Goal: Task Accomplishment & Management: Use online tool/utility

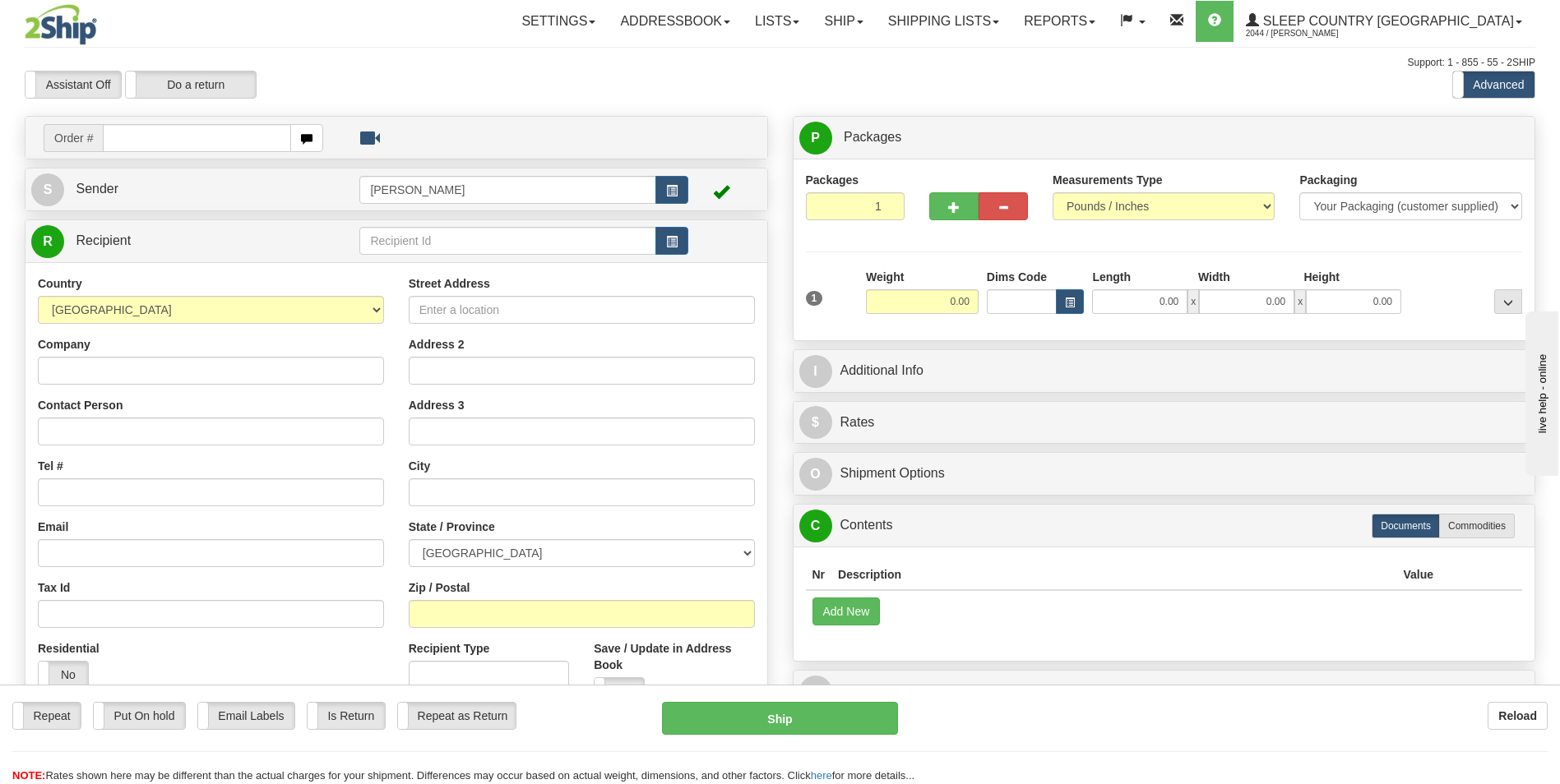
click at [165, 133] on input "text" at bounding box center [196, 138] width 188 height 28
type input "1058589"
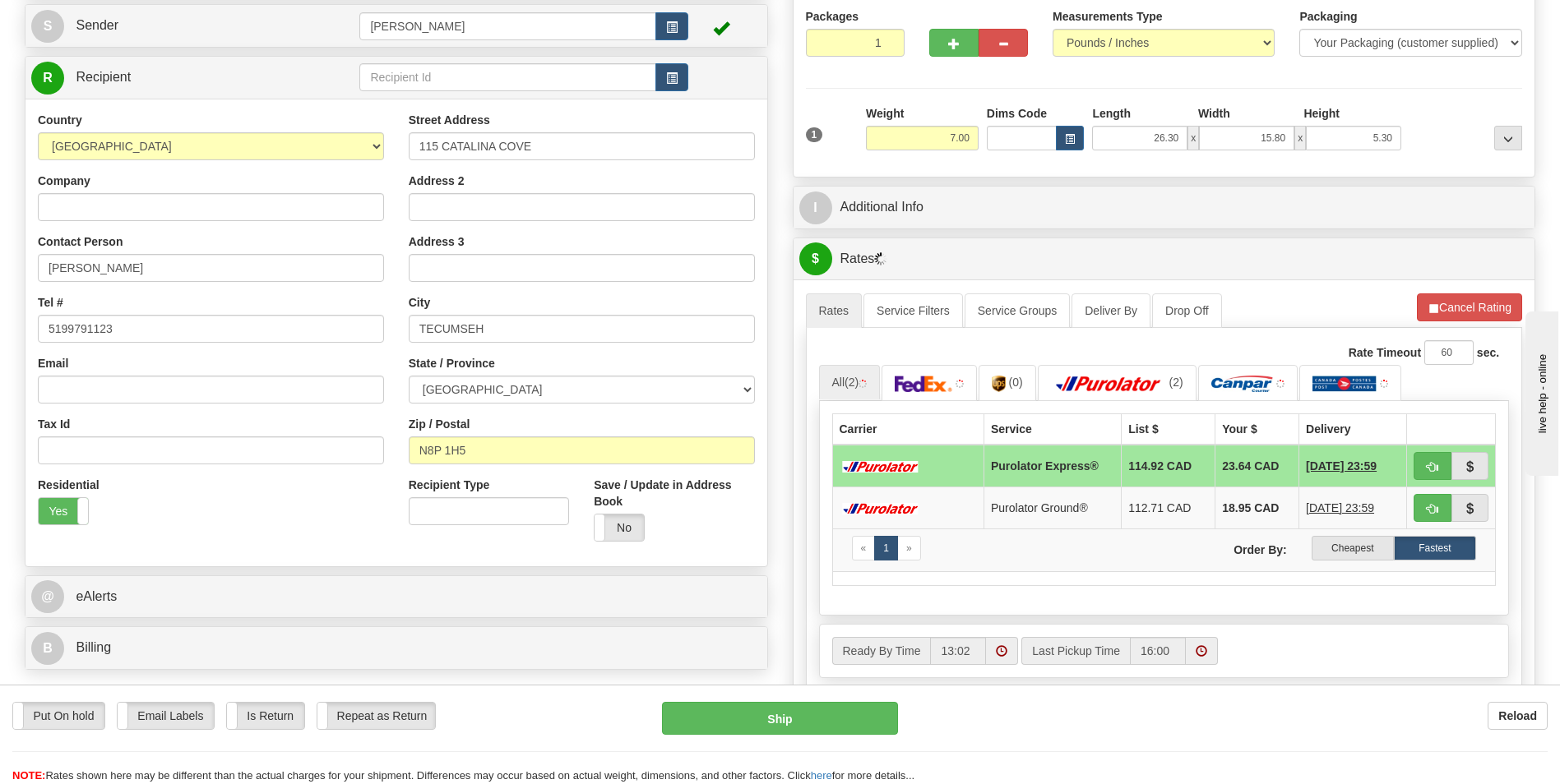
scroll to position [164, 0]
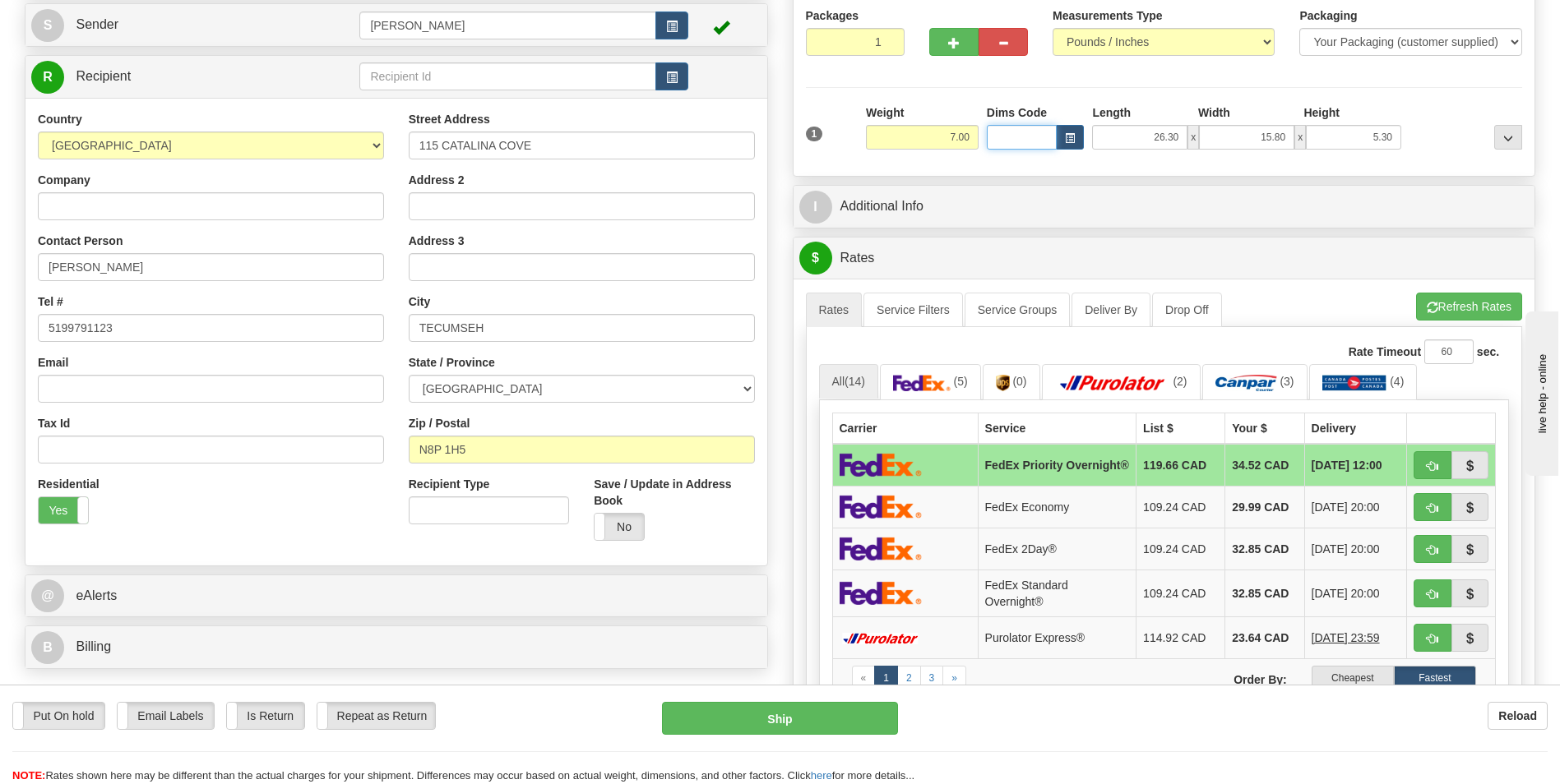
click at [1012, 137] on input "Dims Code" at bounding box center [1022, 137] width 71 height 25
click at [1023, 156] on div "BTE" at bounding box center [1018, 161] width 54 height 18
type input "BTE"
type input "15.00"
type input "5.00"
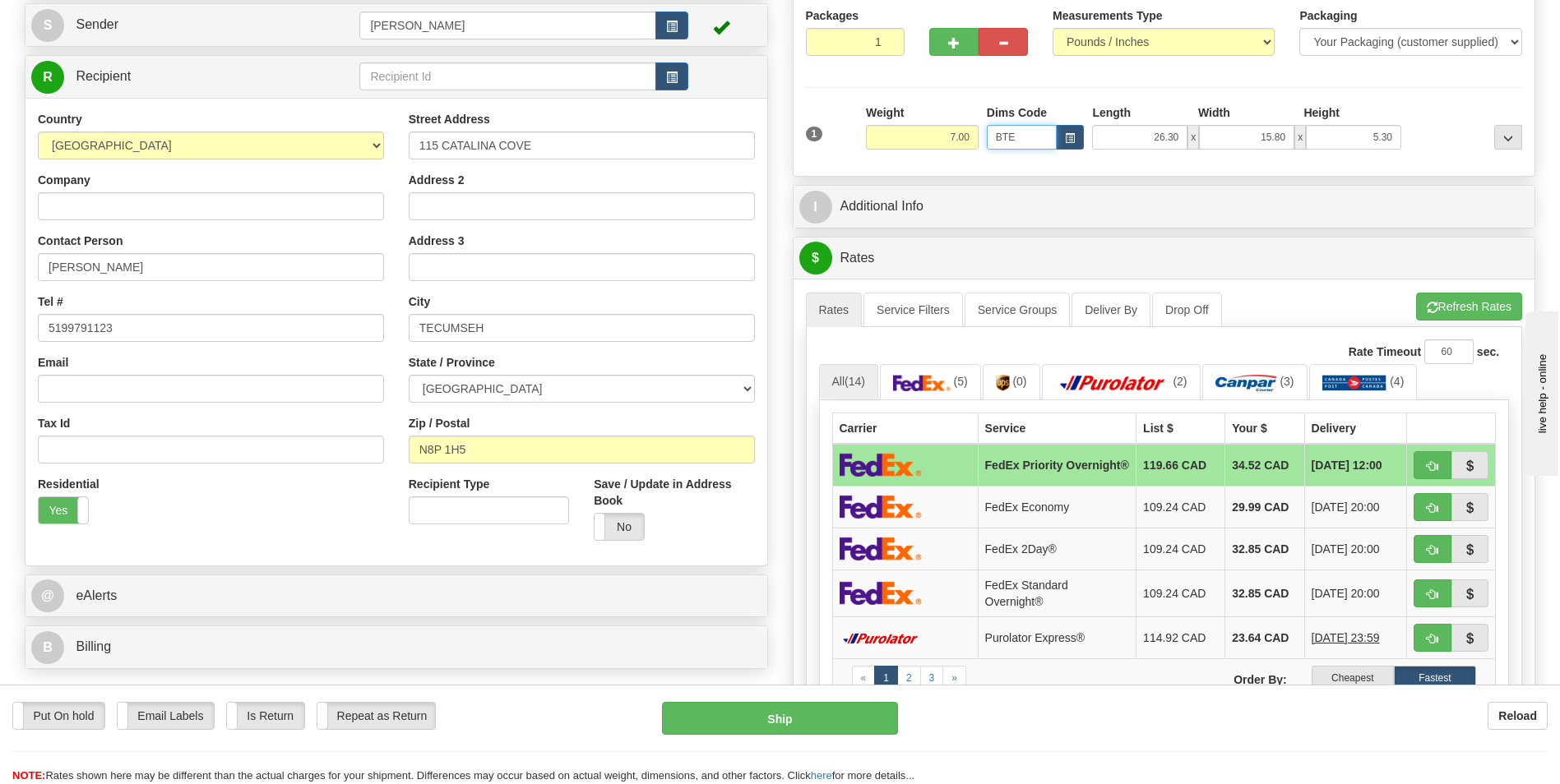
type input "25.00"
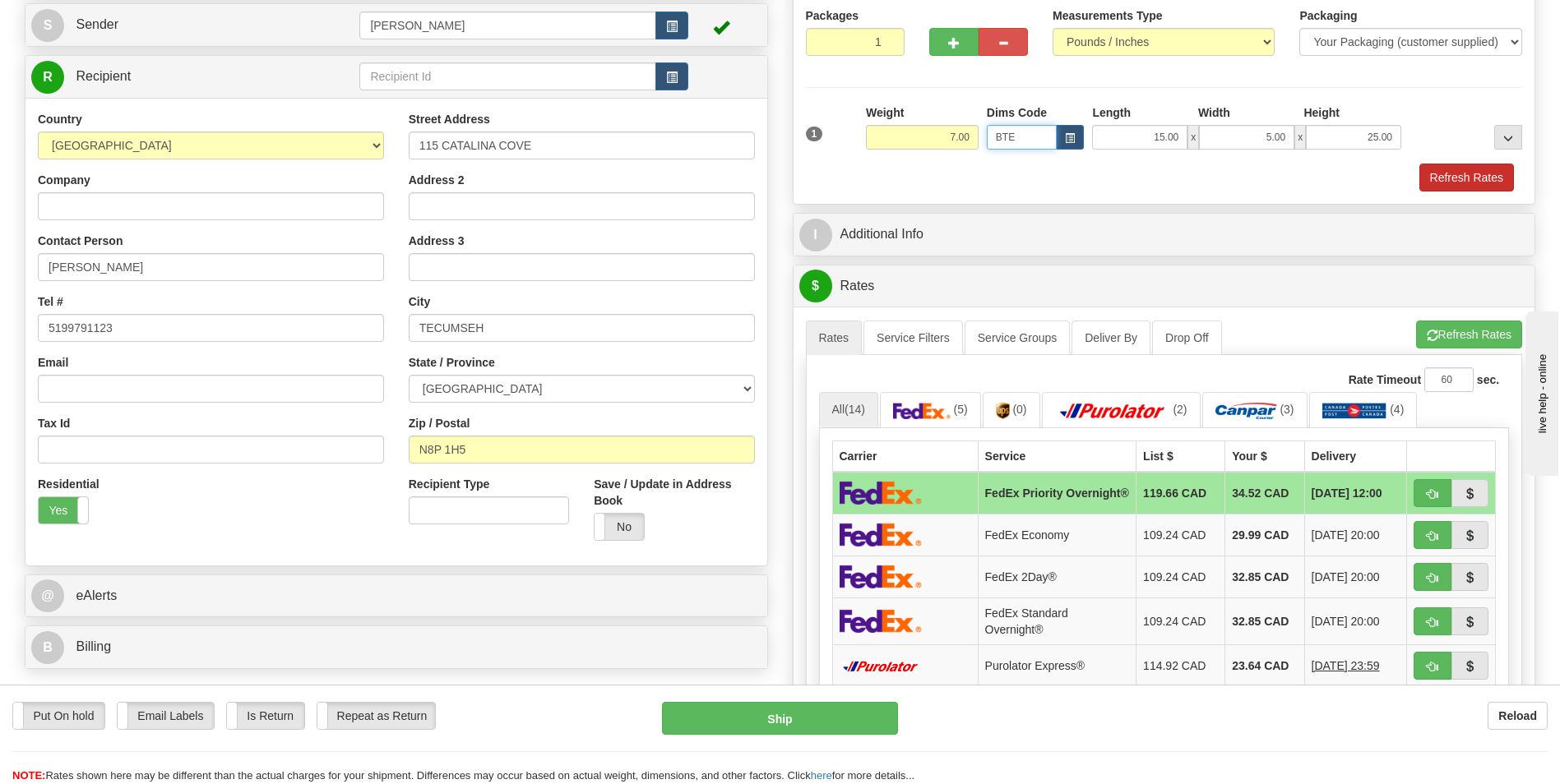
type input "BTE"
click at [1449, 169] on button "Refresh Rates" at bounding box center [1467, 177] width 94 height 28
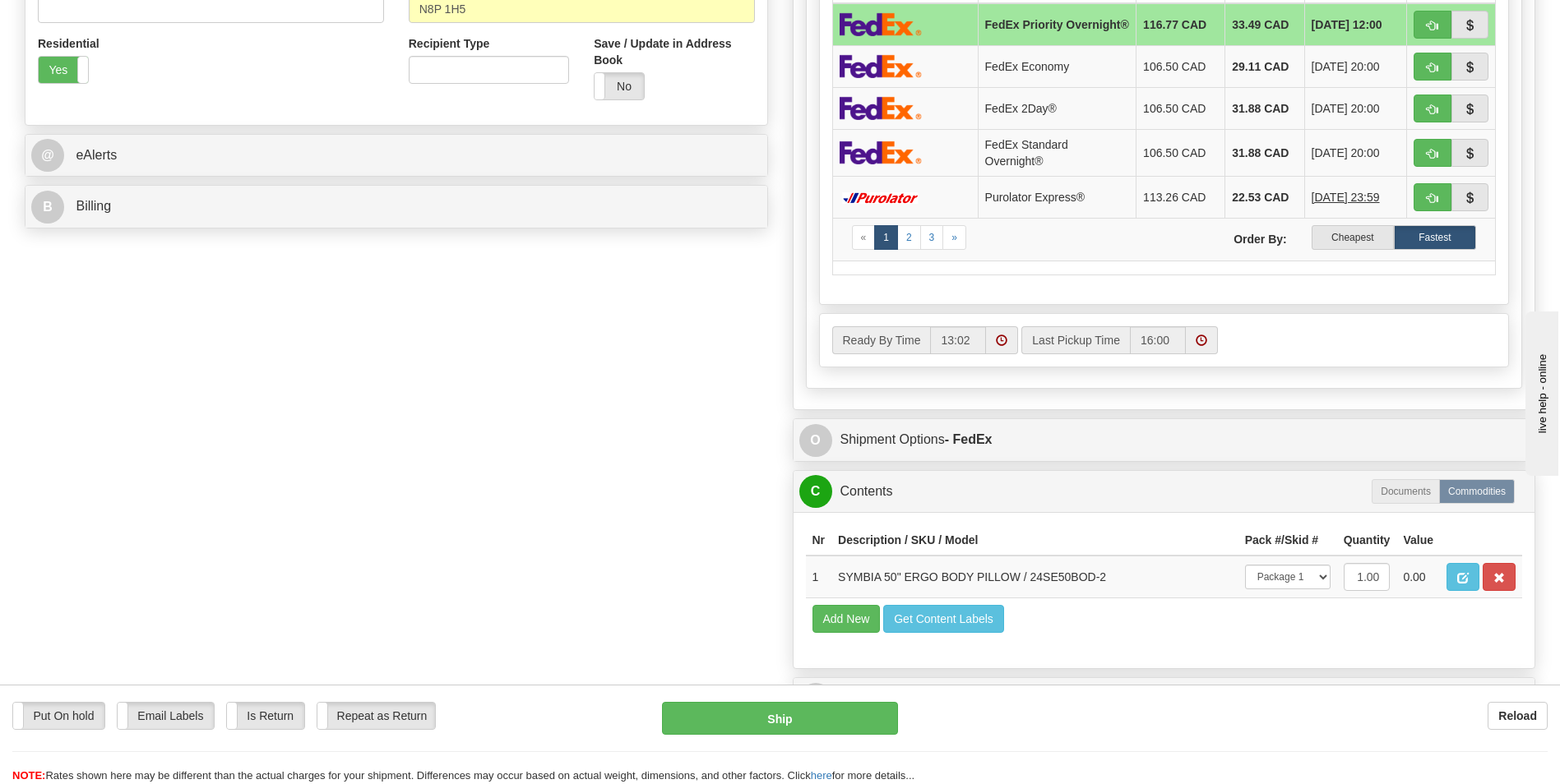
scroll to position [494, 0]
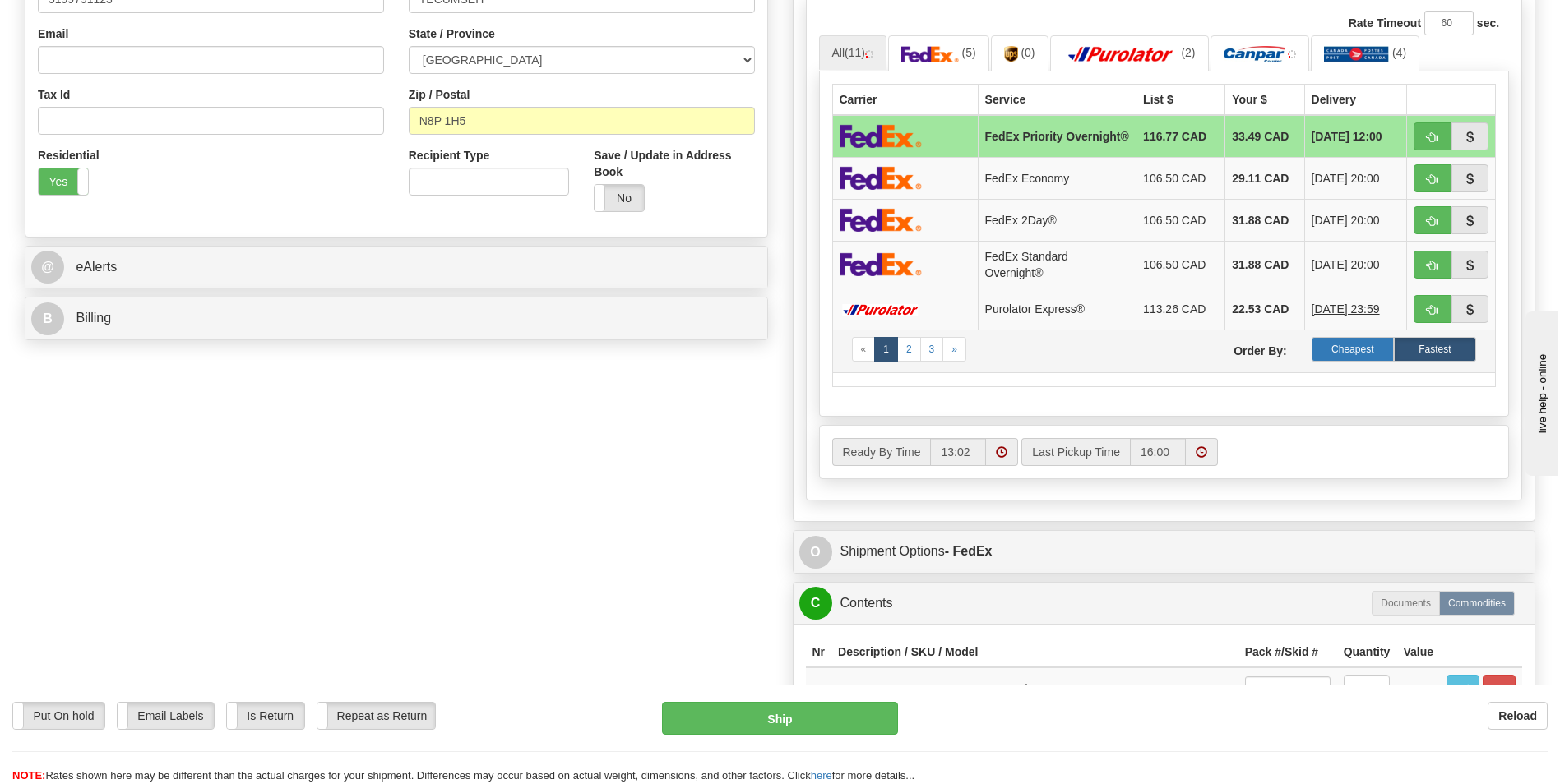
click at [1352, 347] on label "Cheapest" at bounding box center [1352, 349] width 82 height 25
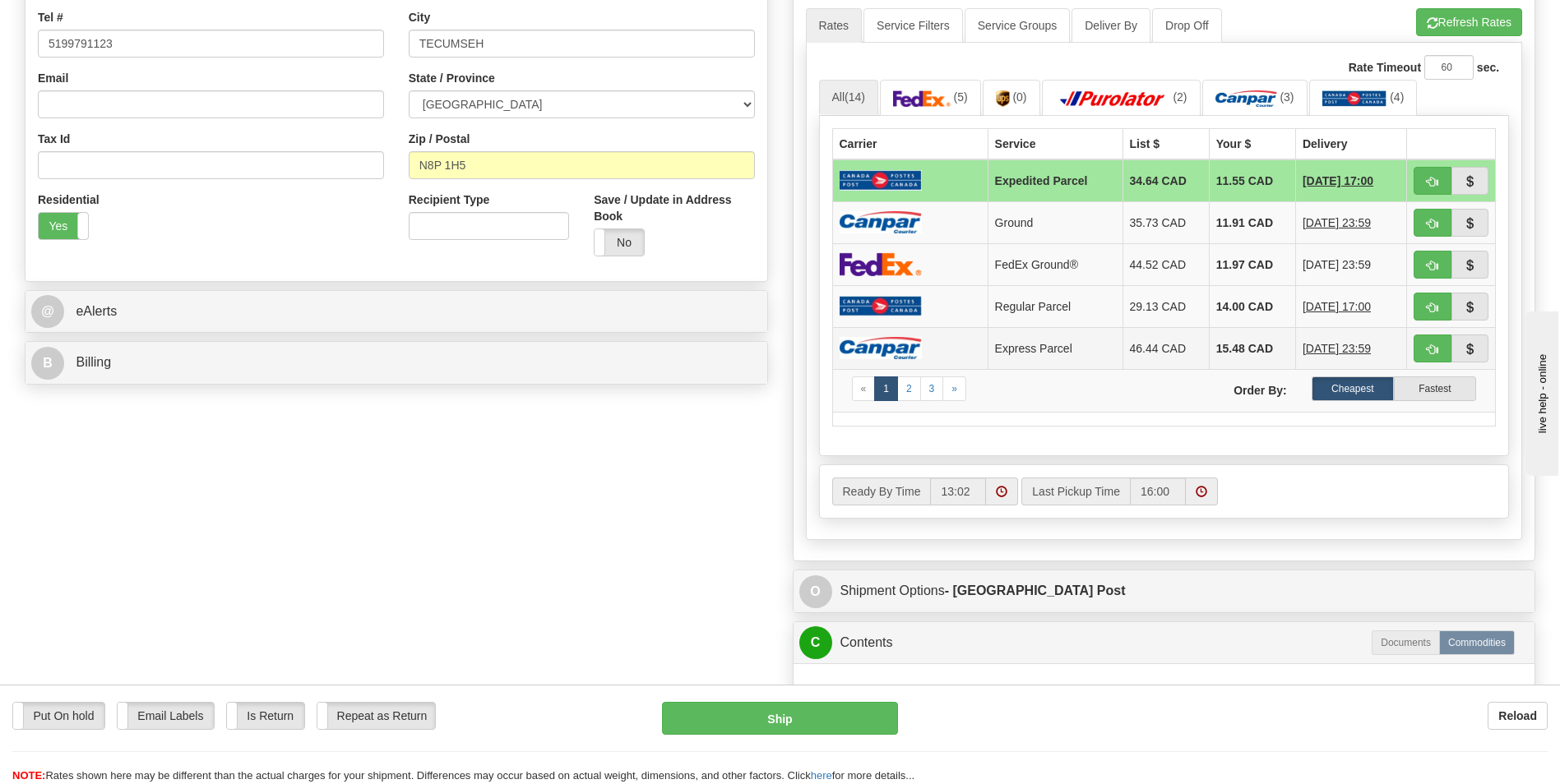
scroll to position [411, 0]
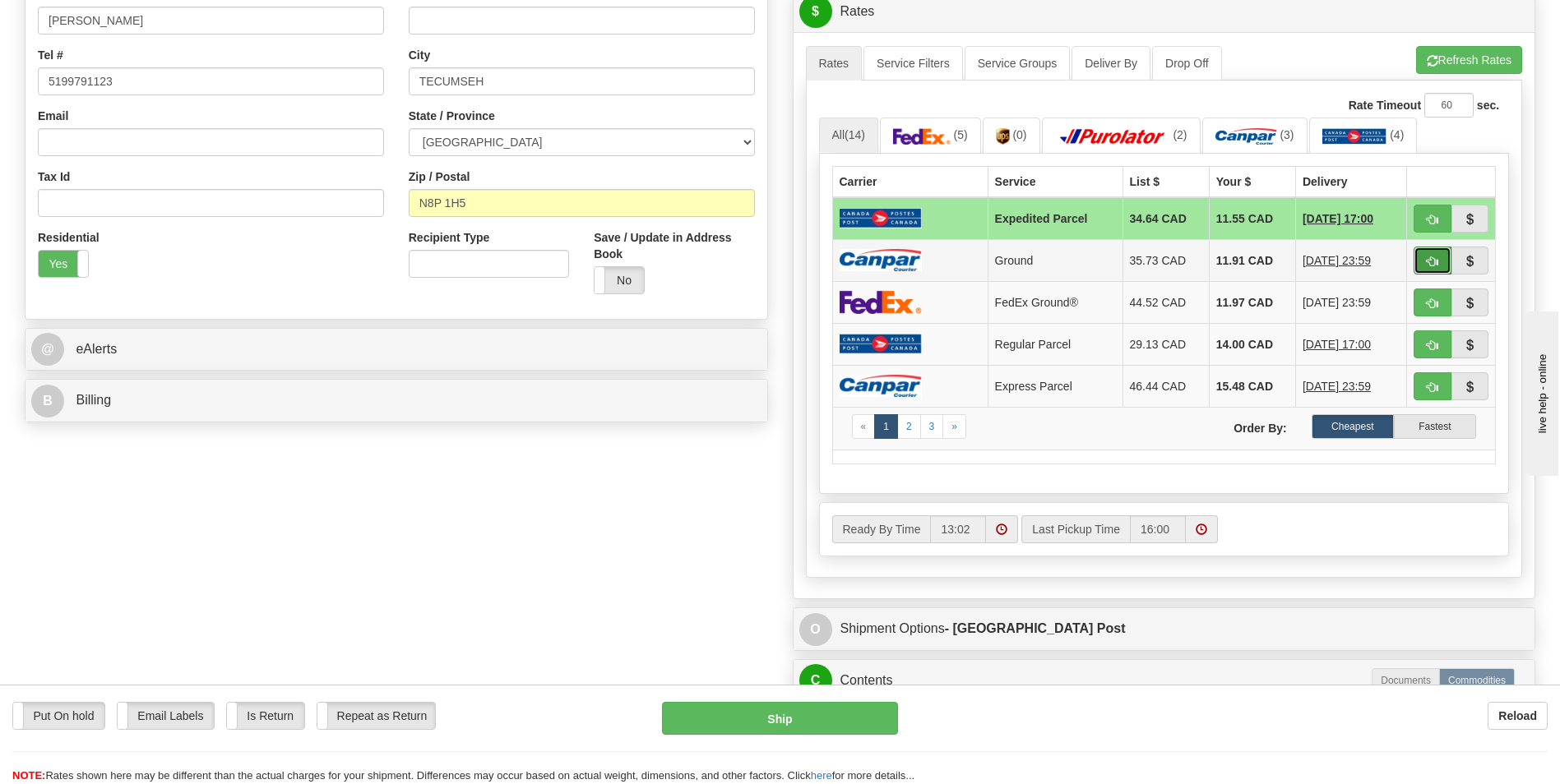
click at [1433, 259] on span "button" at bounding box center [1432, 262] width 11 height 10
type input "1"
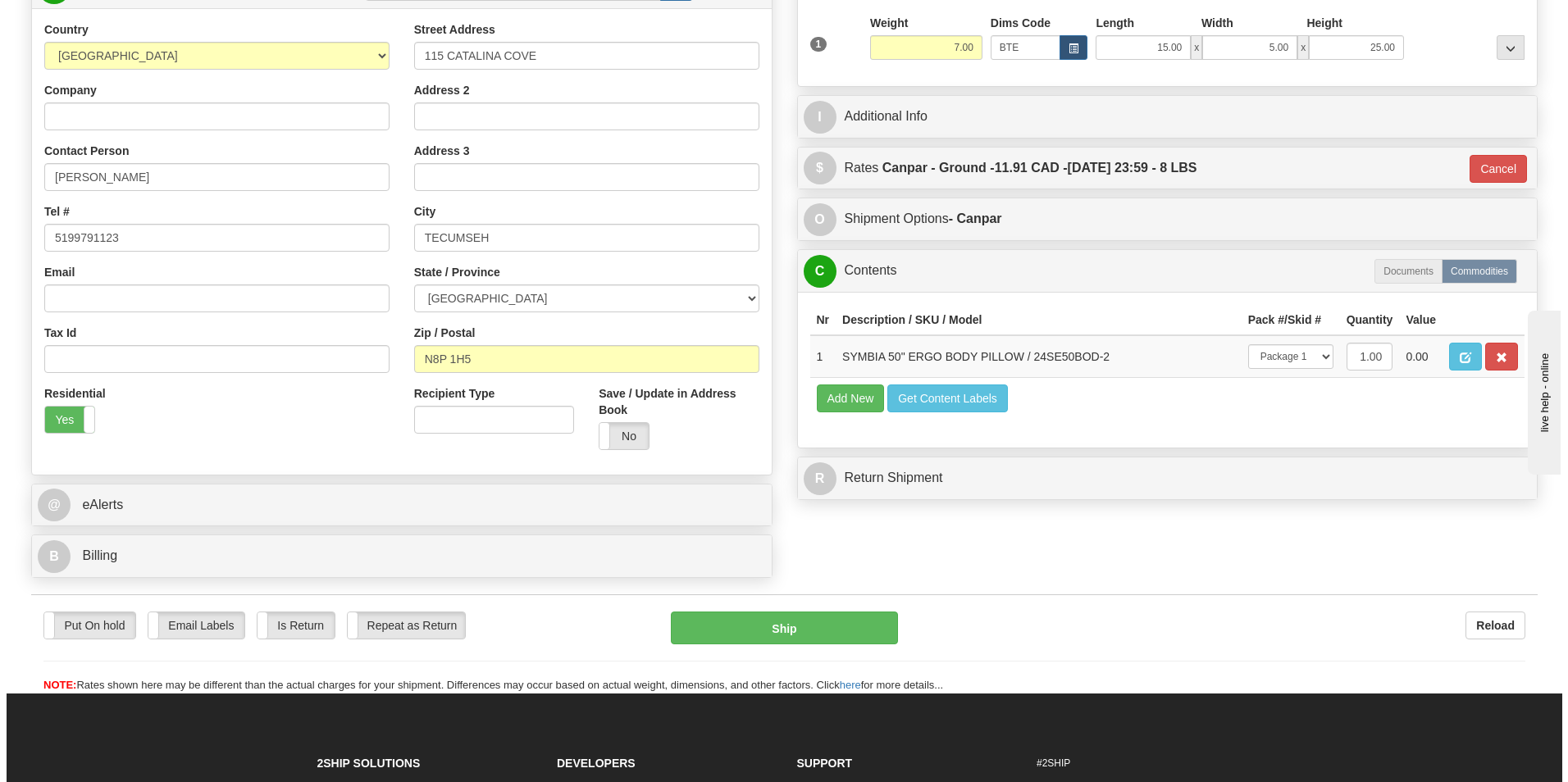
scroll to position [246, 0]
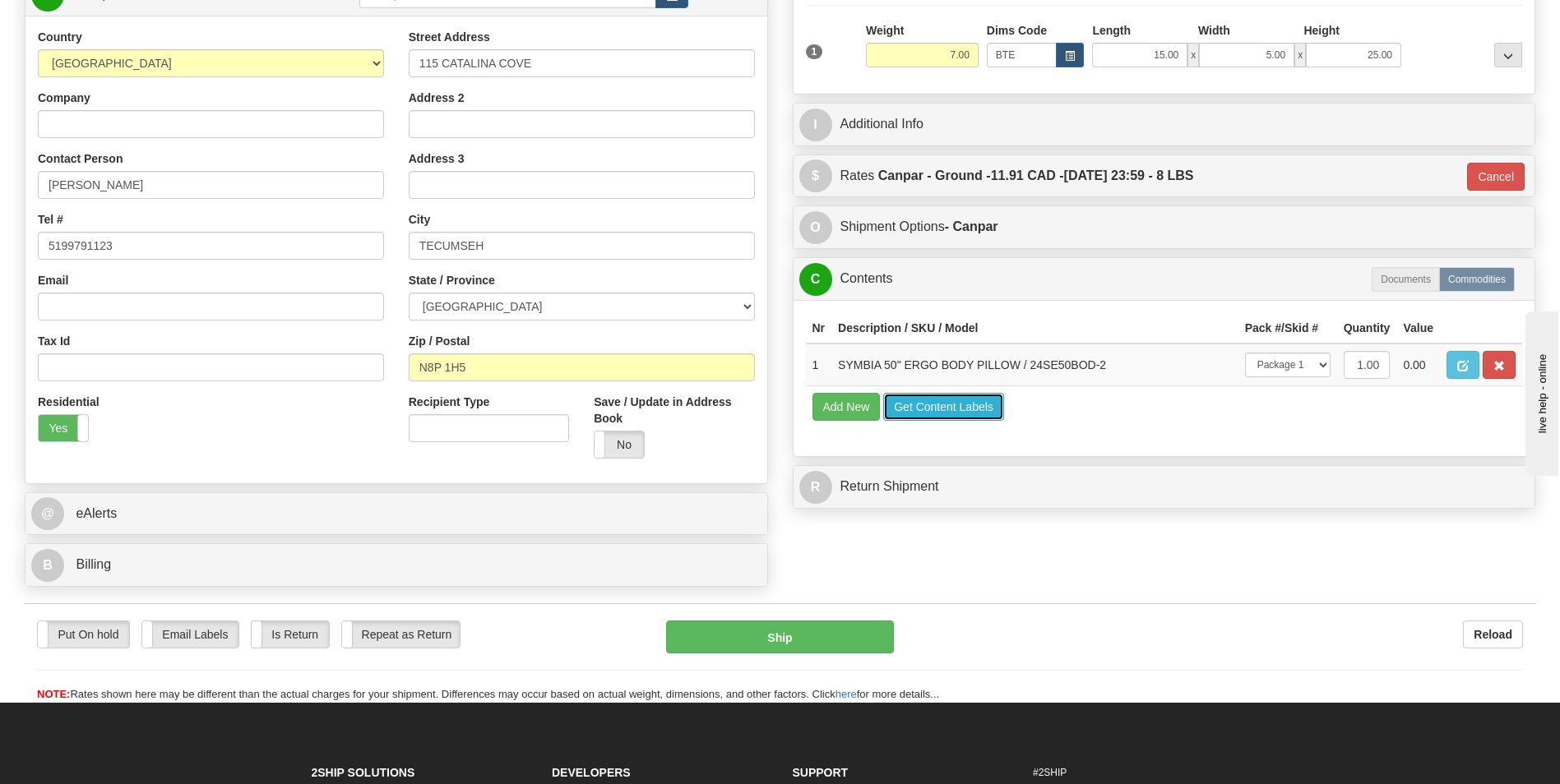
click at [963, 414] on button "Get Content Labels" at bounding box center [944, 407] width 121 height 28
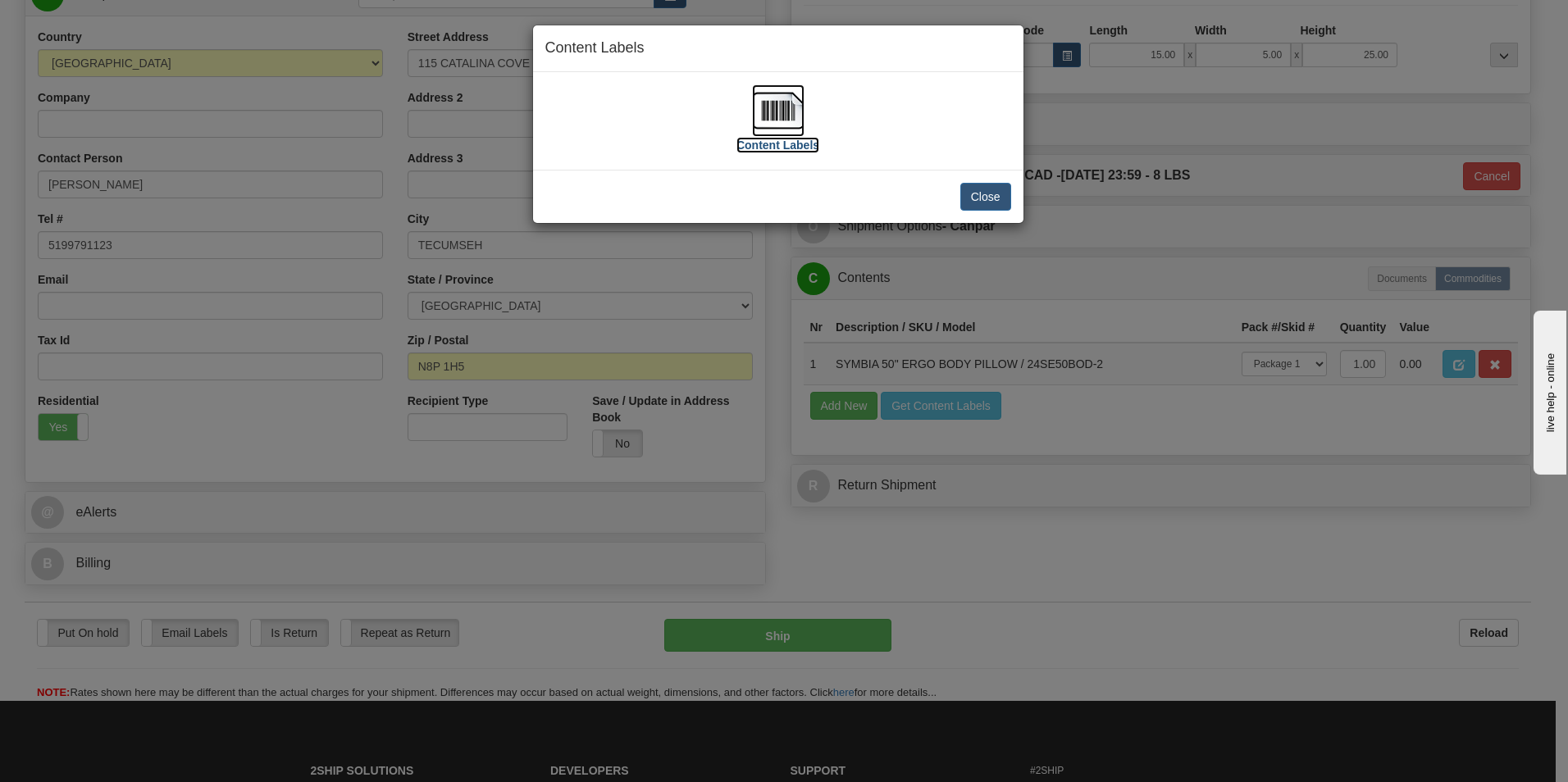
click at [796, 146] on label "Content Labels" at bounding box center [778, 145] width 83 height 16
click at [986, 195] on button "Close" at bounding box center [985, 197] width 51 height 28
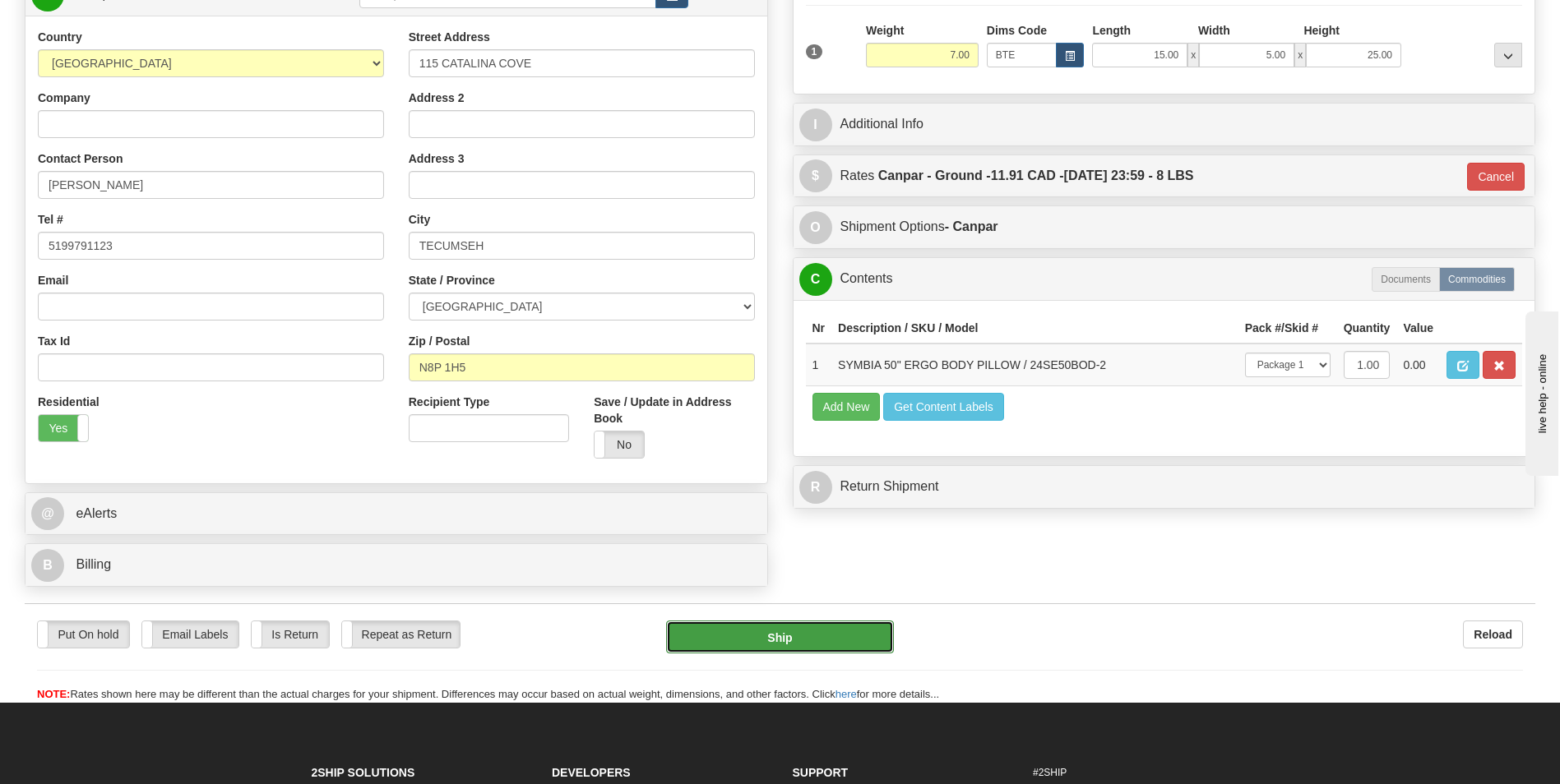
click at [814, 638] on button "Ship" at bounding box center [779, 637] width 227 height 33
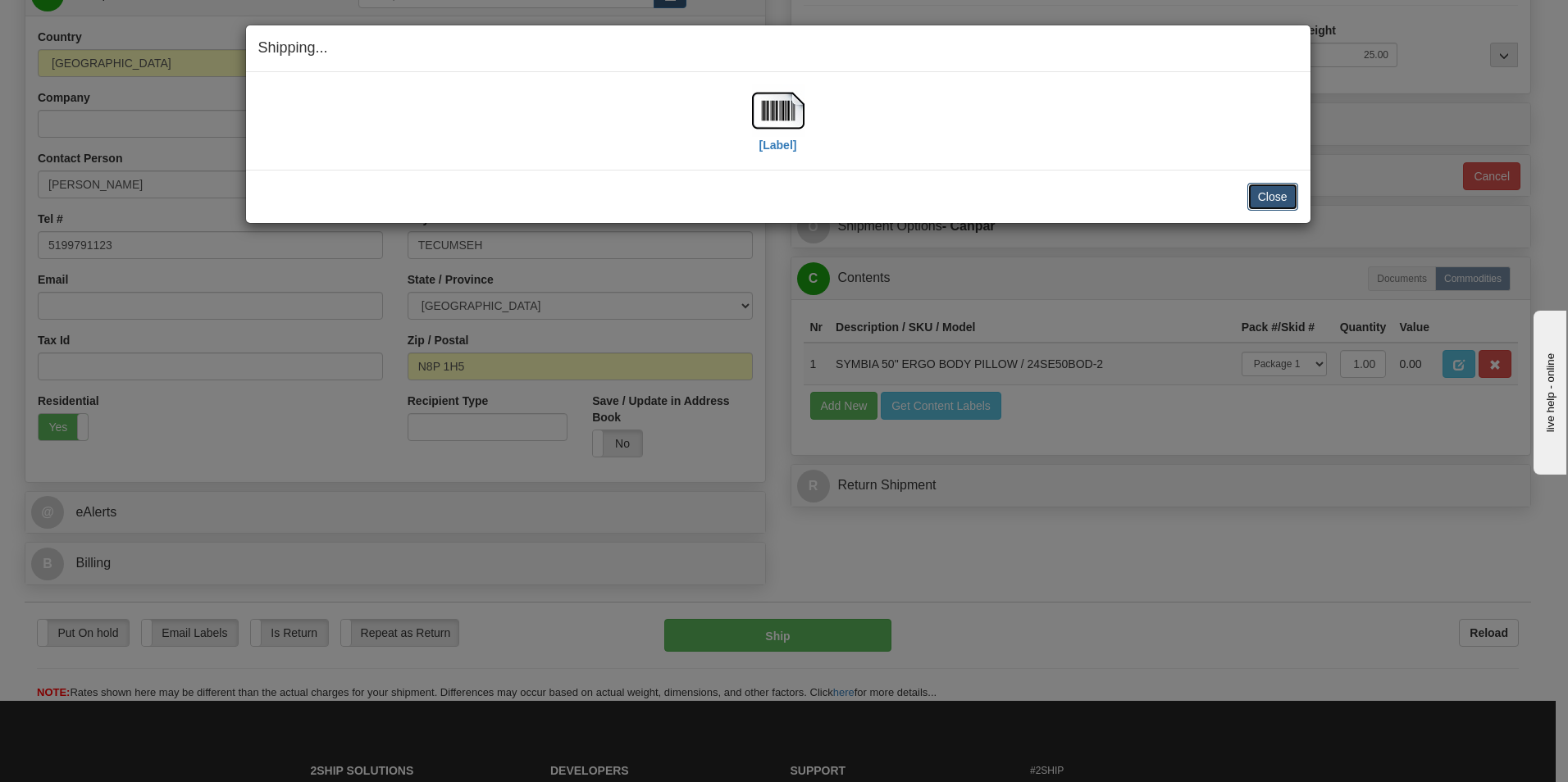
click at [1274, 195] on button "Close" at bounding box center [1272, 197] width 51 height 28
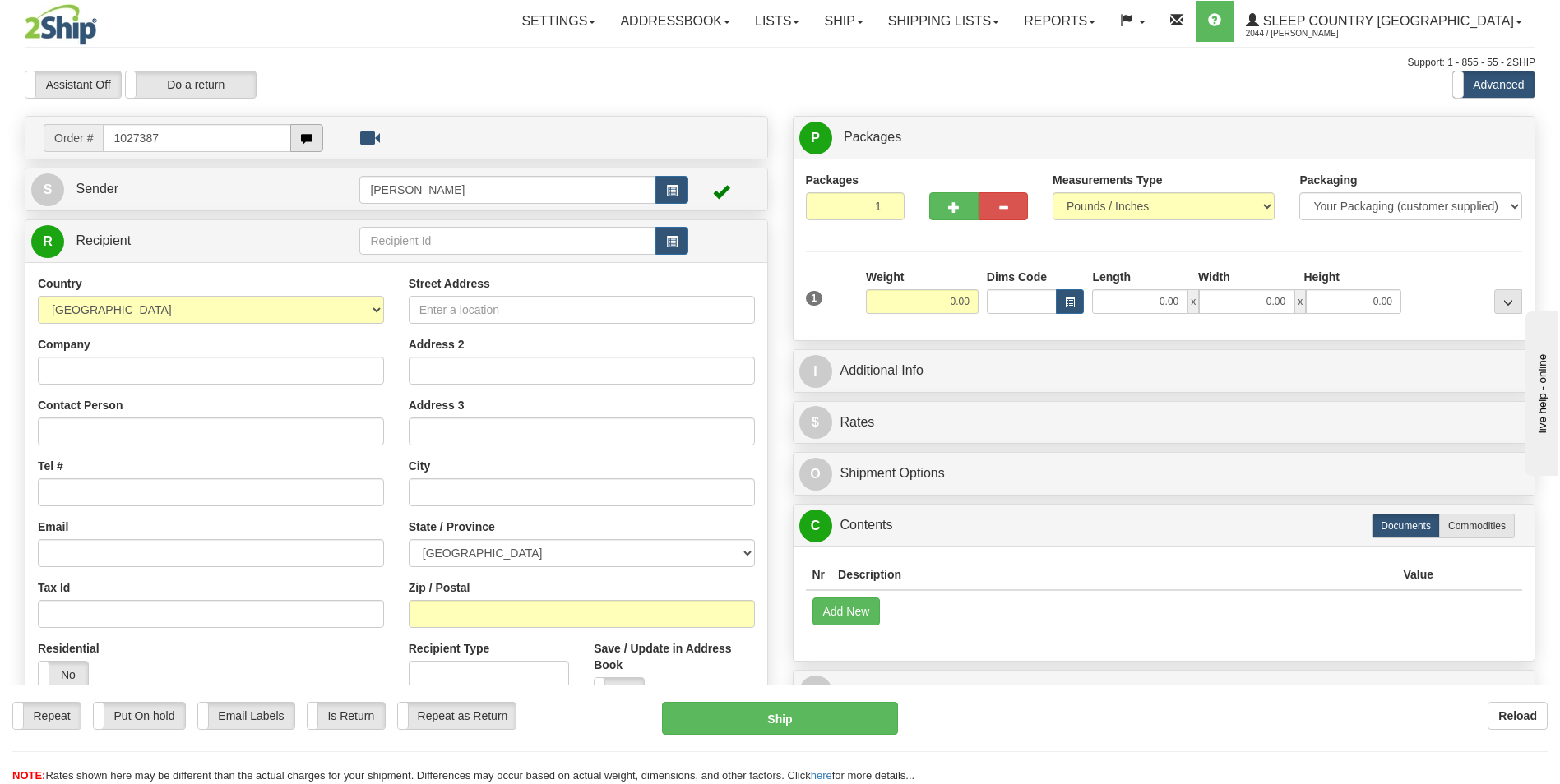
type input "1027387"
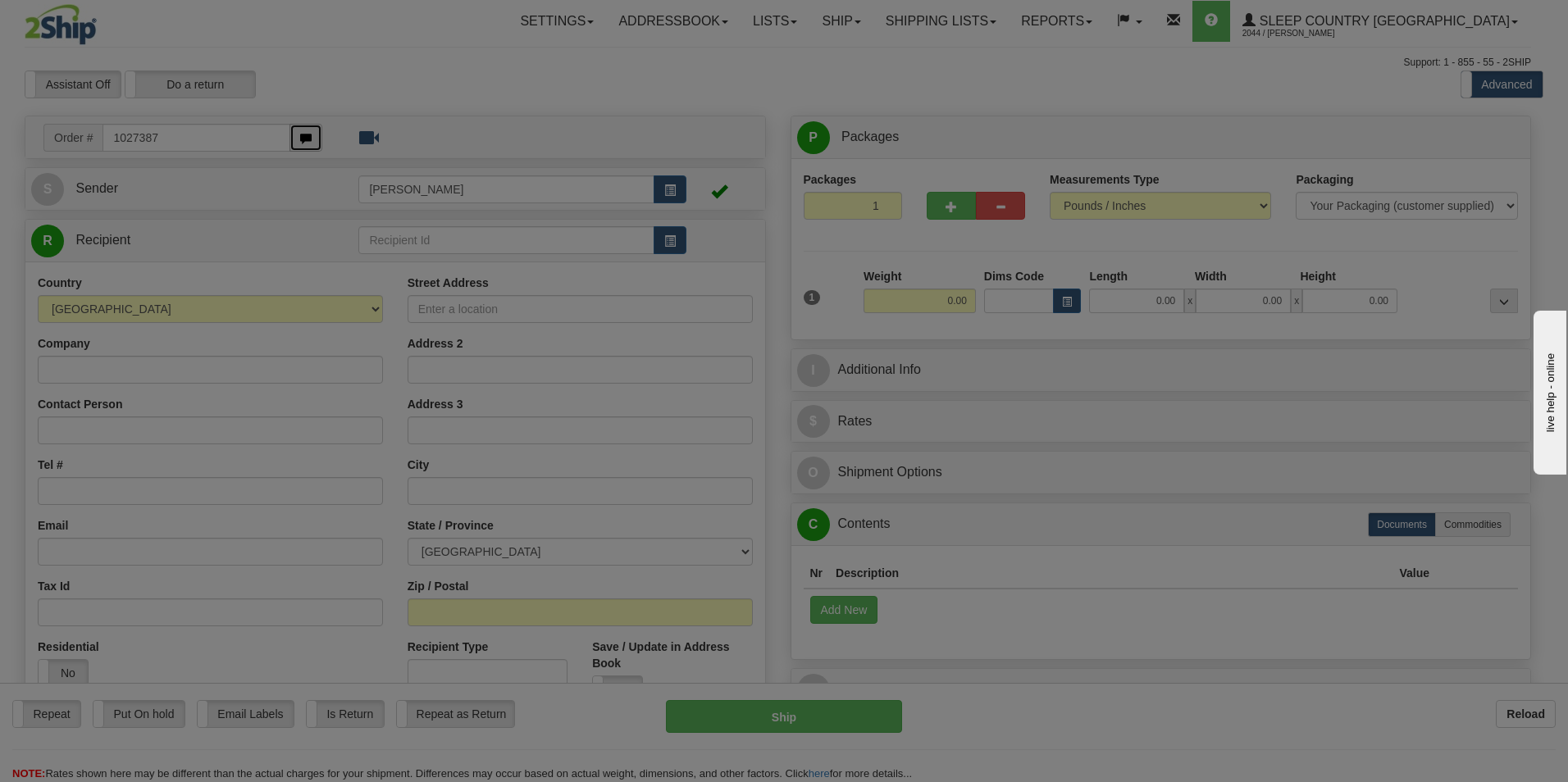
click at [309, 128] on body "Training Course Close Toggle navigation Settings Shipping Preferences New Recip…" at bounding box center [784, 391] width 1568 height 782
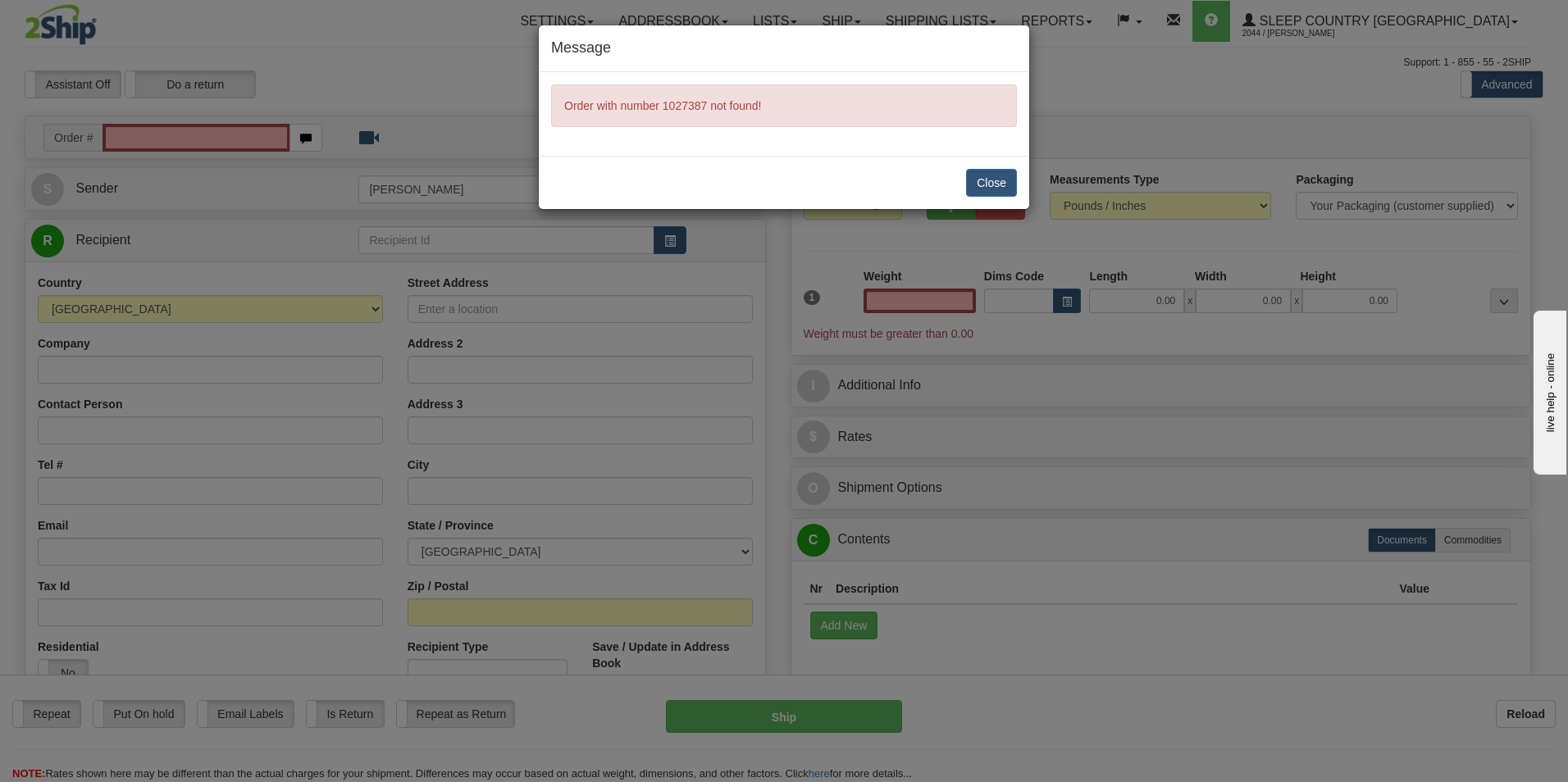
type input "0.00"
click at [987, 181] on button "Close" at bounding box center [991, 183] width 51 height 28
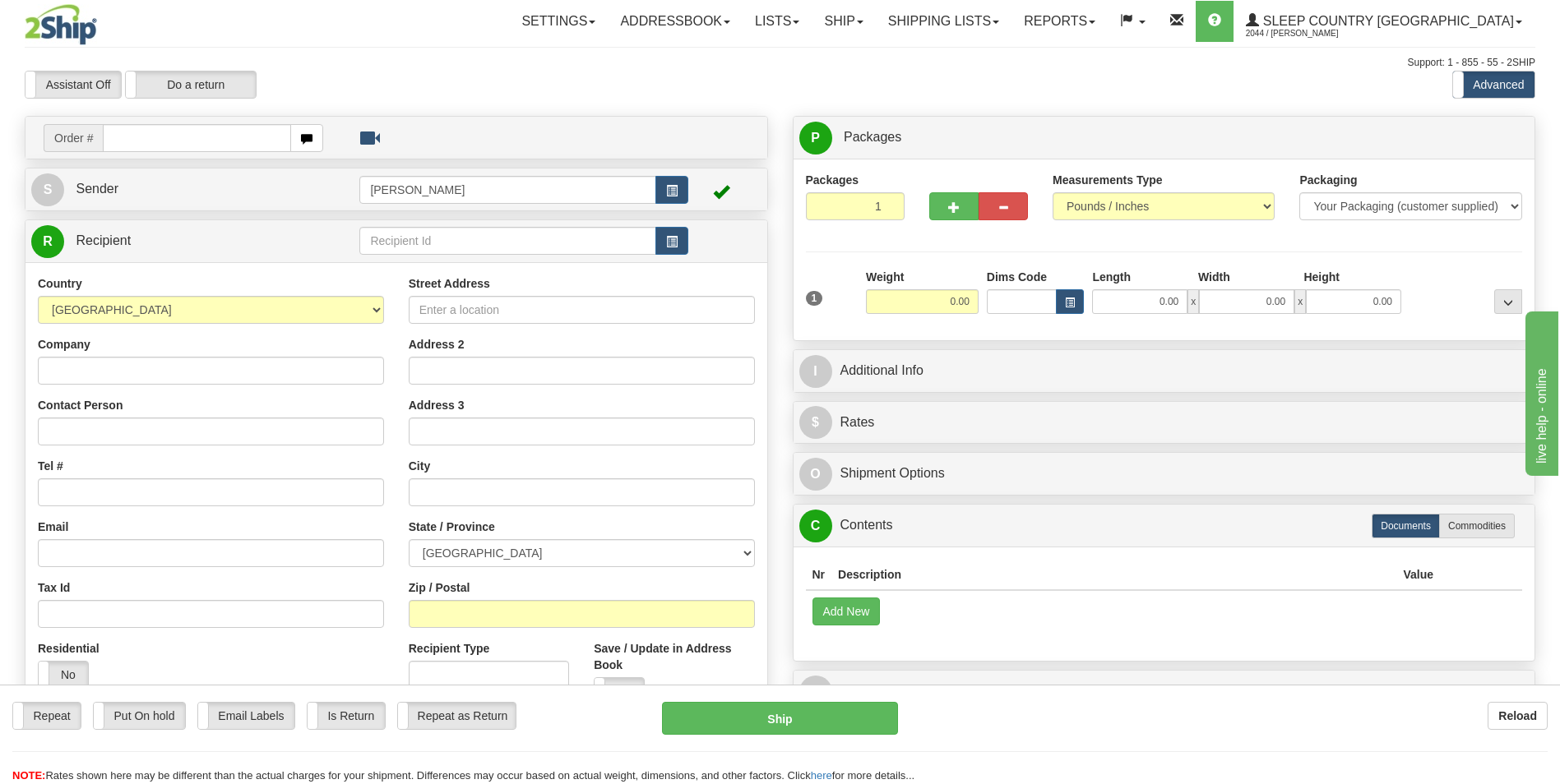
click at [199, 142] on input "text" at bounding box center [196, 138] width 188 height 28
type input "1027387"
click at [304, 141] on body "Training Course Close Toggle navigation Settings Shipping Preferences New Recip…" at bounding box center [780, 392] width 1560 height 784
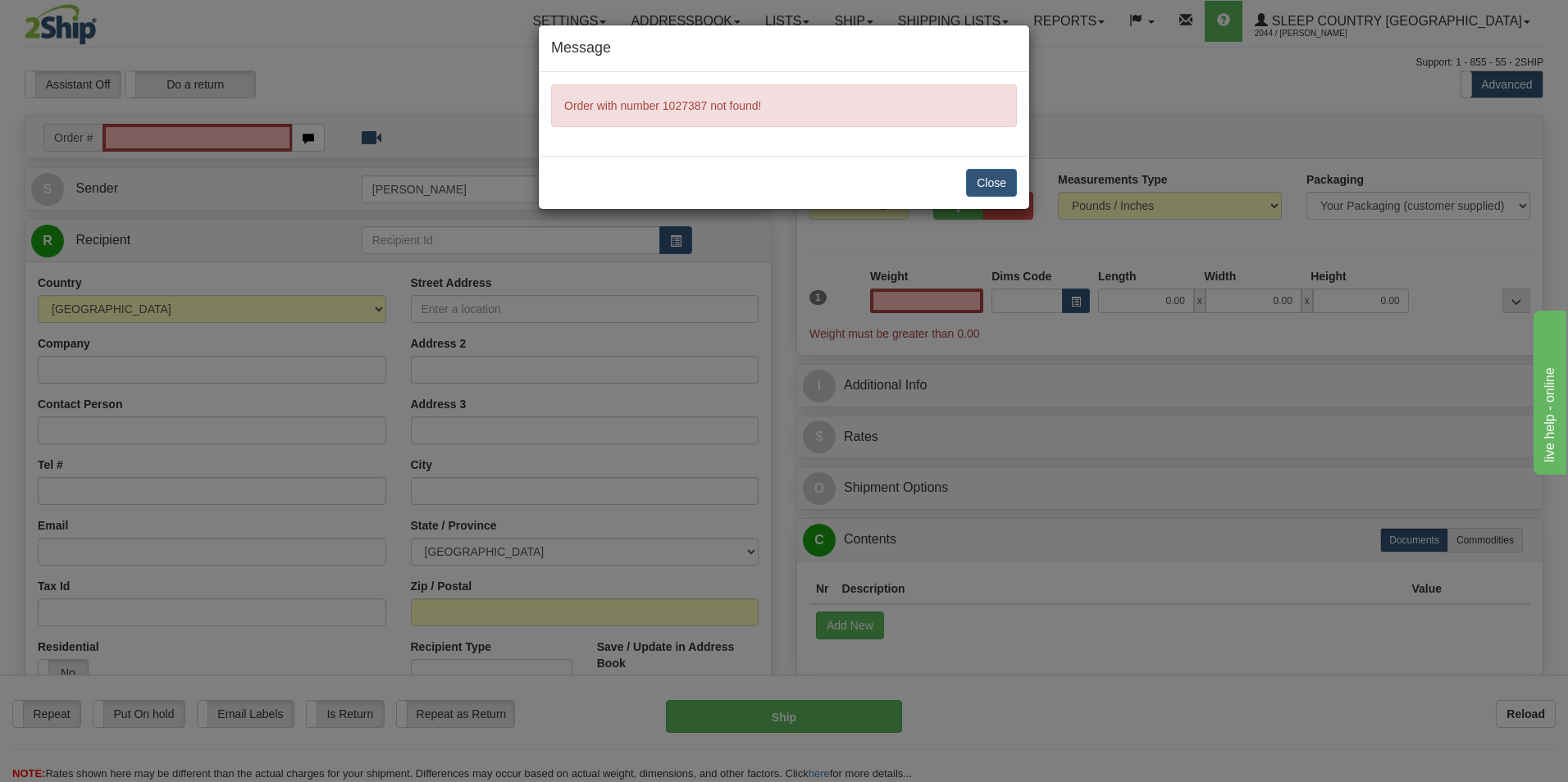
type input "0.00"
click at [996, 185] on button "Close" at bounding box center [991, 183] width 51 height 28
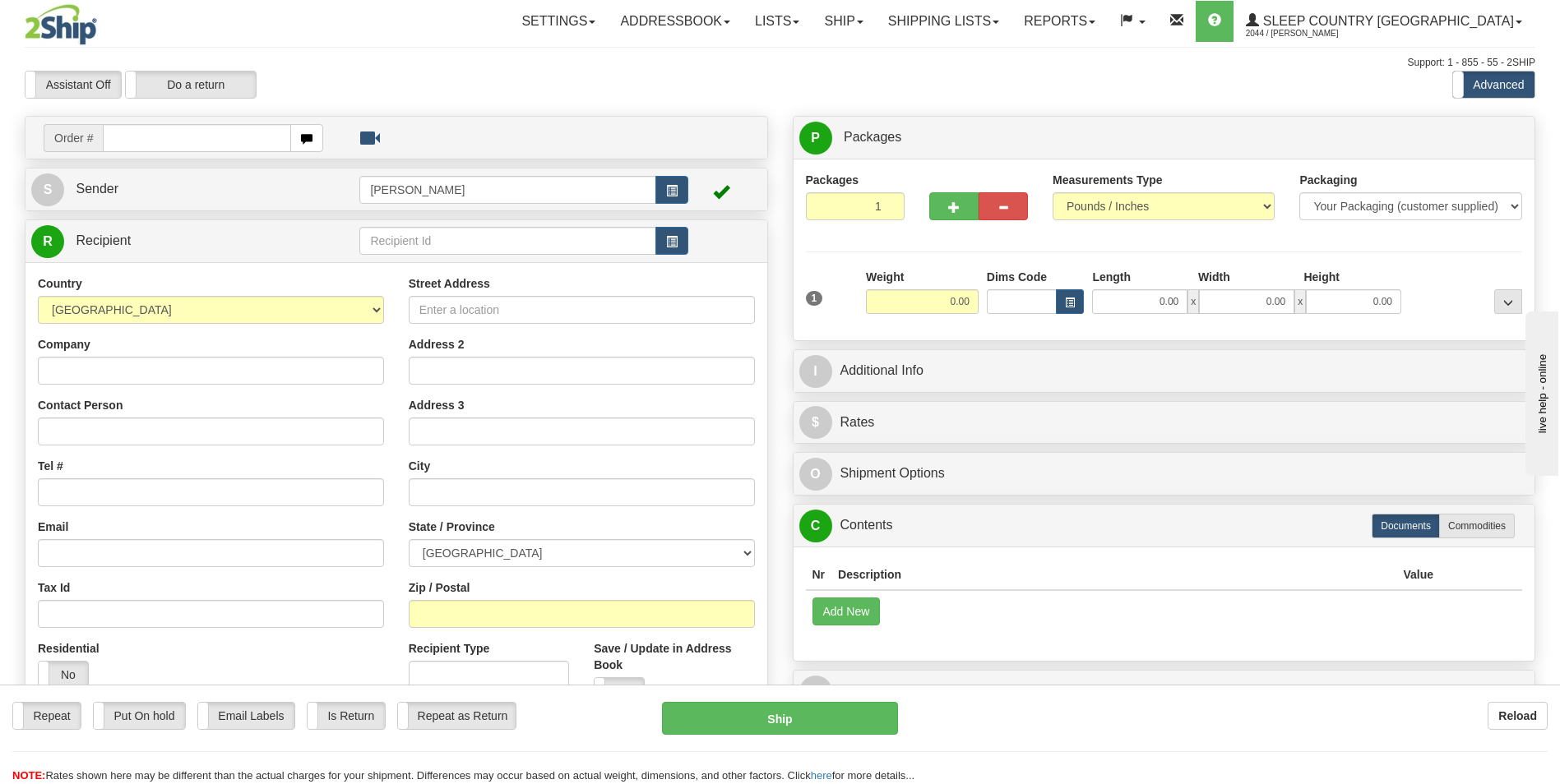
click at [192, 128] on input "text" at bounding box center [196, 138] width 188 height 28
click at [194, 138] on input "text" at bounding box center [196, 138] width 188 height 28
type input "9002"
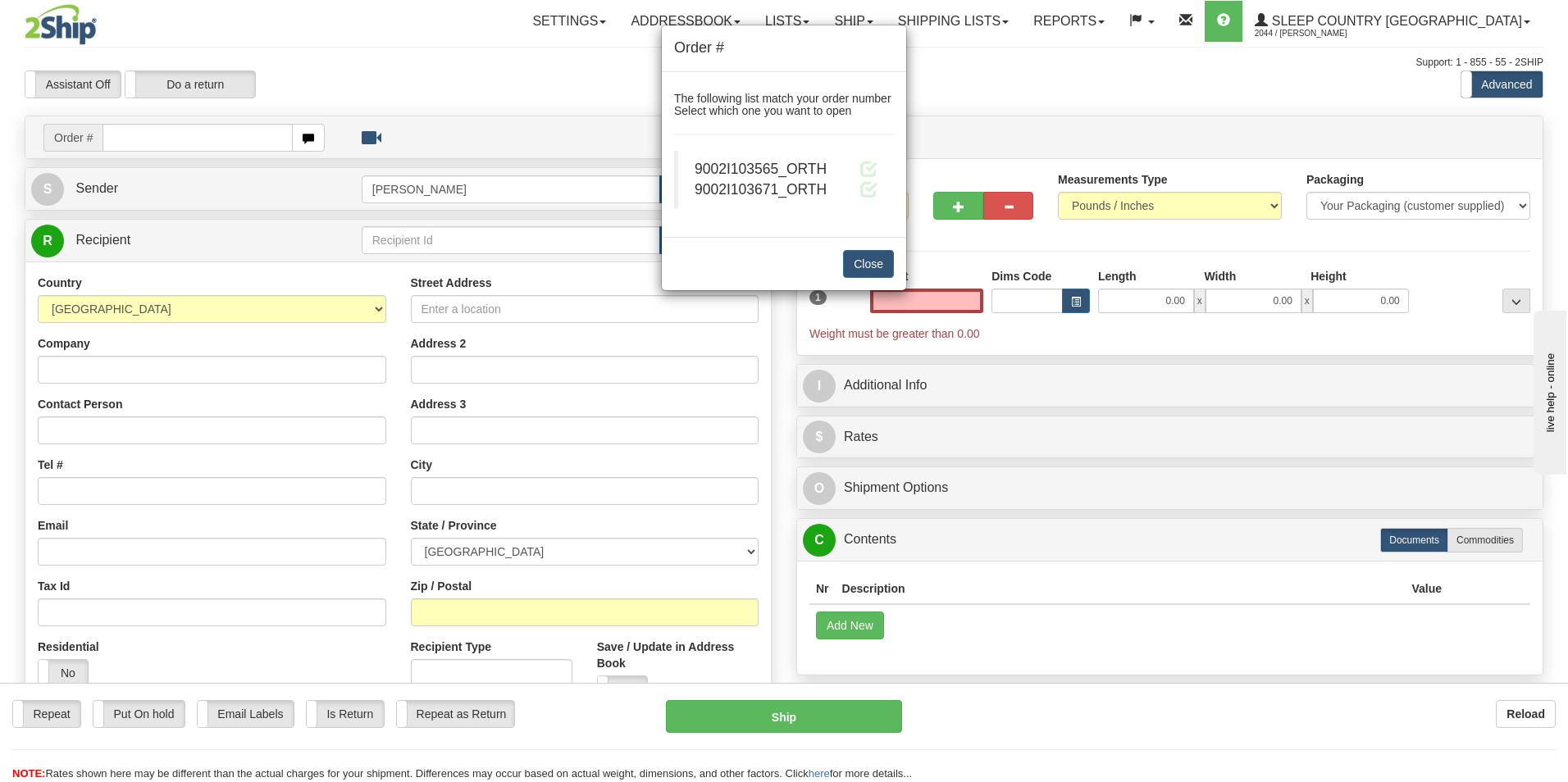
type input "0.00"
click at [798, 188] on span "9002I103671_ORTH" at bounding box center [760, 189] width 132 height 16
click at [868, 185] on span at bounding box center [869, 189] width 17 height 17
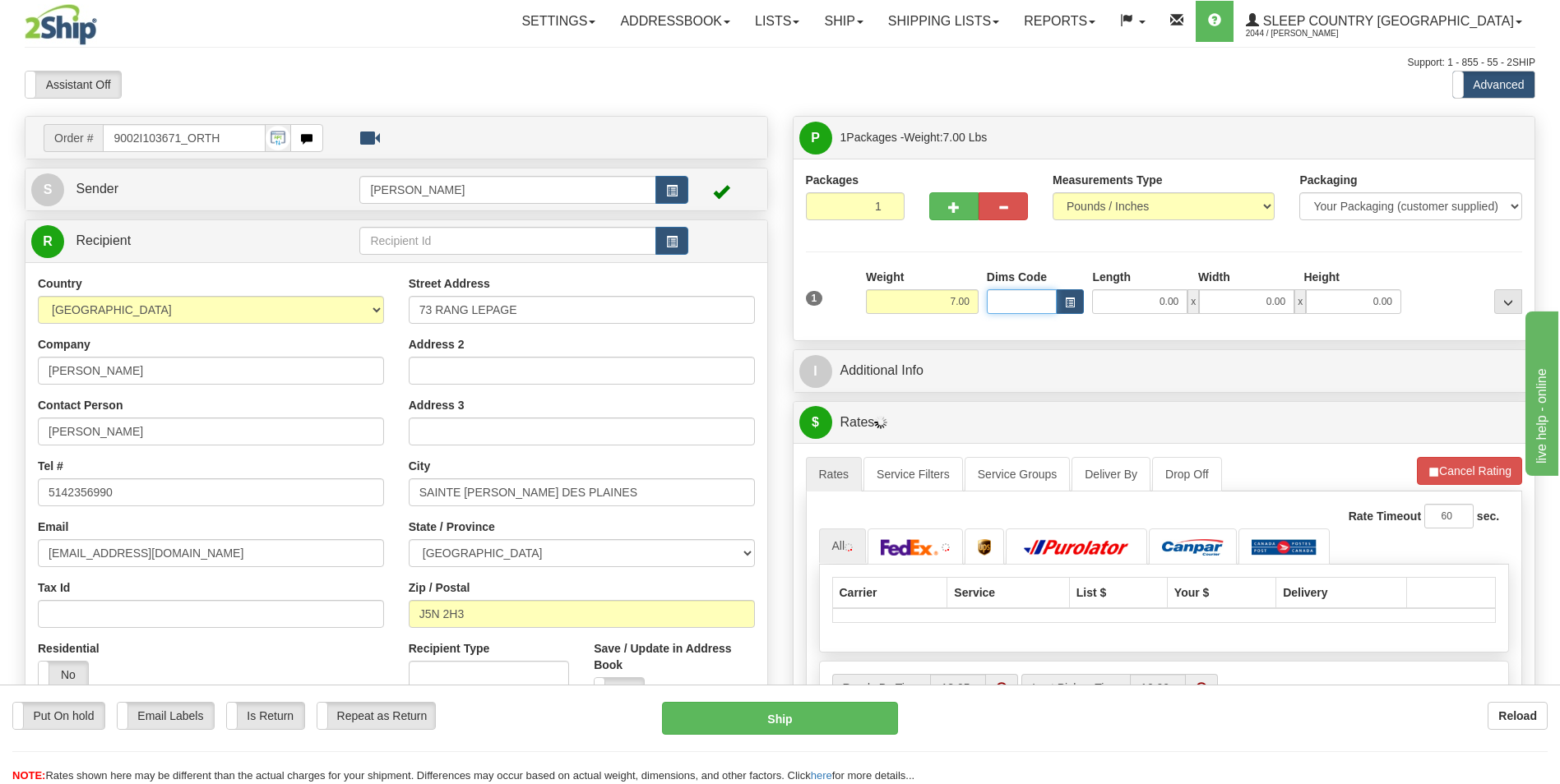
click at [1026, 302] on input "Dims Code" at bounding box center [1022, 302] width 71 height 25
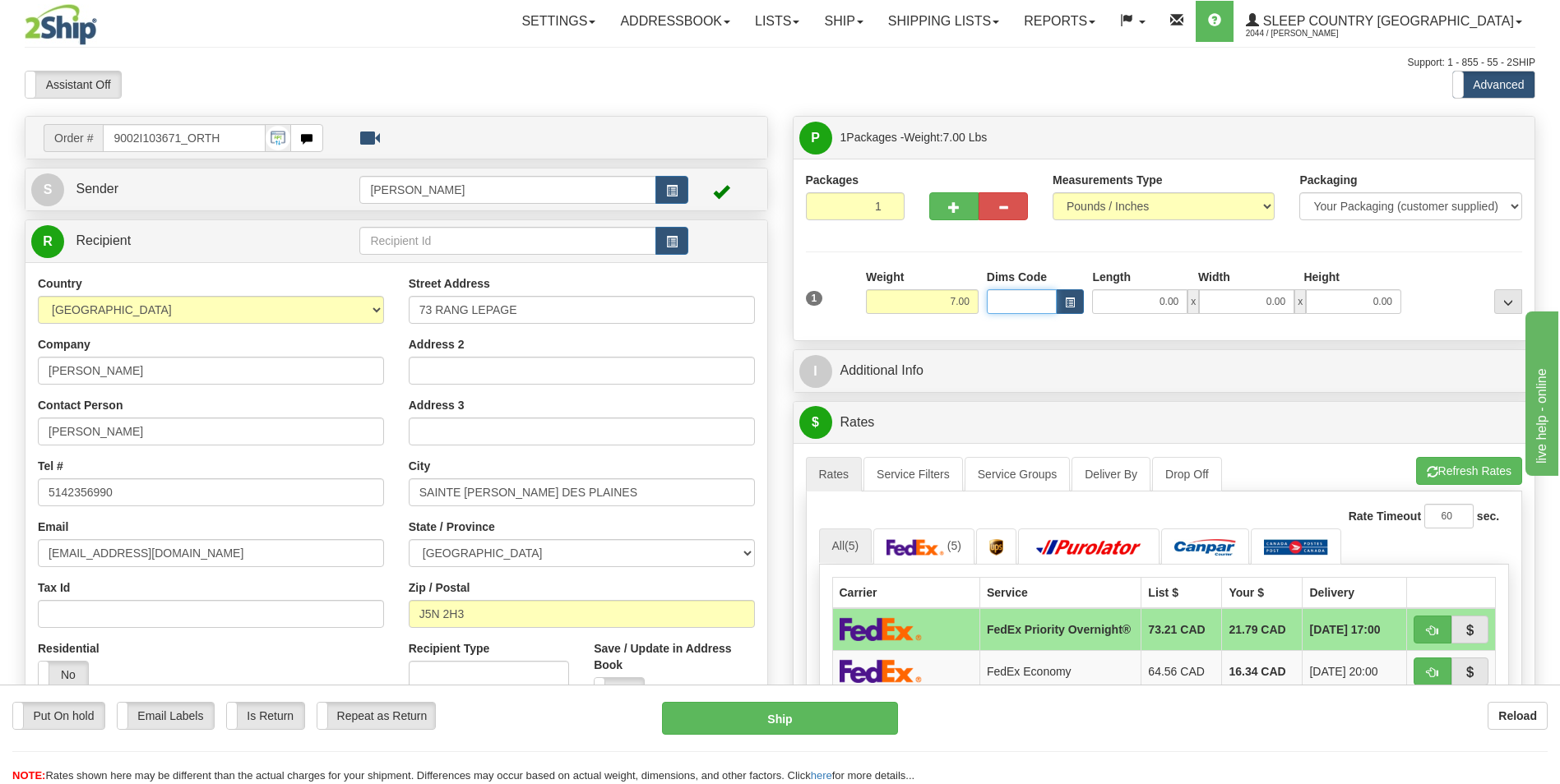
type input "v"
click at [1007, 330] on div "BTE" at bounding box center [1018, 325] width 54 height 18
type input "BTE"
type input "15.00"
type input "5.00"
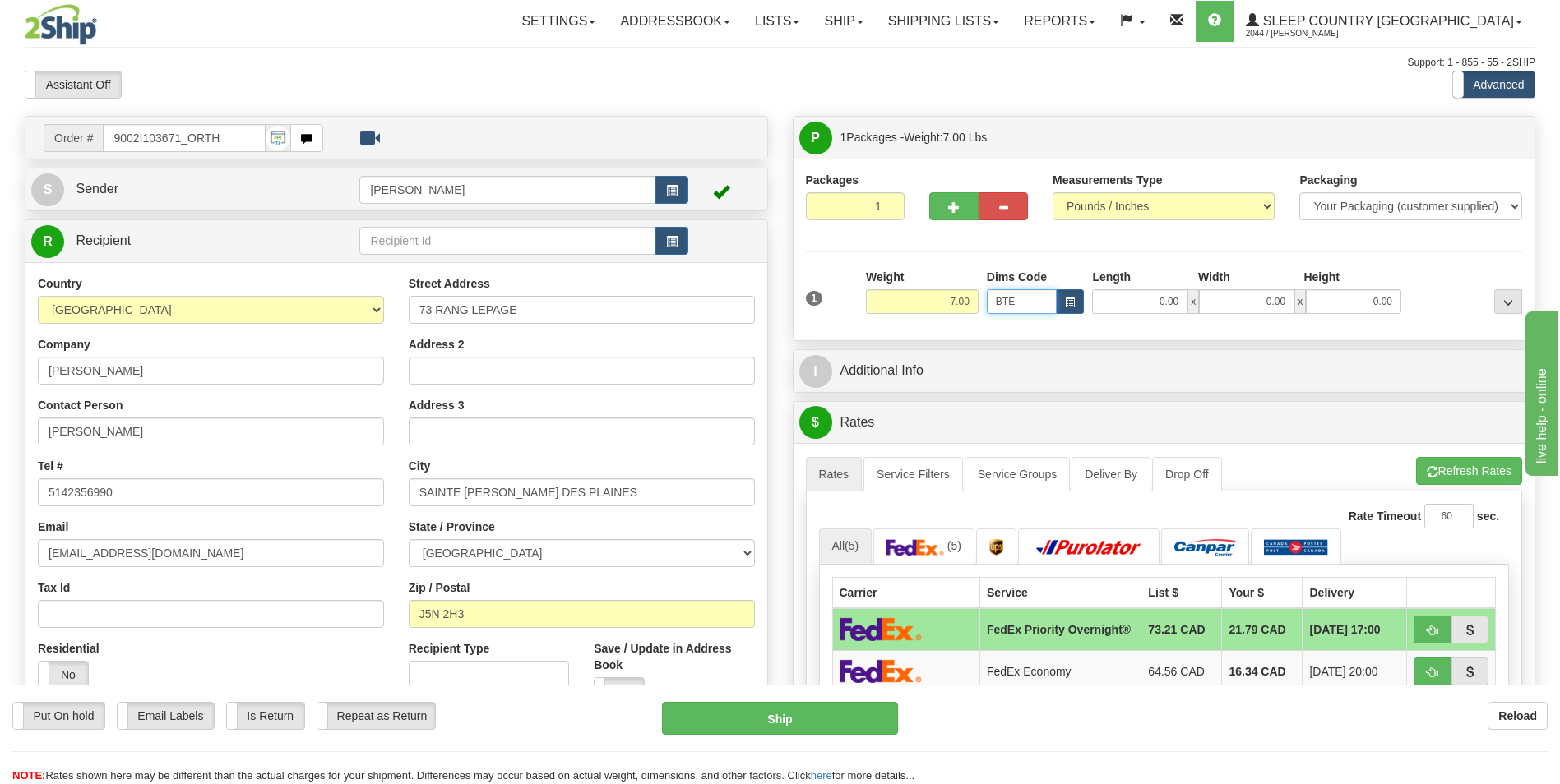
type input "25.00"
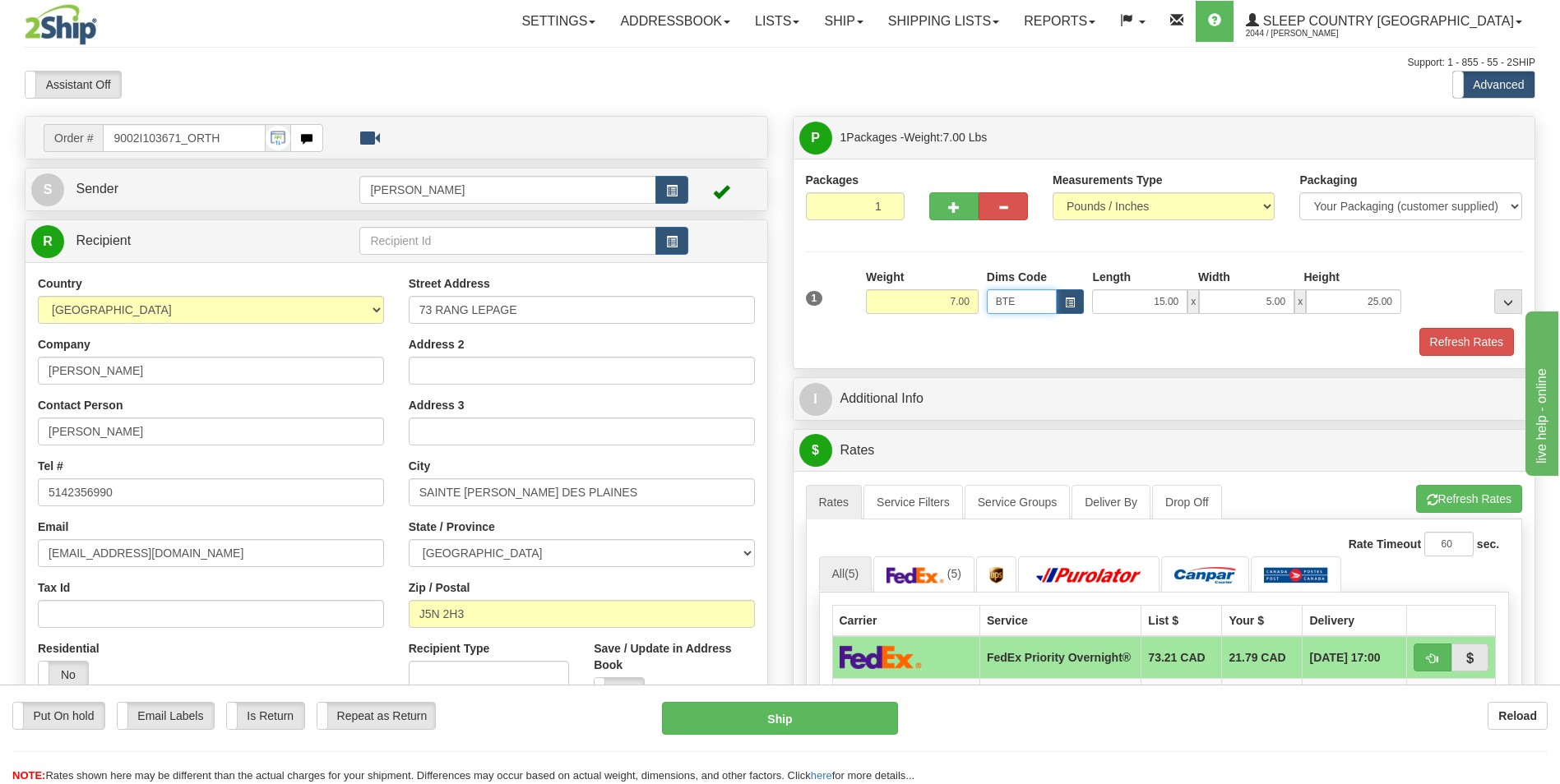
type input "BTE"
click at [1025, 346] on div "Refresh Rates" at bounding box center [1164, 342] width 726 height 28
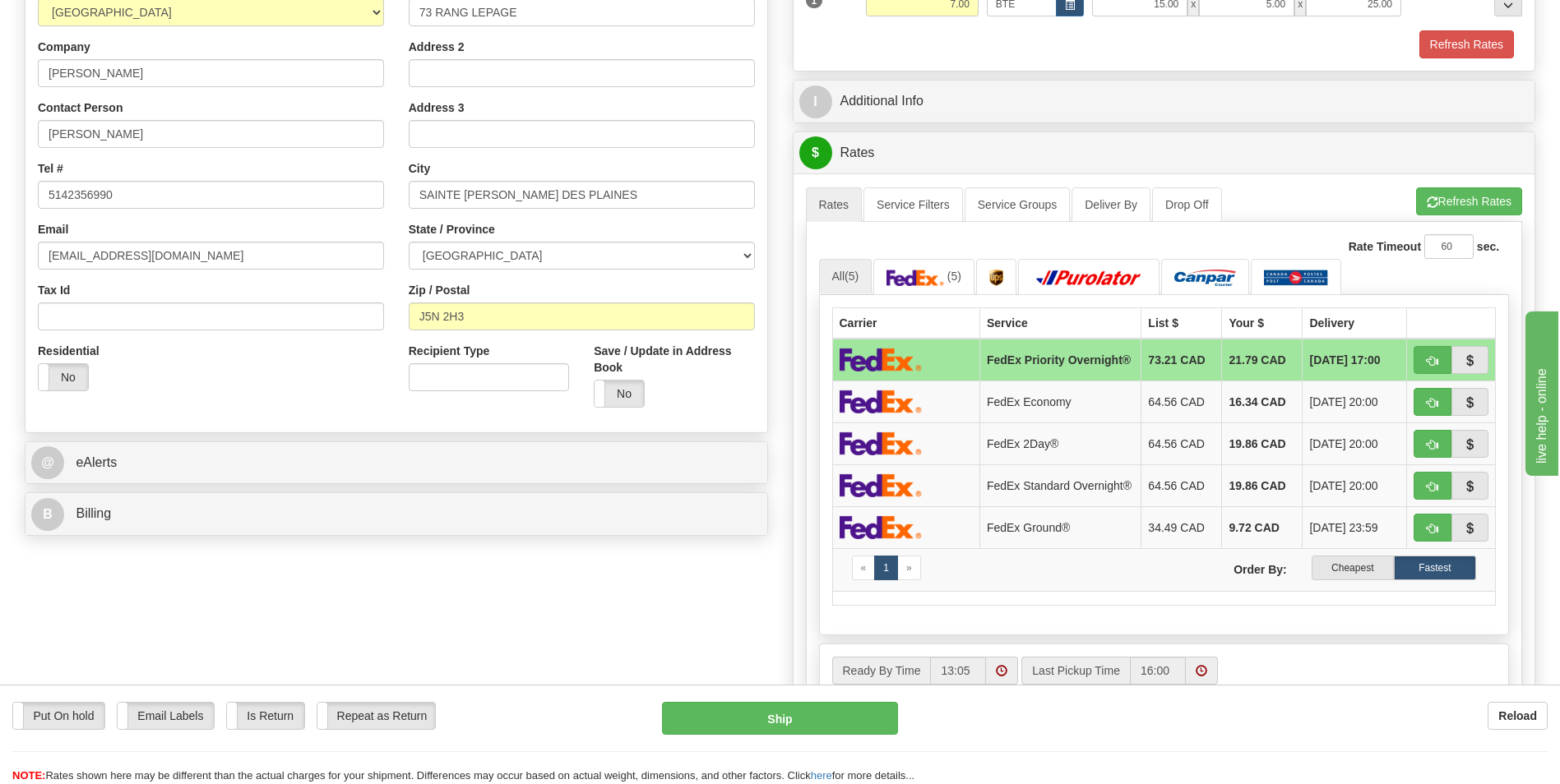
scroll to position [328, 0]
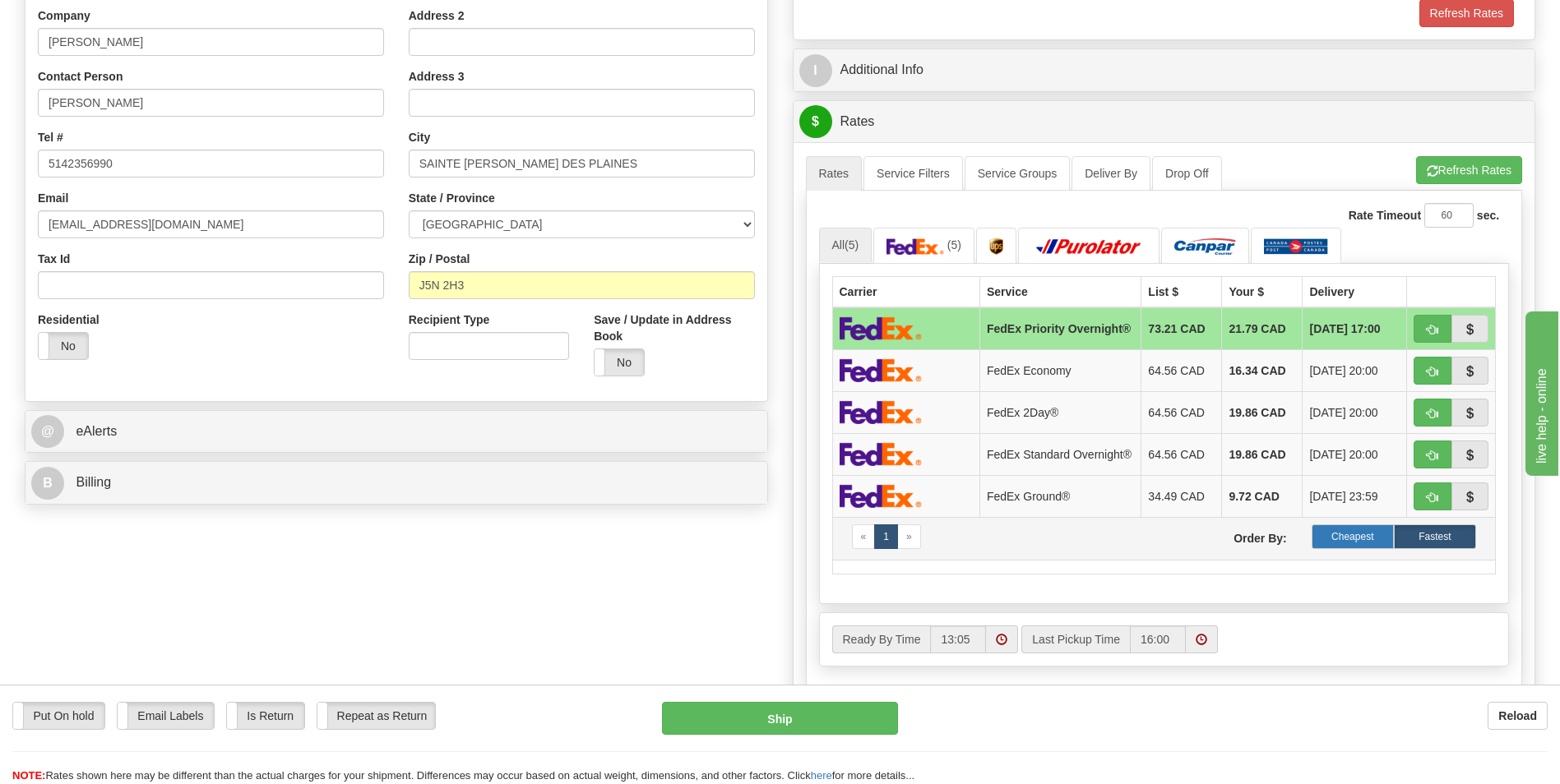
click at [1349, 547] on label "Cheapest" at bounding box center [1352, 537] width 82 height 25
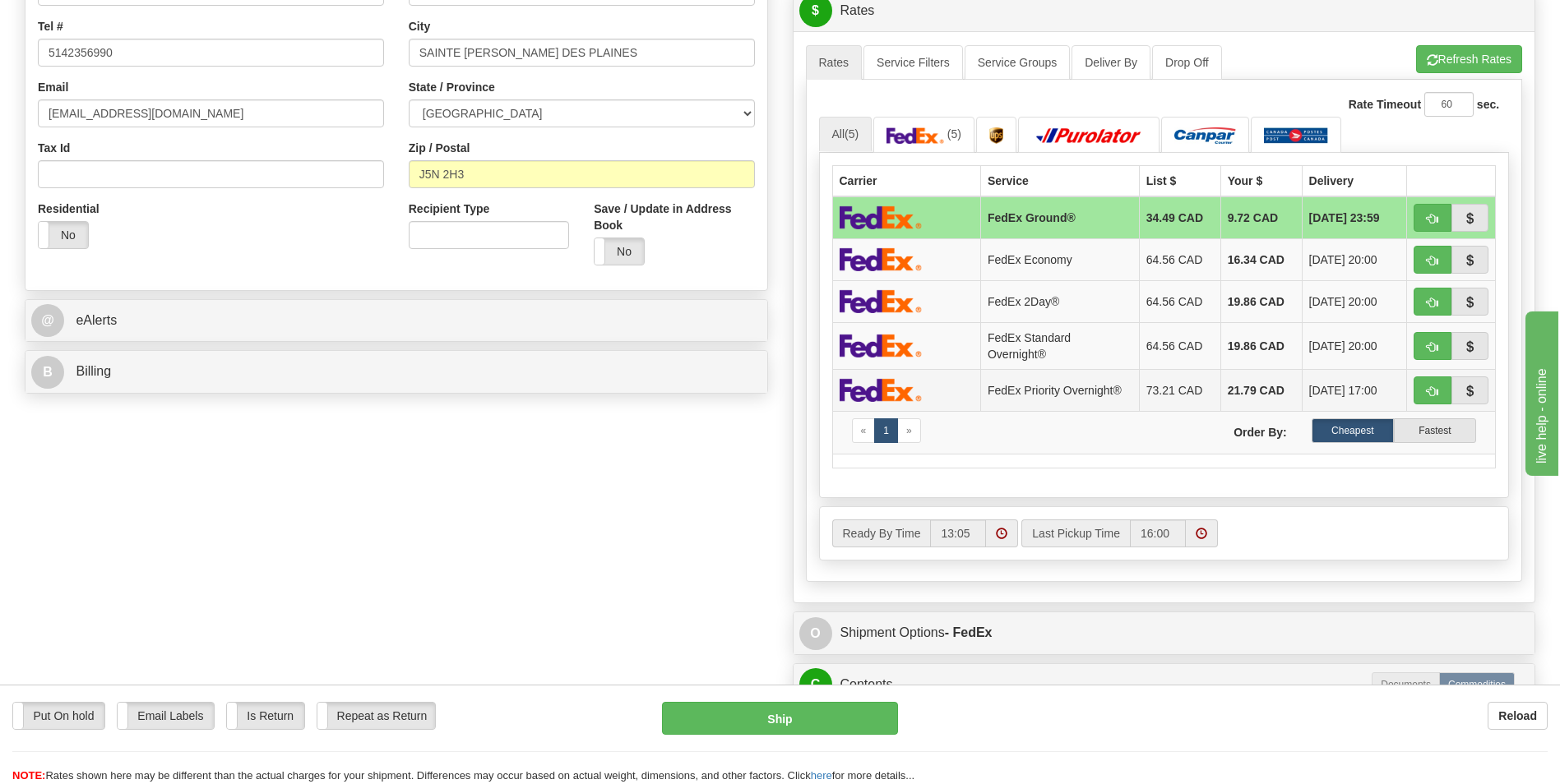
scroll to position [411, 0]
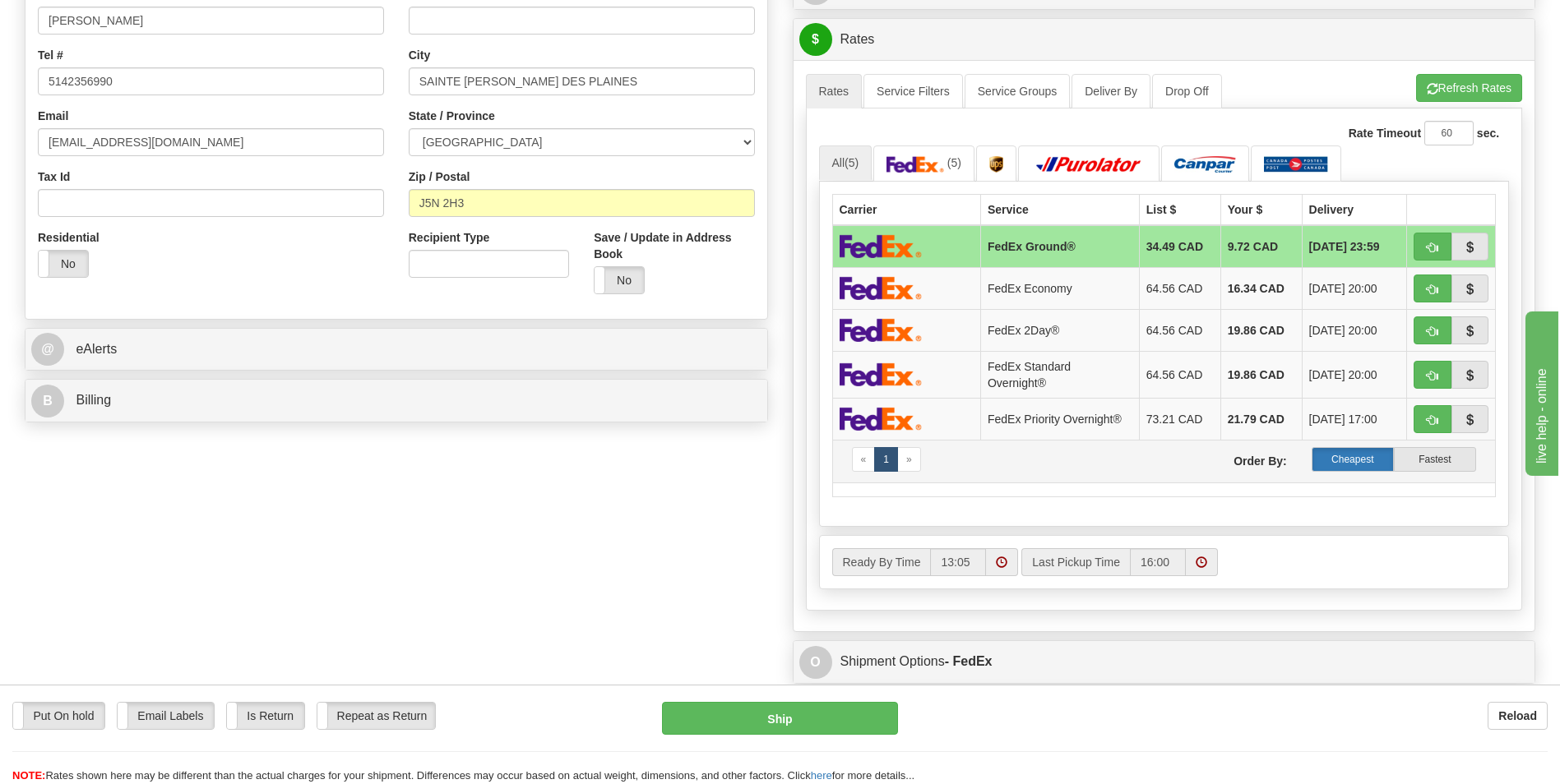
click at [1334, 463] on label "Cheapest" at bounding box center [1352, 459] width 82 height 25
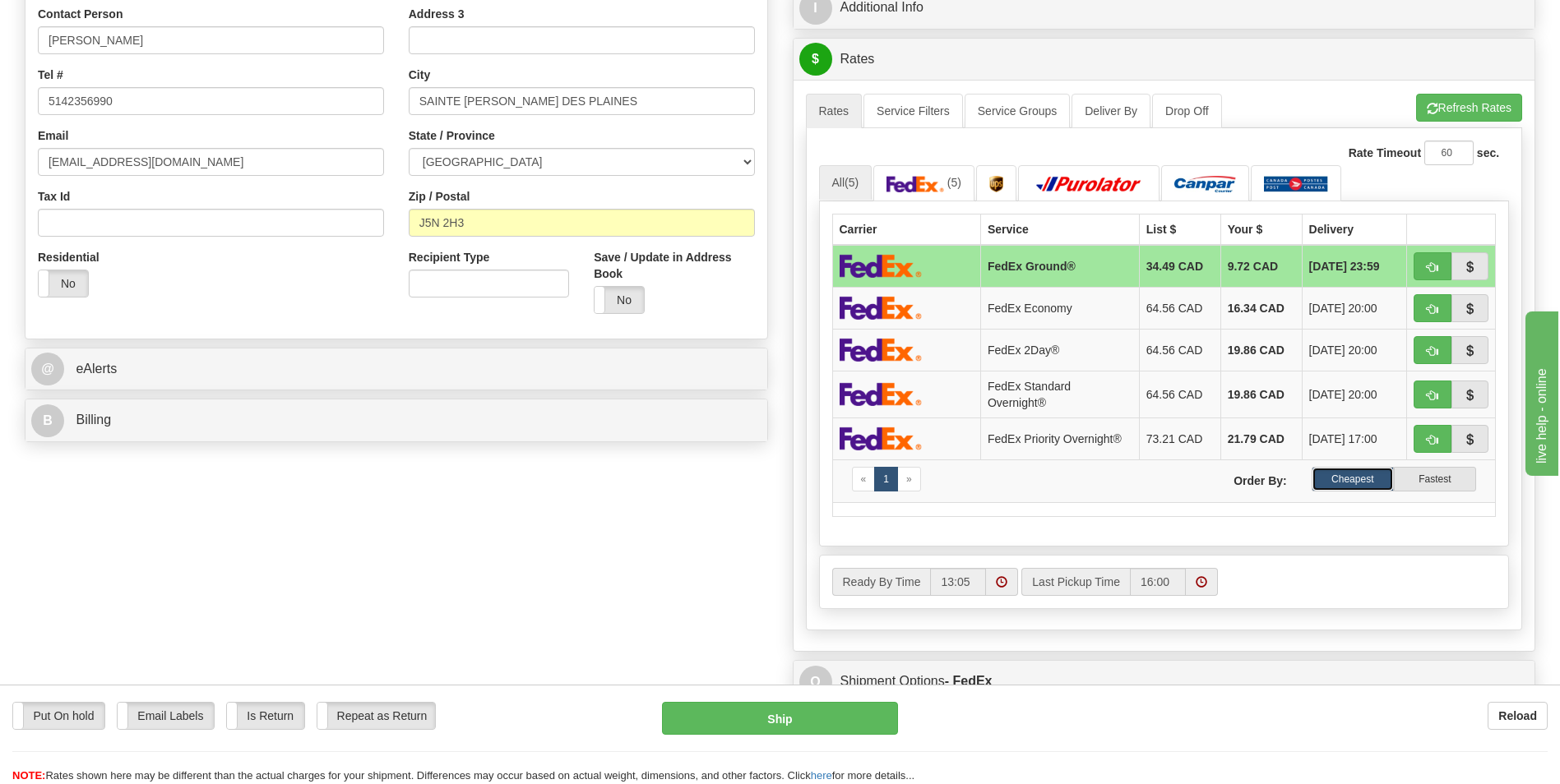
scroll to position [246, 0]
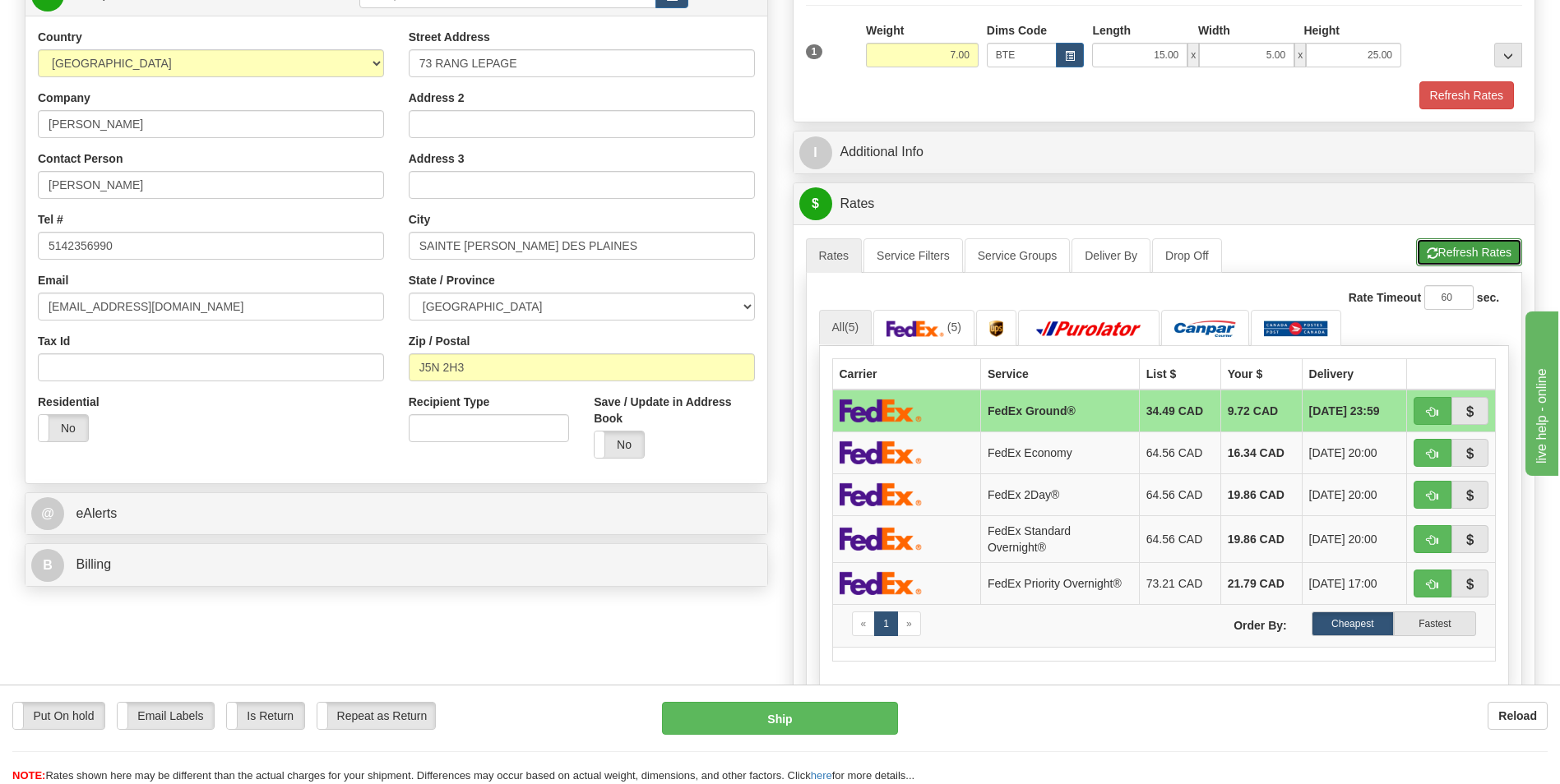
click at [1485, 262] on button "Refresh Rates" at bounding box center [1469, 252] width 106 height 28
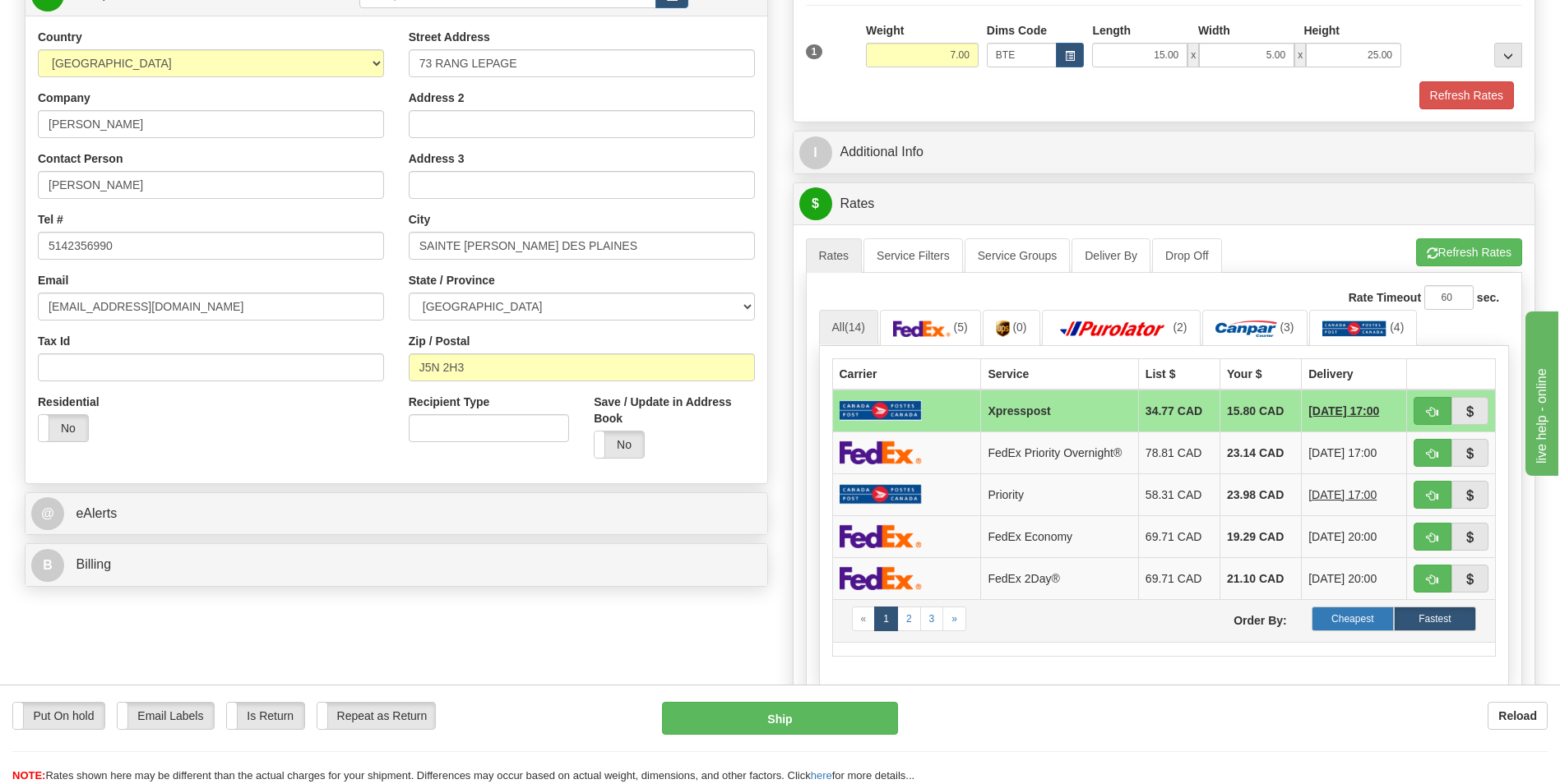
click at [1331, 615] on label "Cheapest" at bounding box center [1352, 619] width 82 height 25
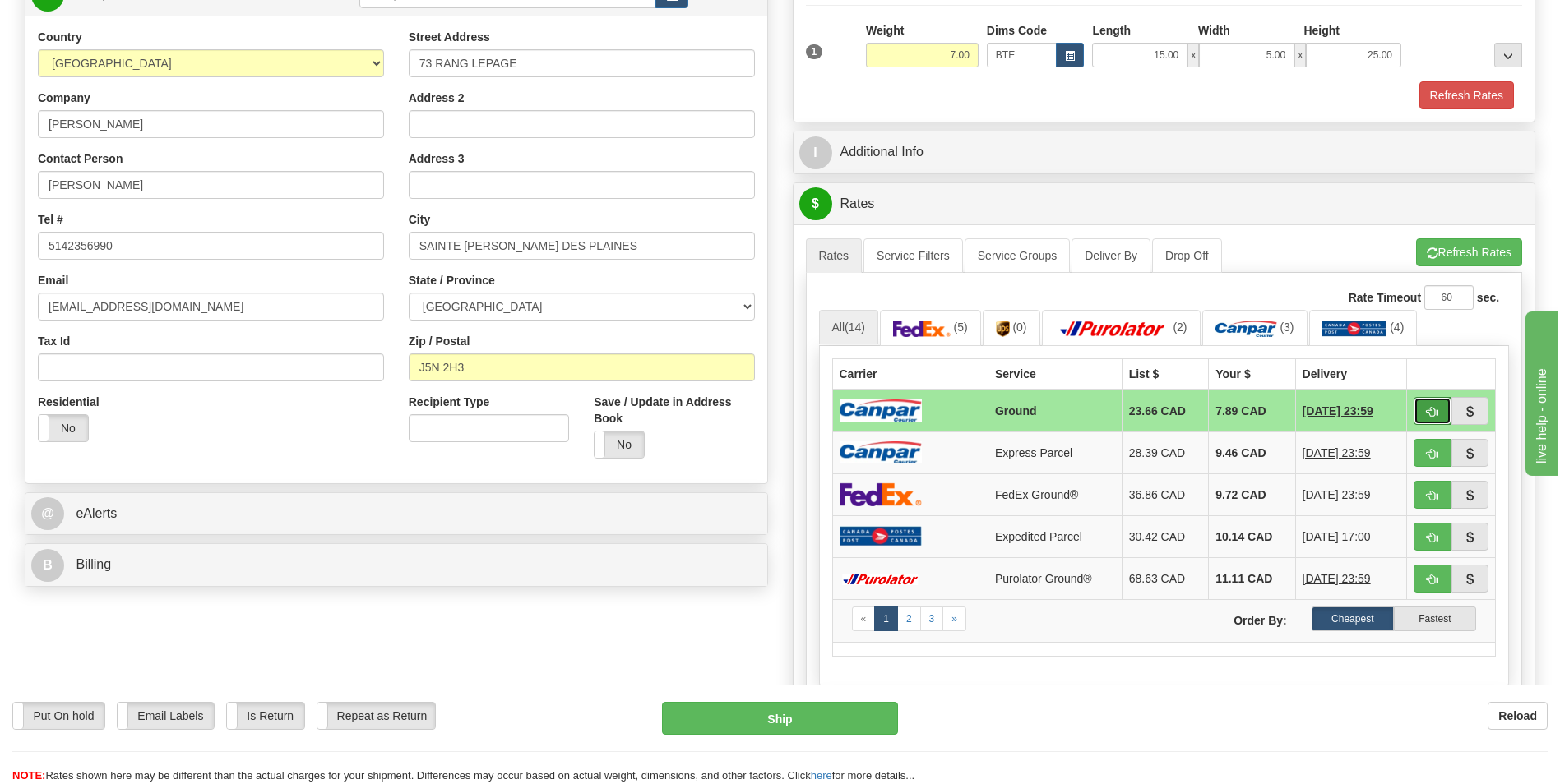
click at [1435, 412] on span "button" at bounding box center [1432, 412] width 11 height 10
type input "1"
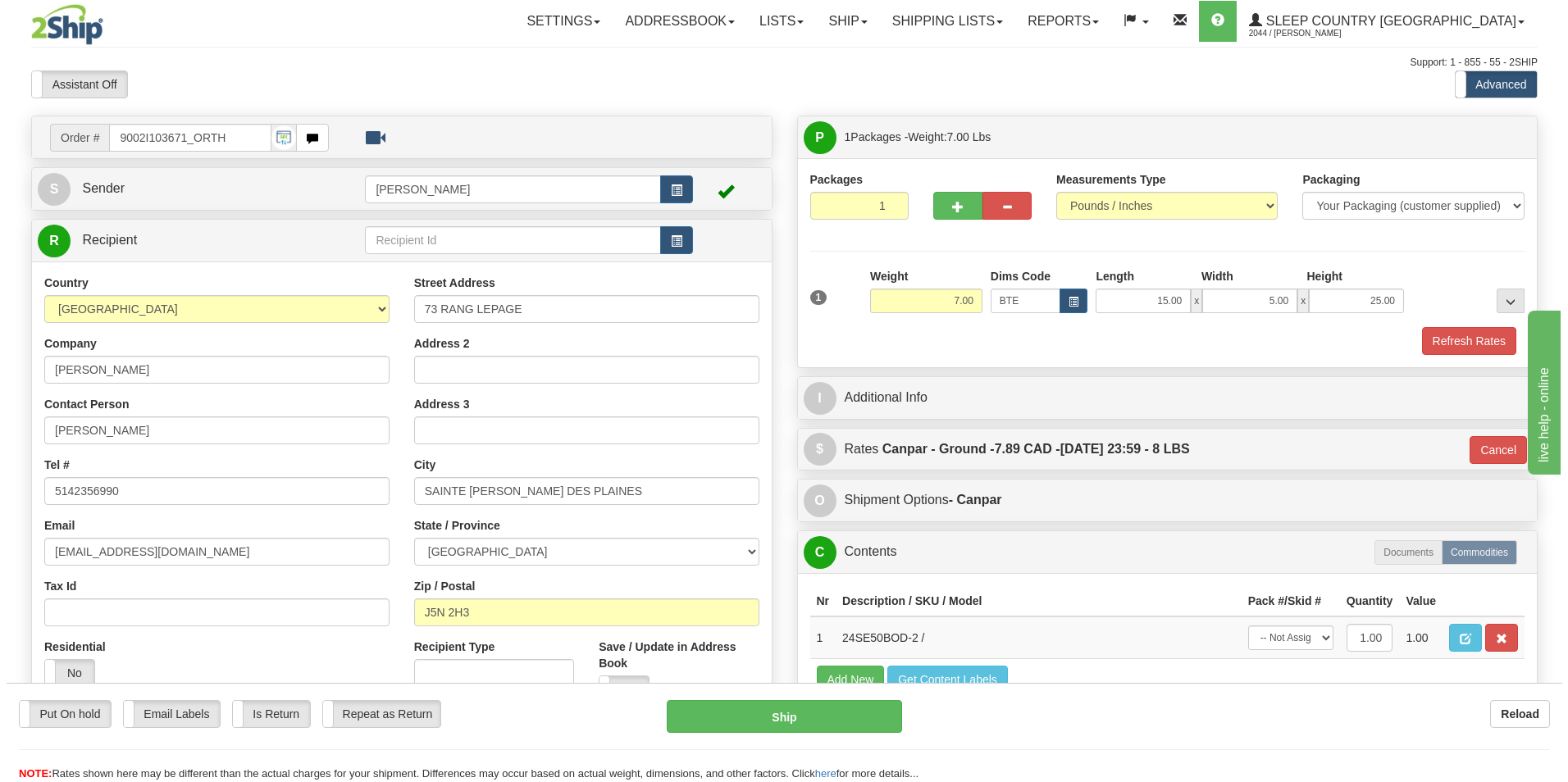
scroll to position [82, 0]
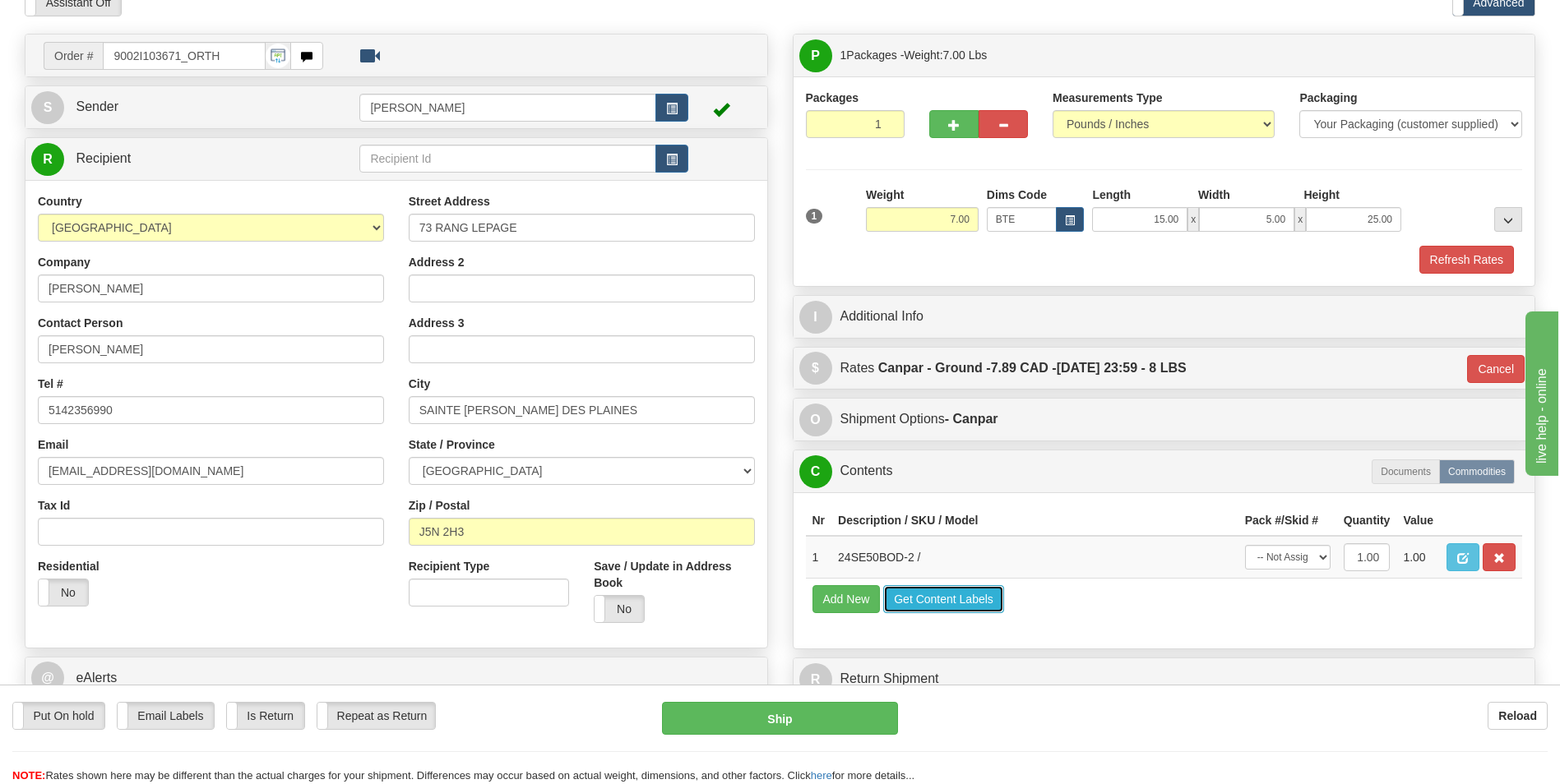
click at [983, 601] on button "Get Content Labels" at bounding box center [944, 599] width 121 height 28
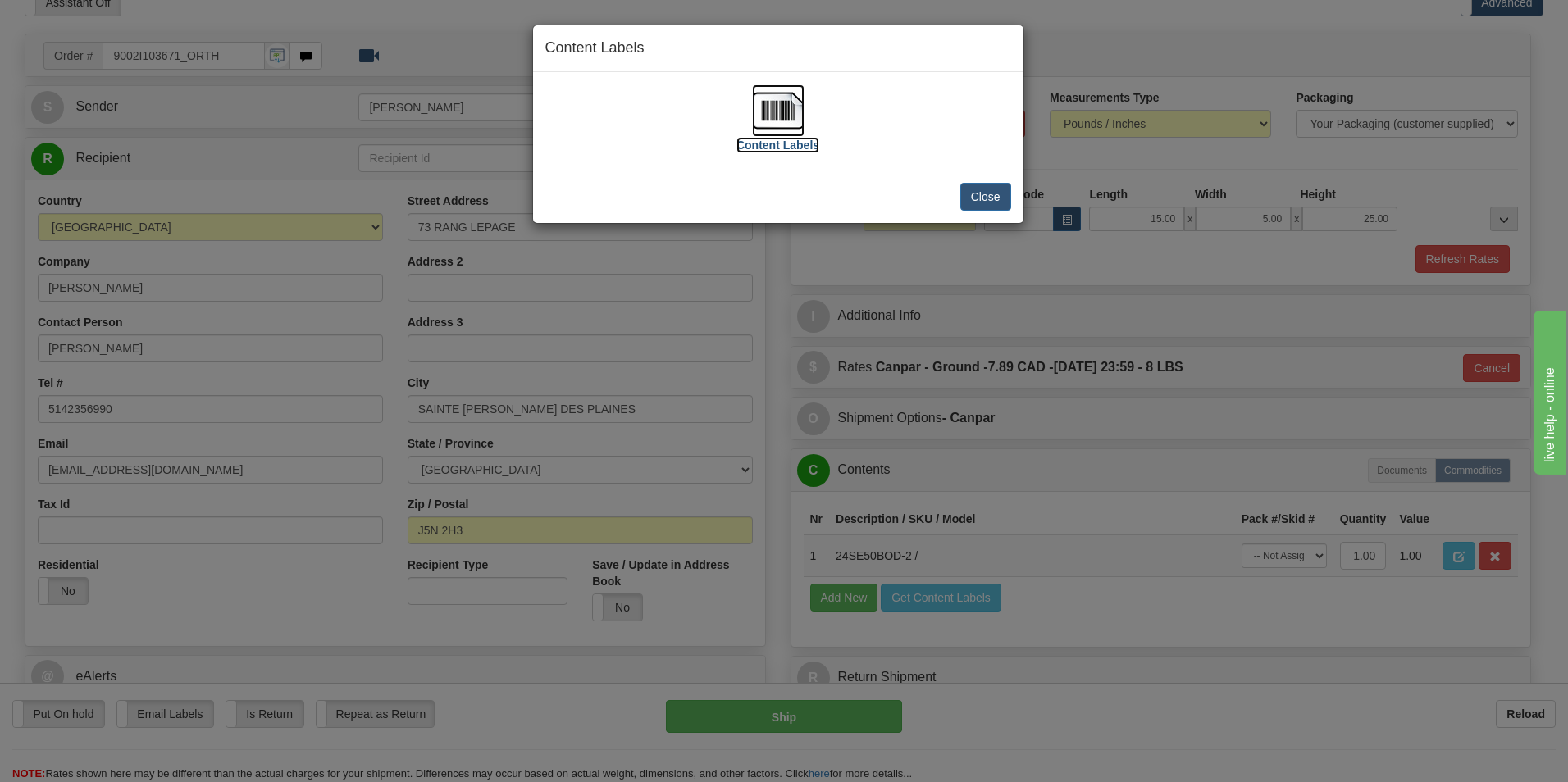
click at [765, 144] on label "Content Labels" at bounding box center [778, 145] width 83 height 16
drag, startPoint x: 993, startPoint y: 192, endPoint x: 981, endPoint y: 205, distance: 17.7
click at [991, 192] on button "Close" at bounding box center [985, 197] width 51 height 28
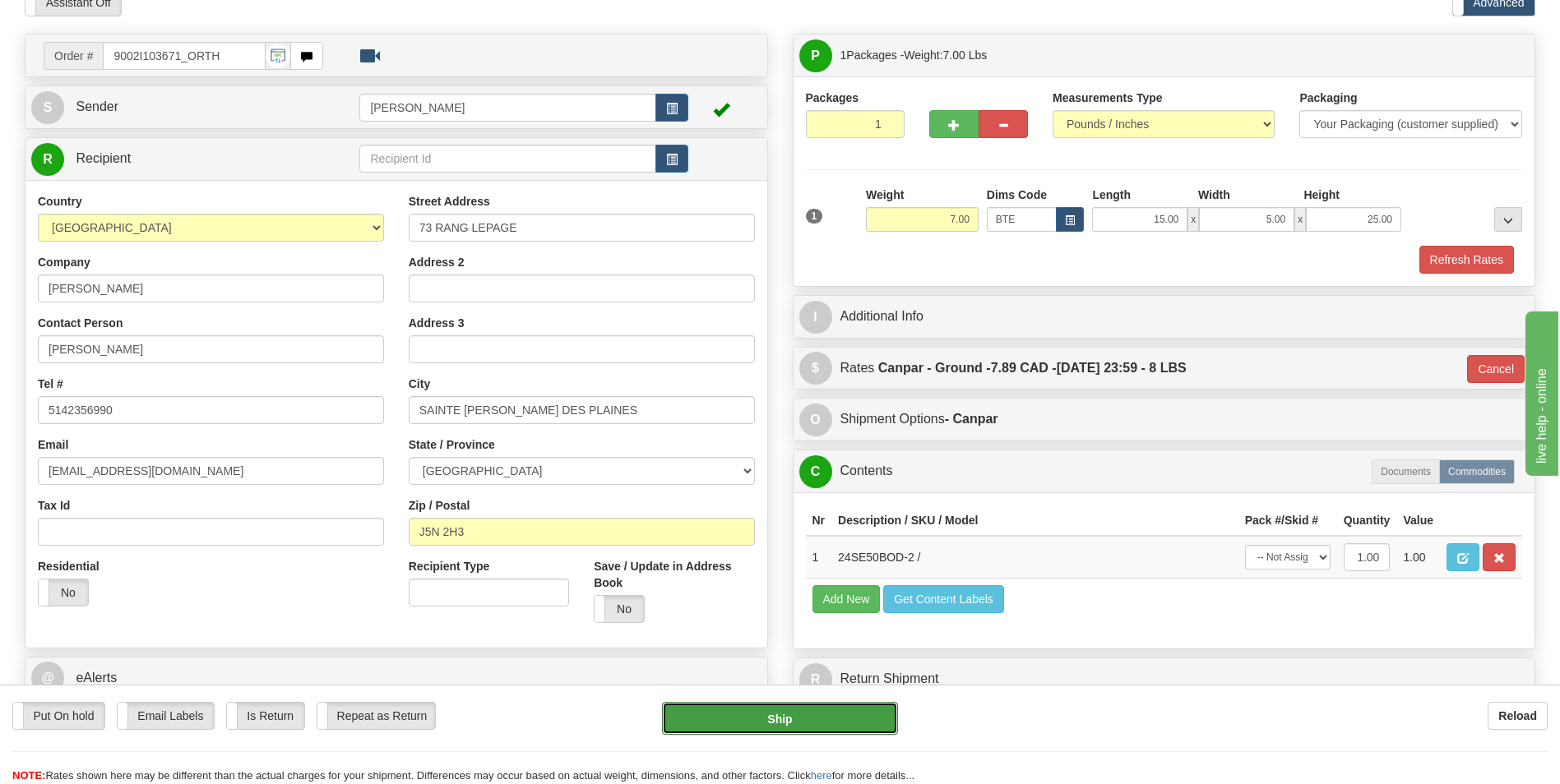
click at [736, 718] on button "Ship" at bounding box center [780, 718] width 235 height 33
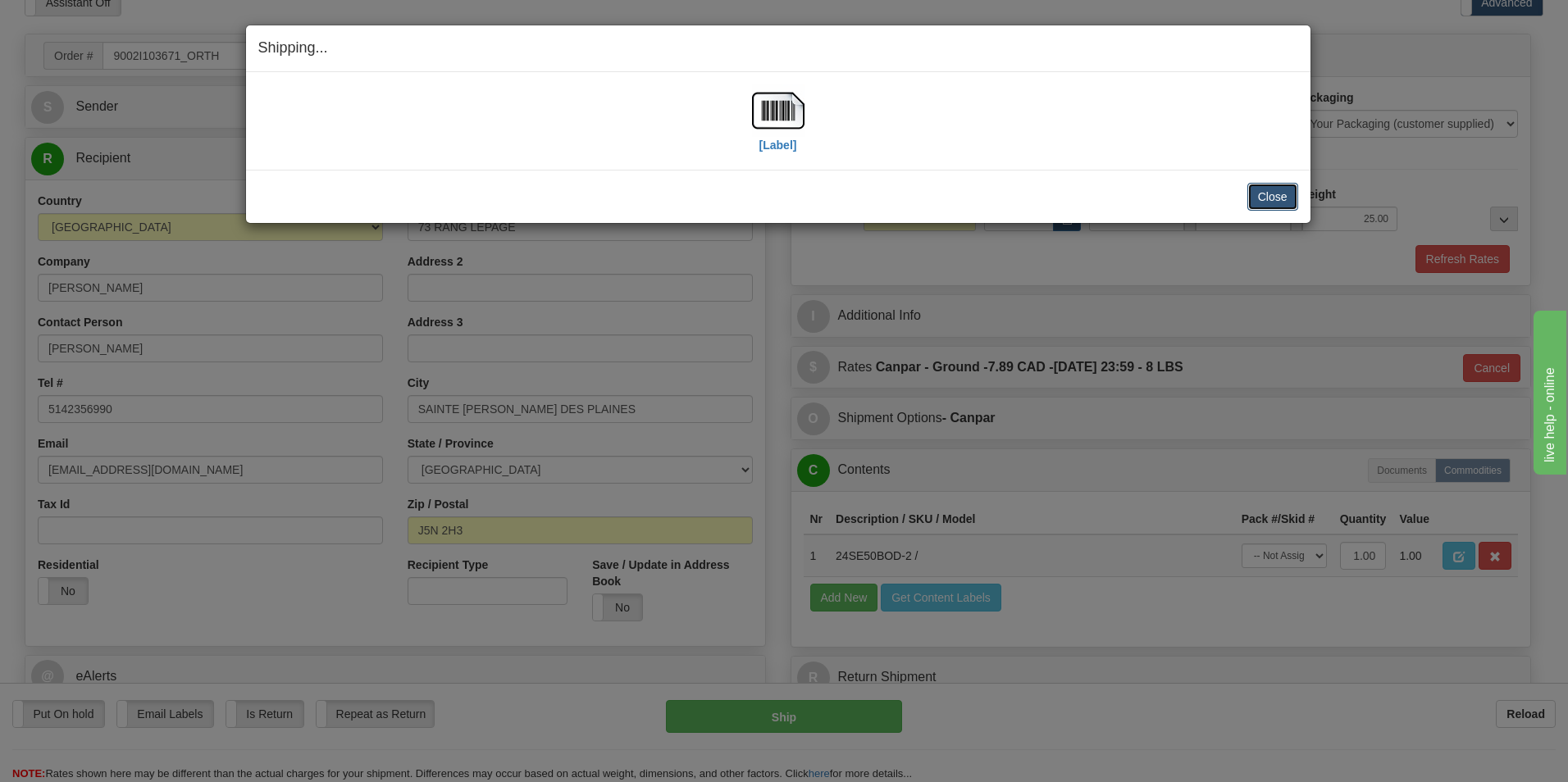
click at [1288, 198] on button "Close" at bounding box center [1272, 197] width 51 height 28
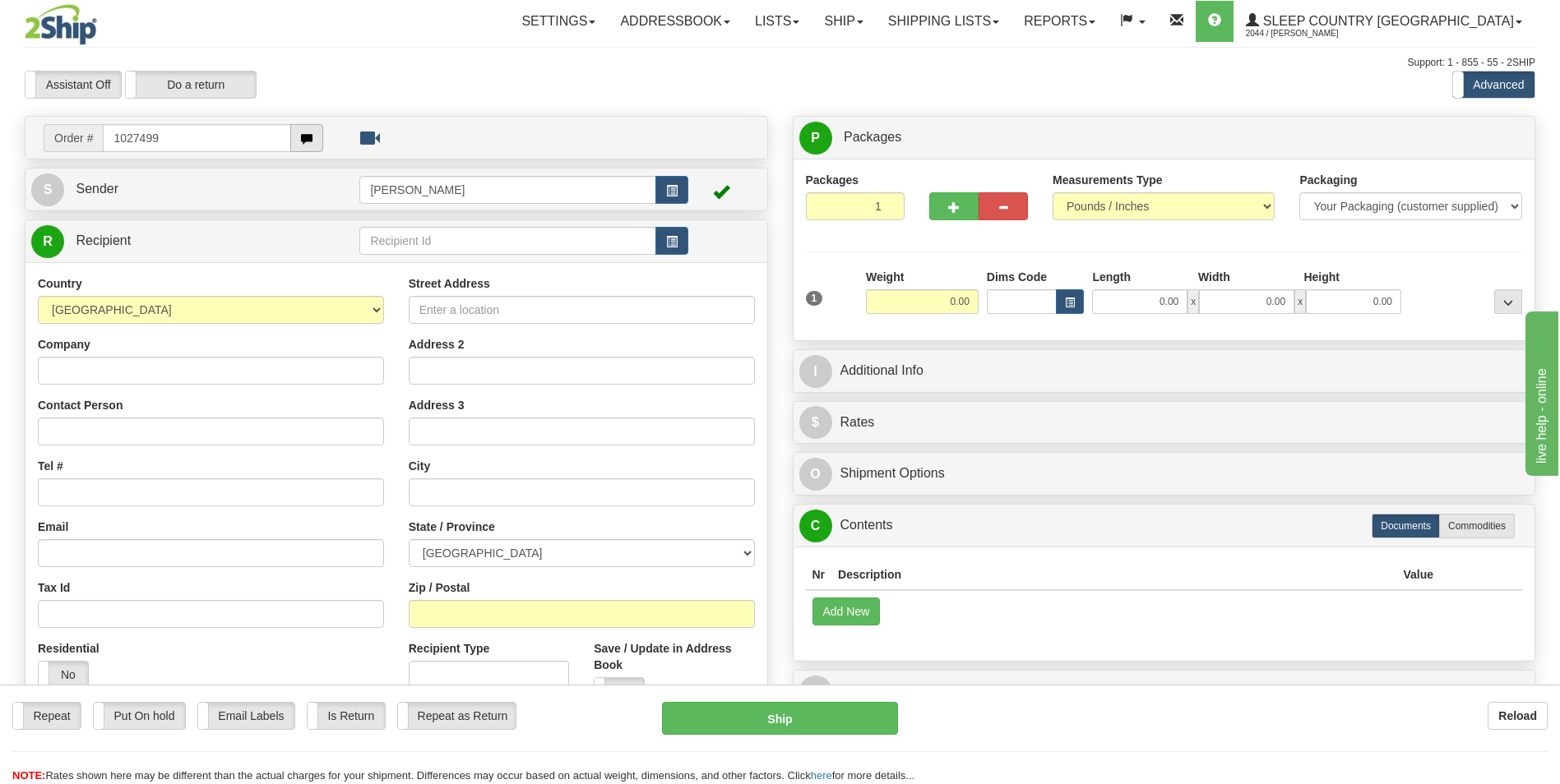
type input "1027499"
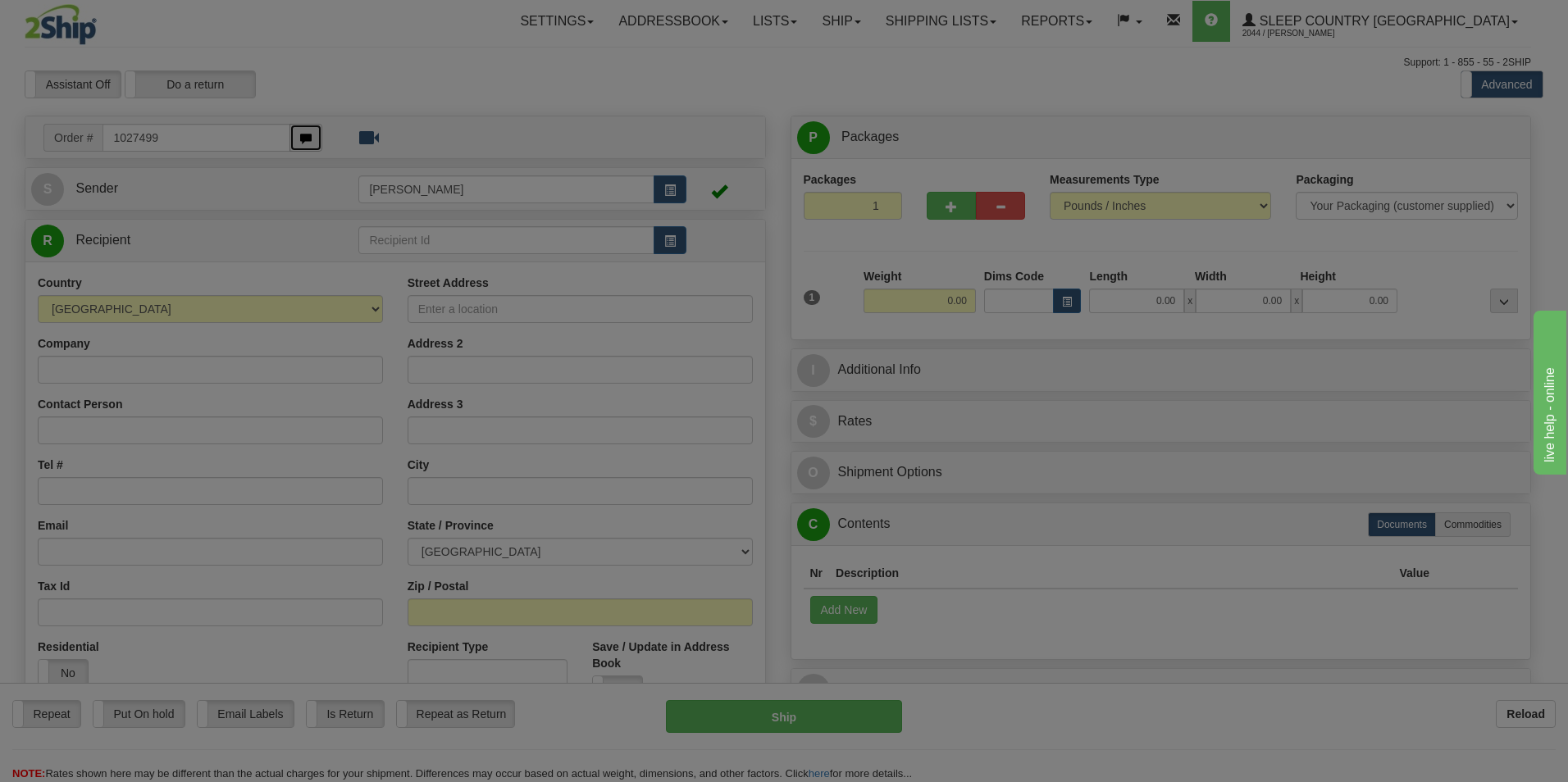
click at [314, 137] on body "Training Course Close Toggle navigation Settings Shipping Preferences New Recip…" at bounding box center [784, 391] width 1568 height 782
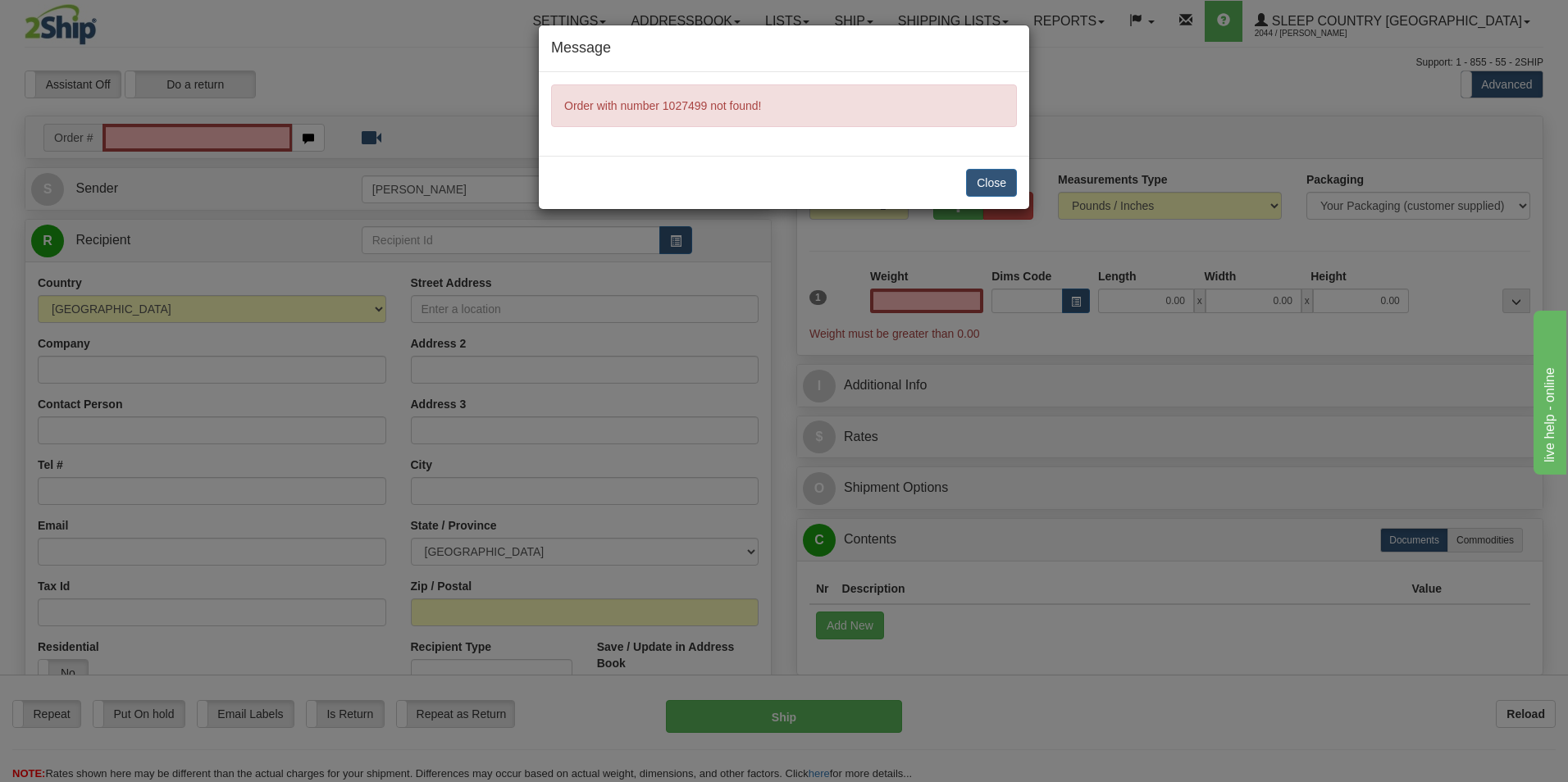
type input "0.00"
click at [990, 179] on button "Close" at bounding box center [991, 183] width 51 height 28
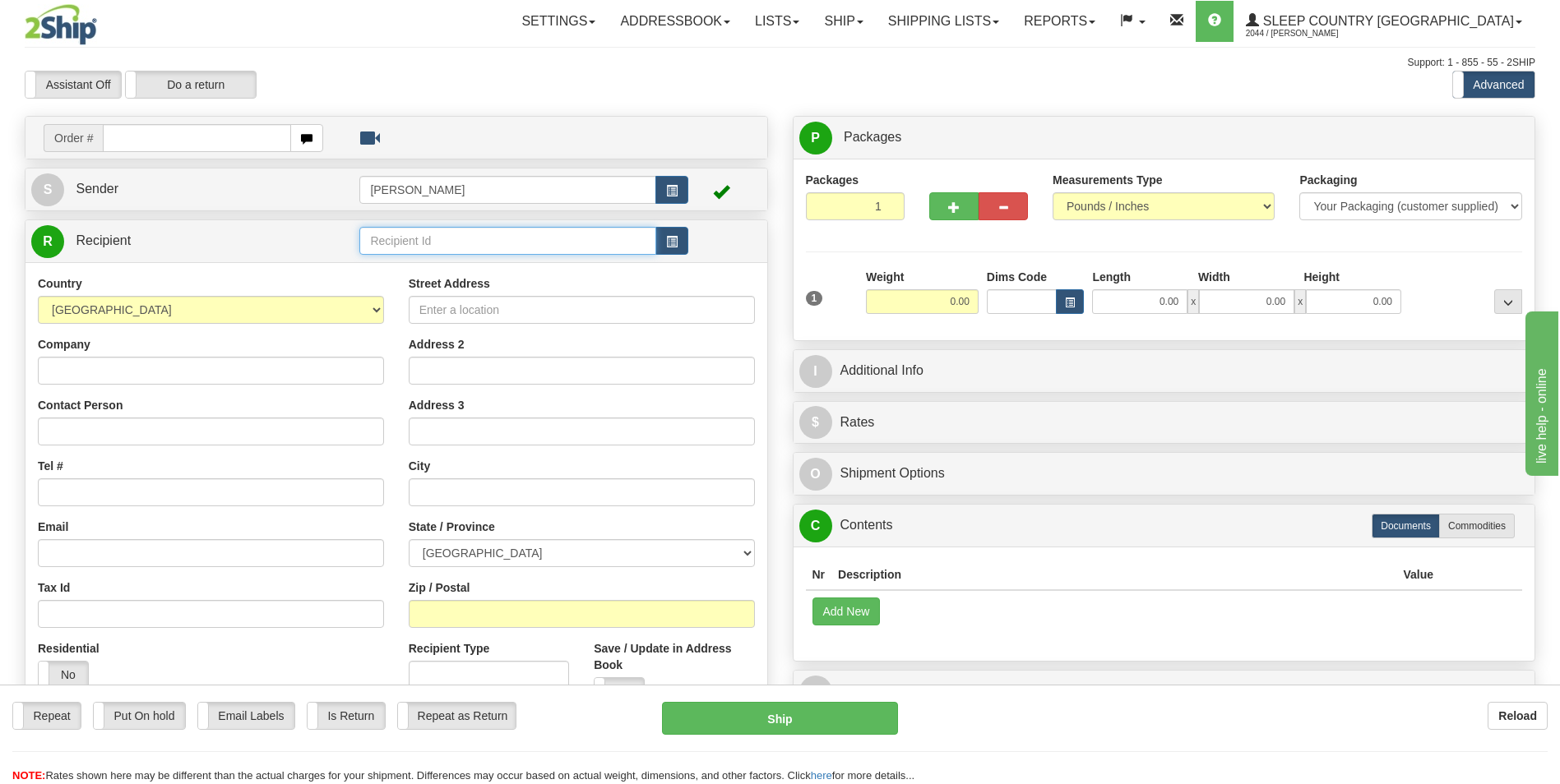
click at [527, 245] on input "text" at bounding box center [508, 241] width 296 height 28
type input "9002"
click at [663, 236] on button "button" at bounding box center [672, 241] width 33 height 28
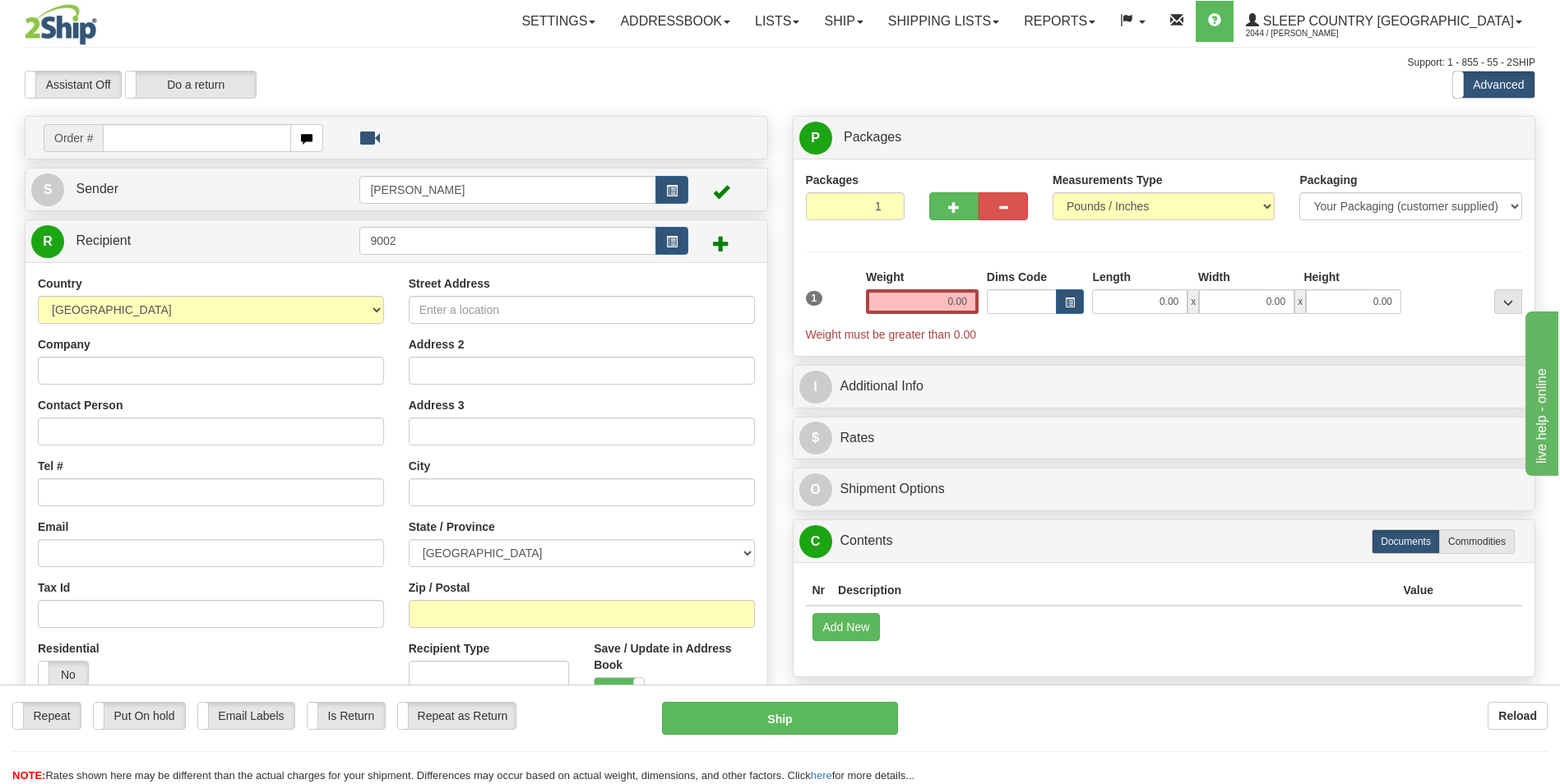
click at [585, 220] on div "R Recipient 9002" at bounding box center [396, 241] width 742 height 42
click at [583, 232] on input "9002" at bounding box center [508, 241] width 296 height 28
click at [716, 250] on span at bounding box center [721, 243] width 16 height 16
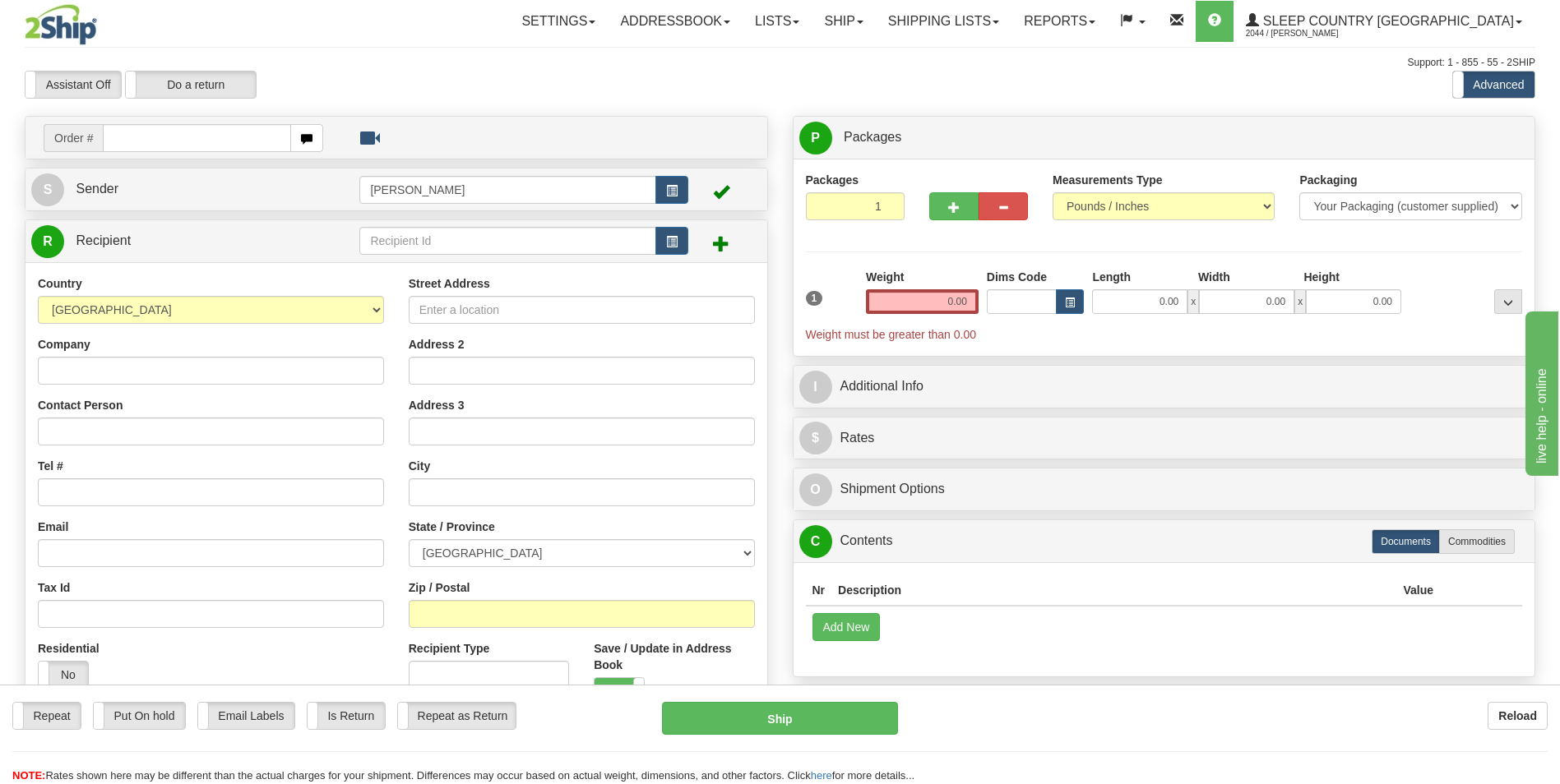
click at [720, 238] on span at bounding box center [721, 243] width 16 height 16
click at [544, 243] on input "text" at bounding box center [508, 241] width 296 height 28
type input "9002"
click at [717, 245] on span at bounding box center [721, 243] width 16 height 16
click at [722, 245] on span at bounding box center [721, 243] width 16 height 16
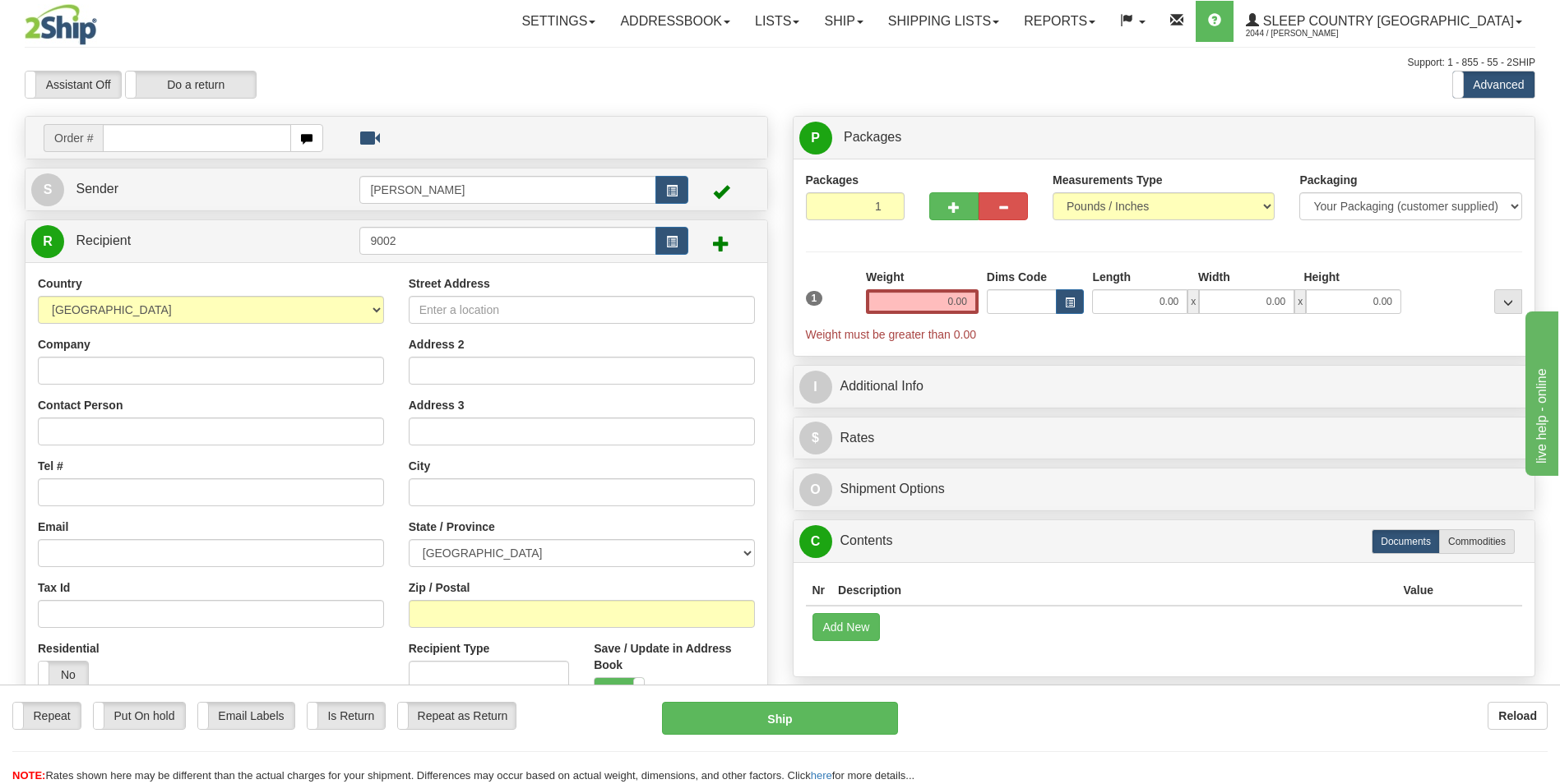
click at [723, 245] on span at bounding box center [721, 243] width 16 height 16
click at [649, 240] on input "9002" at bounding box center [508, 241] width 296 height 28
click at [667, 240] on span "button" at bounding box center [671, 242] width 11 height 10
drag, startPoint x: 457, startPoint y: 245, endPoint x: 241, endPoint y: 245, distance: 216.0
click at [241, 245] on tr "R Recipient 9002" at bounding box center [396, 241] width 731 height 34
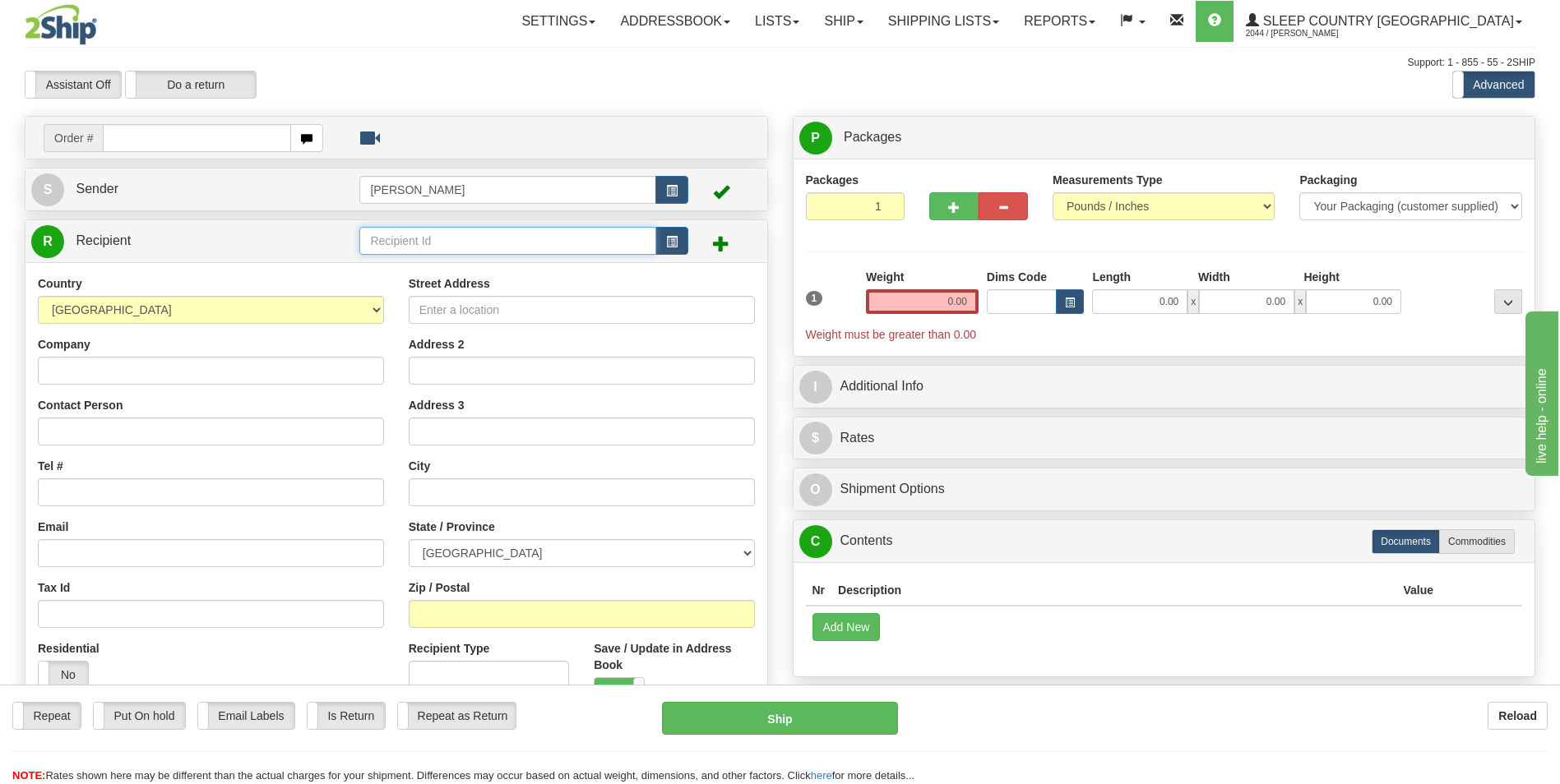
click at [446, 233] on input "text" at bounding box center [508, 241] width 296 height 28
click at [504, 254] on input "text" at bounding box center [508, 241] width 296 height 28
click at [190, 133] on input "text" at bounding box center [196, 138] width 188 height 28
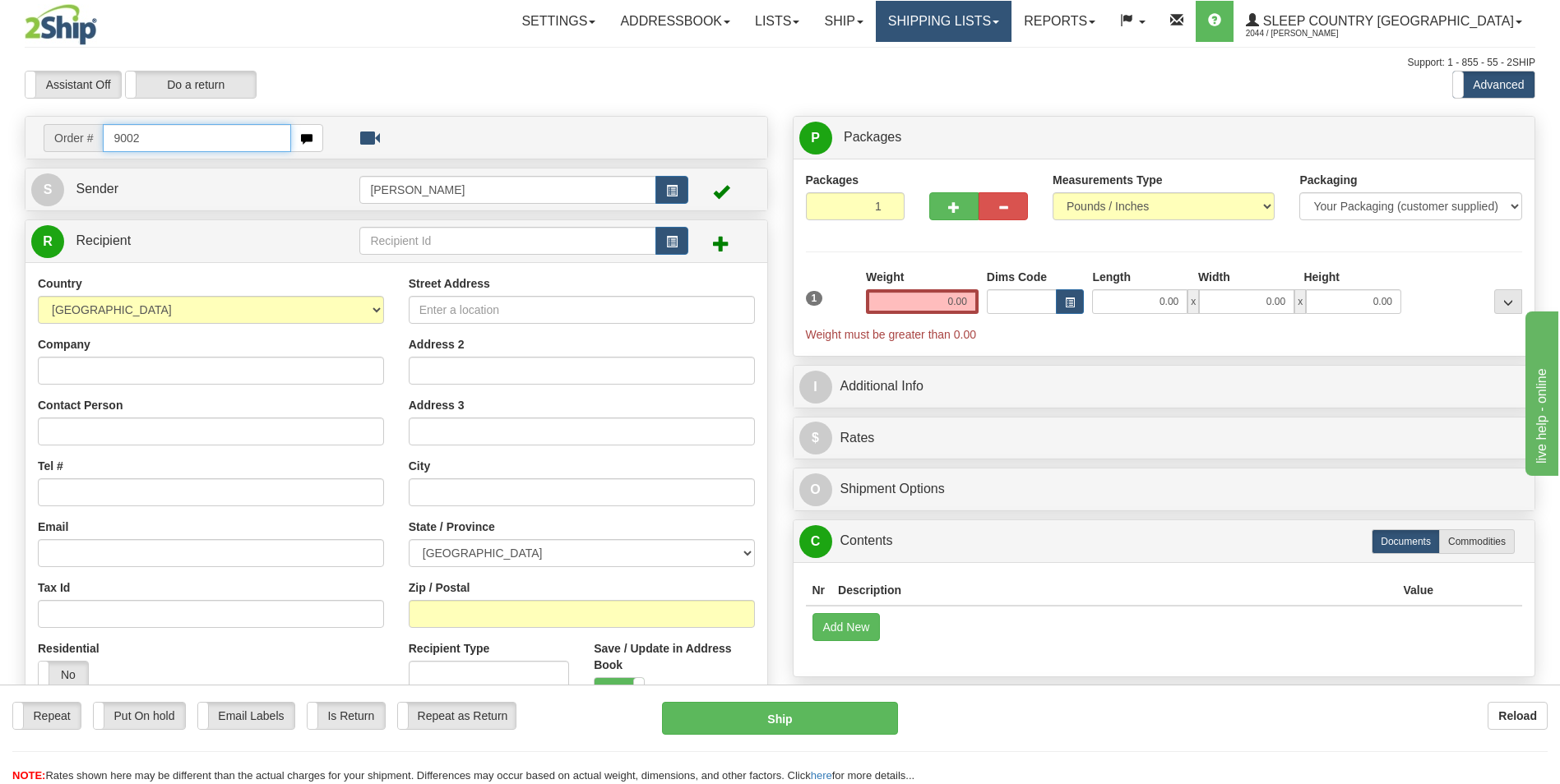
type input "9002"
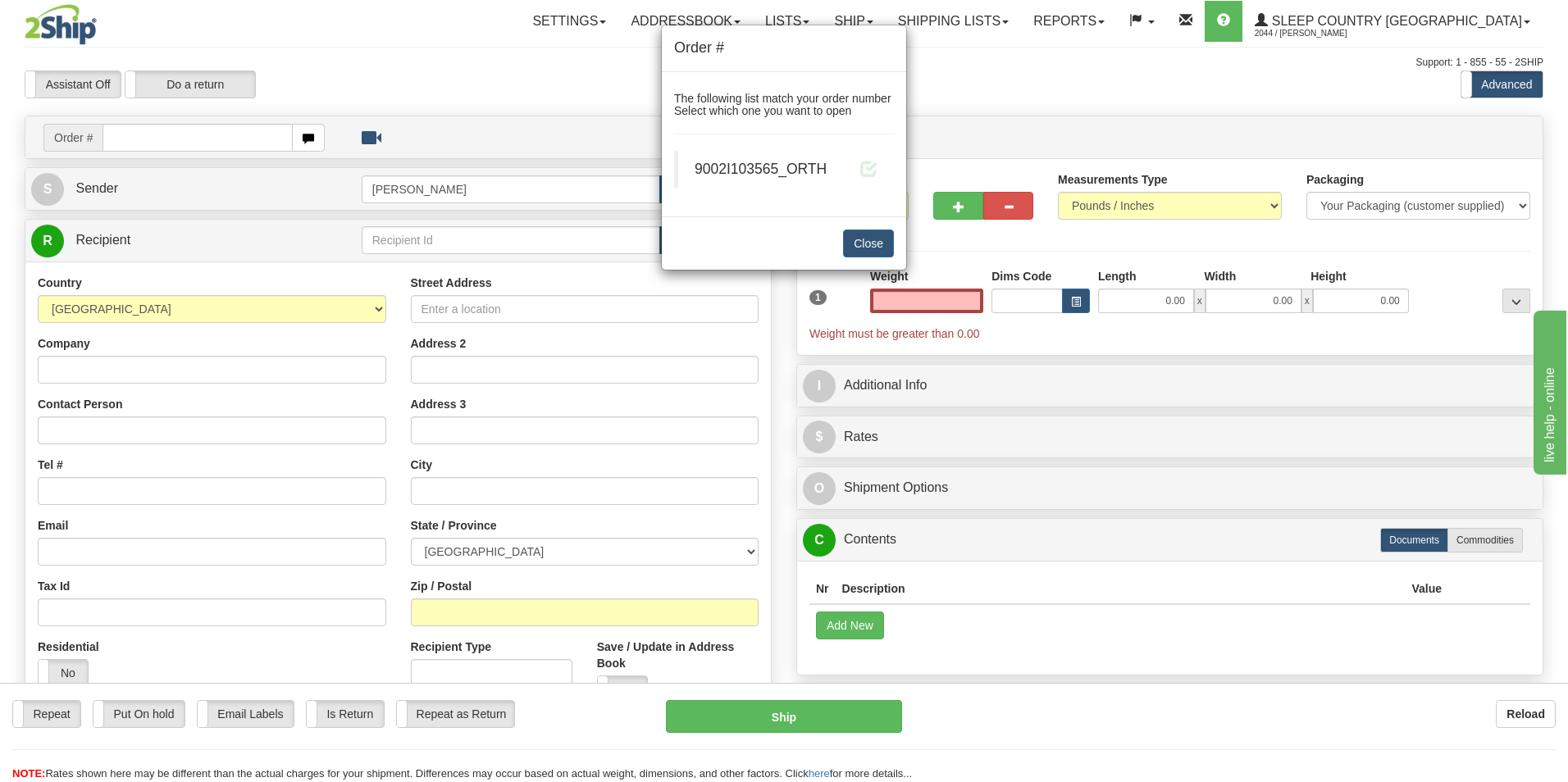
type input "0.00"
click at [817, 167] on span "9002I103565_ORTH" at bounding box center [760, 168] width 132 height 16
click at [861, 166] on span at bounding box center [869, 168] width 17 height 17
click at [870, 171] on span at bounding box center [869, 168] width 17 height 17
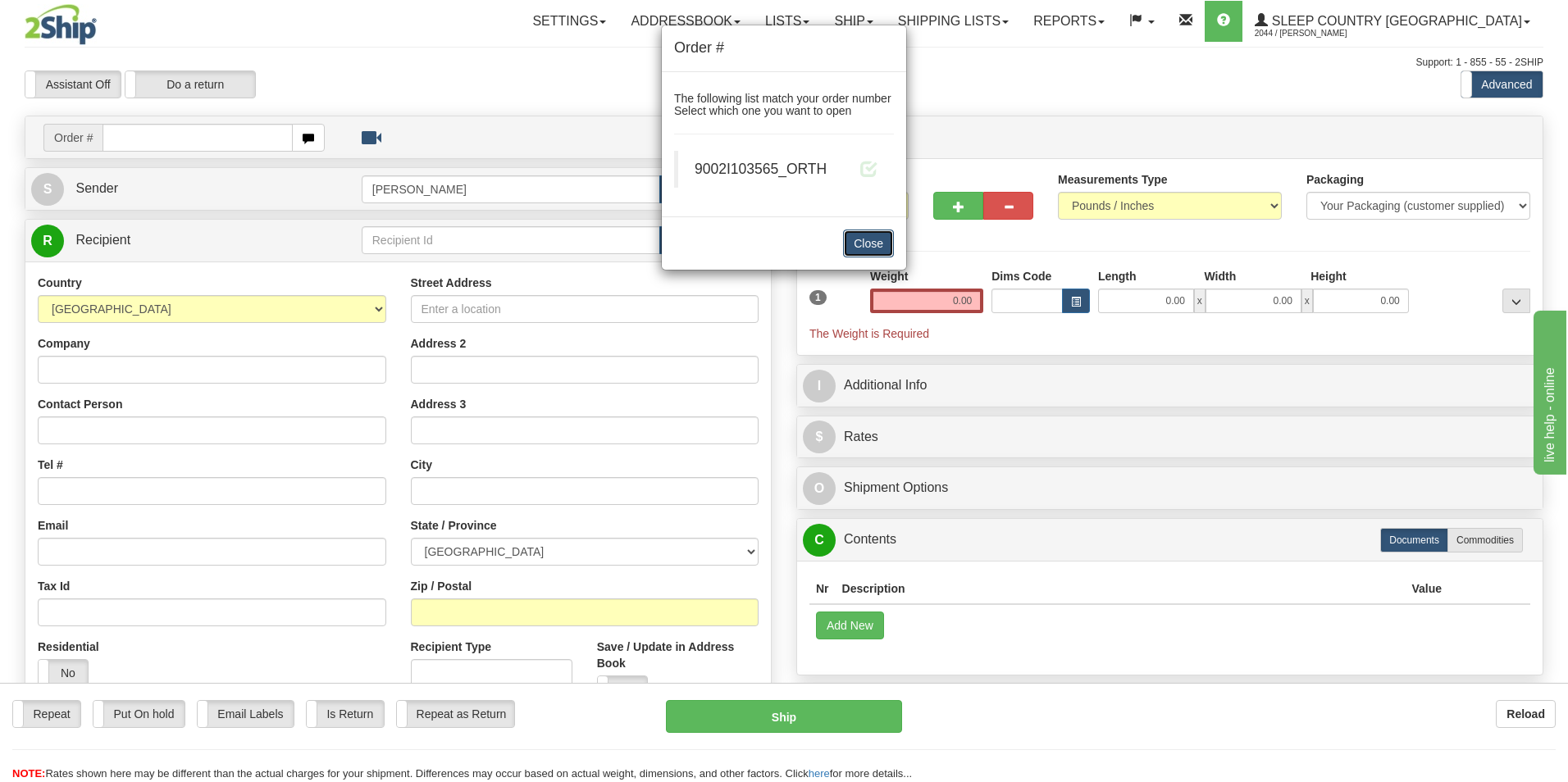
click at [857, 244] on button "Close" at bounding box center [868, 243] width 51 height 28
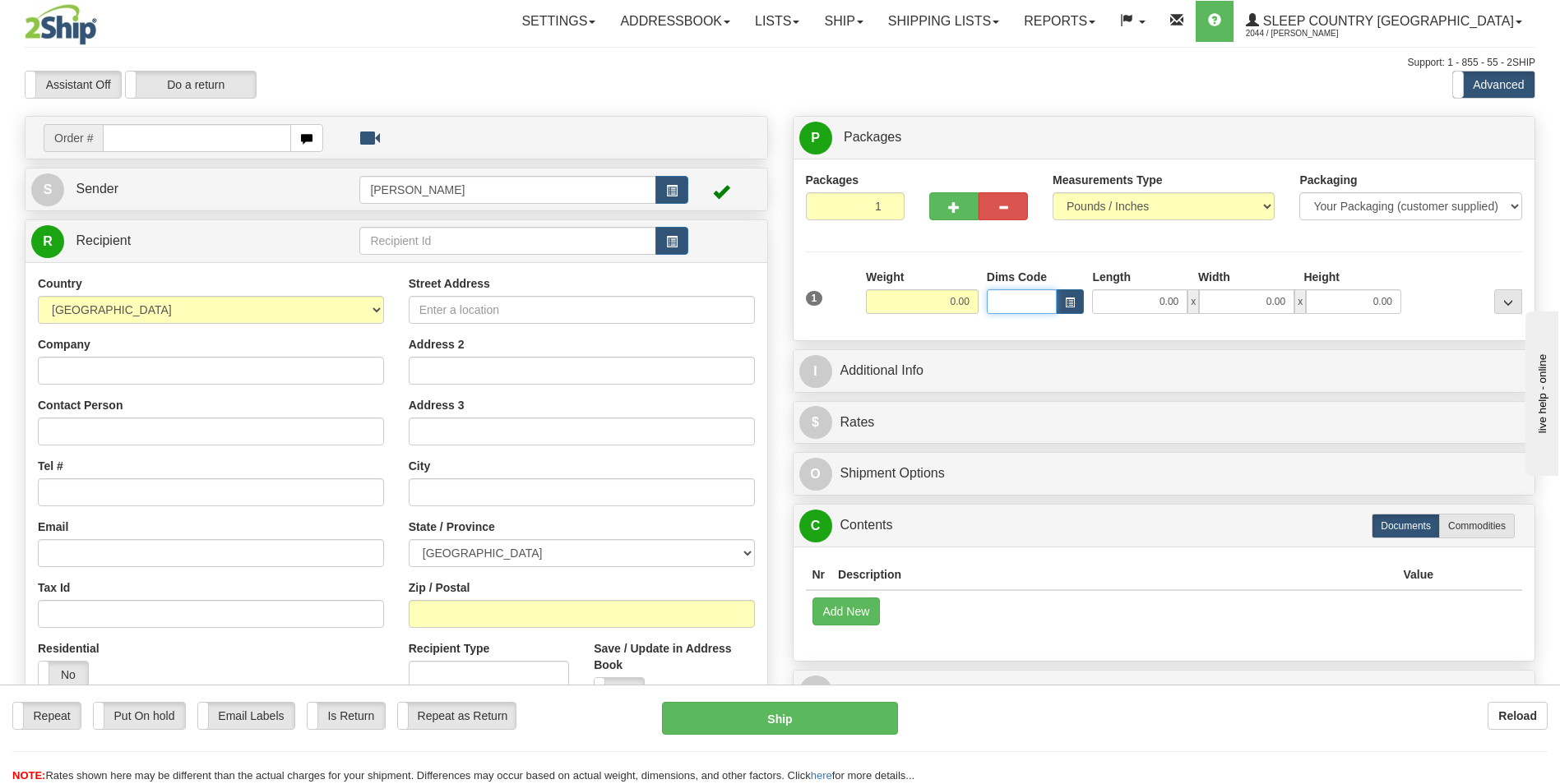
click at [1026, 304] on input "Dims Code" at bounding box center [1022, 302] width 71 height 25
type input "BTE"
type input "15.00"
type input "5.00"
type input "25.00"
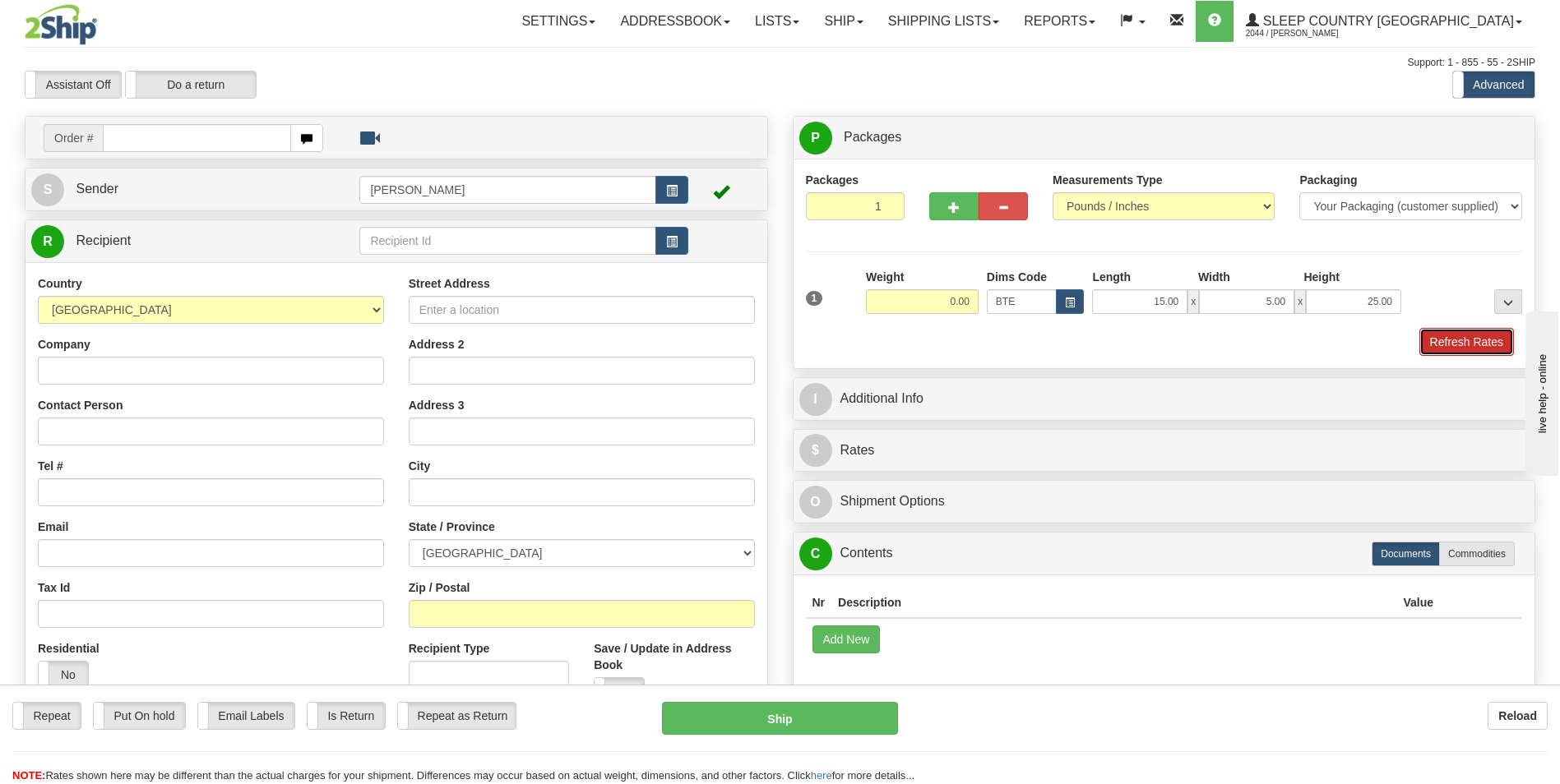
click at [1460, 346] on button "Refresh Rates" at bounding box center [1467, 342] width 94 height 28
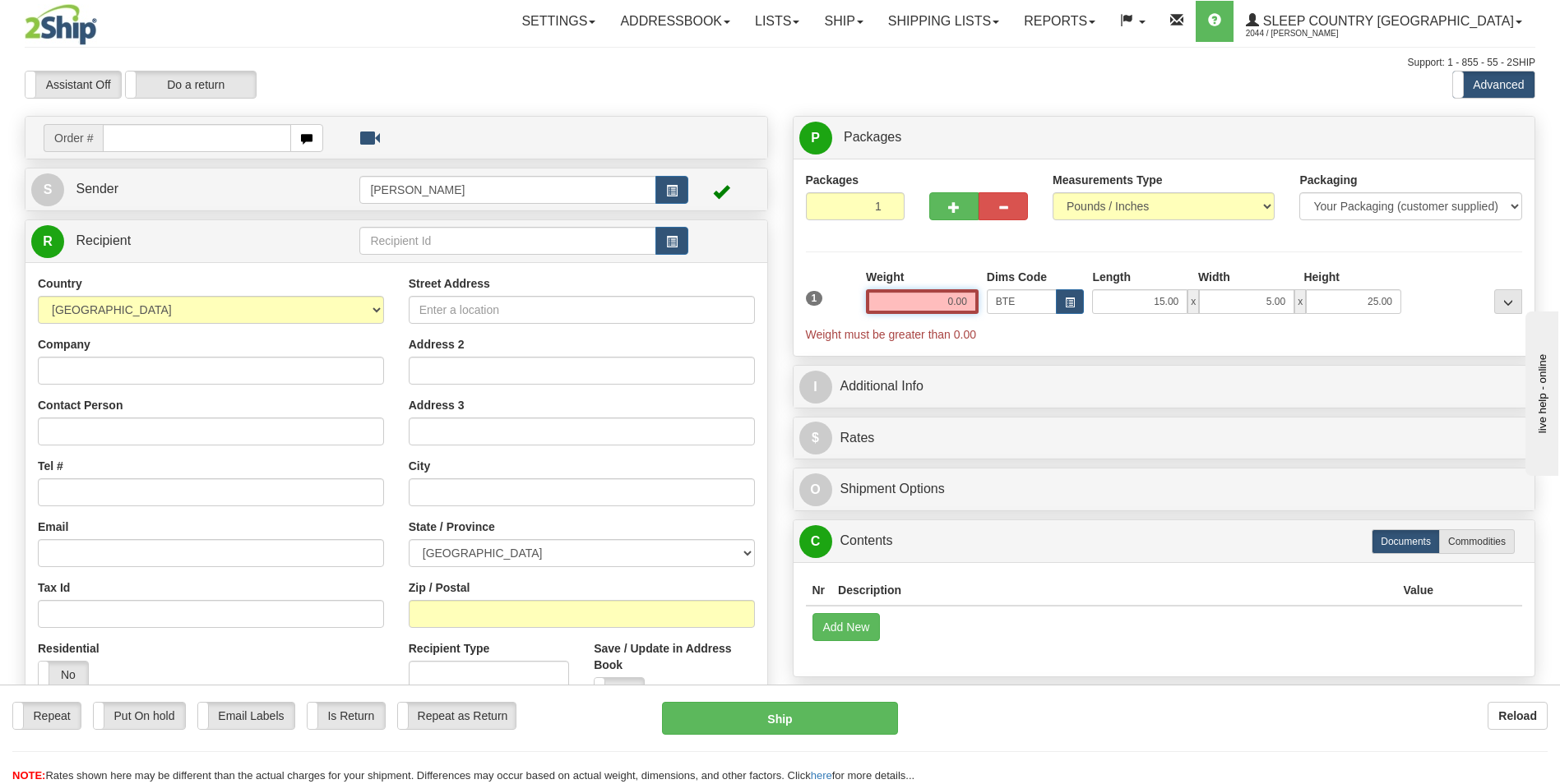
click at [924, 302] on input "0.00" at bounding box center [923, 302] width 112 height 25
type input "0.00"
click at [1129, 334] on span "Weight must be greater than 0.00" at bounding box center [1164, 335] width 717 height 16
click at [1128, 334] on span "The Weight is Required" at bounding box center [1164, 335] width 717 height 16
click at [910, 303] on input "0.00" at bounding box center [923, 302] width 112 height 25
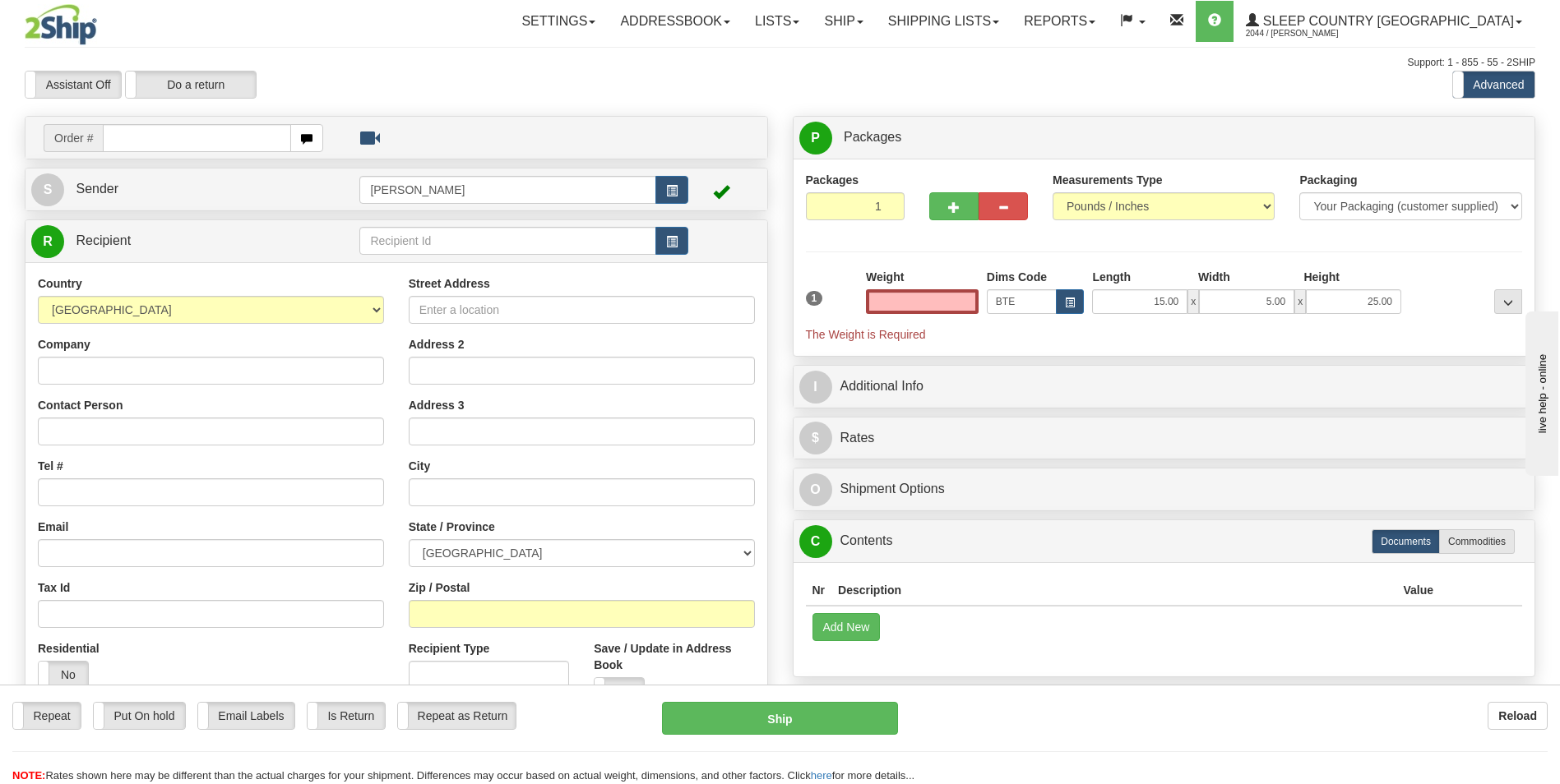
type input "0.00"
click at [1092, 336] on span "The Weight is Required" at bounding box center [1164, 335] width 717 height 16
click at [953, 300] on input "0.00" at bounding box center [923, 302] width 112 height 25
type input "0.00"
drag, startPoint x: 1032, startPoint y: 309, endPoint x: 1070, endPoint y: 304, distance: 38.3
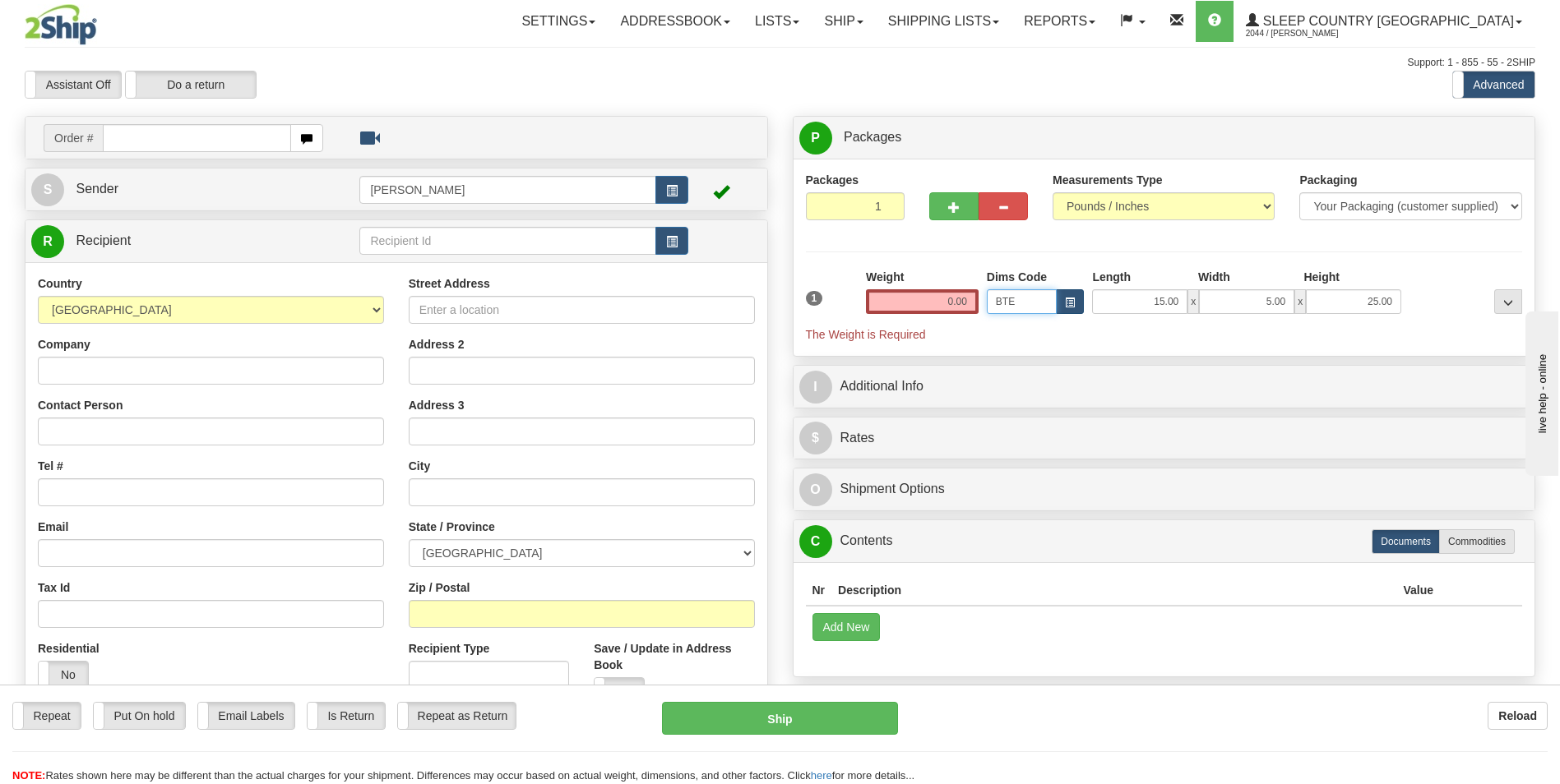
click at [1032, 309] on input "BTE" at bounding box center [1022, 302] width 71 height 25
click at [1095, 299] on input "15.00" at bounding box center [1140, 302] width 95 height 25
click at [1077, 302] on button "button" at bounding box center [1070, 302] width 28 height 25
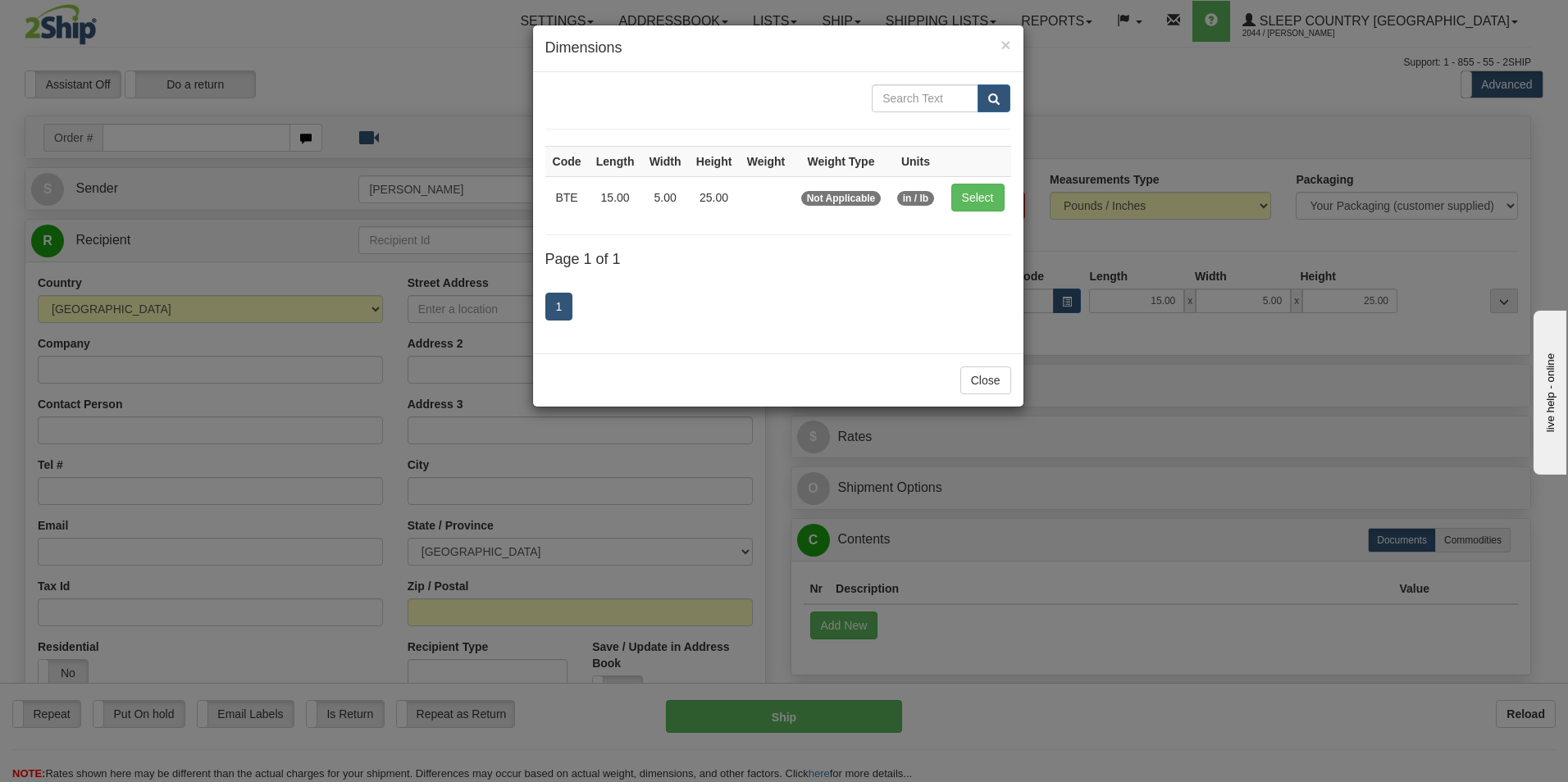
click at [1012, 46] on div "× Dimensions" at bounding box center [778, 48] width 490 height 47
click at [1008, 41] on span "×" at bounding box center [1004, 45] width 9 height 19
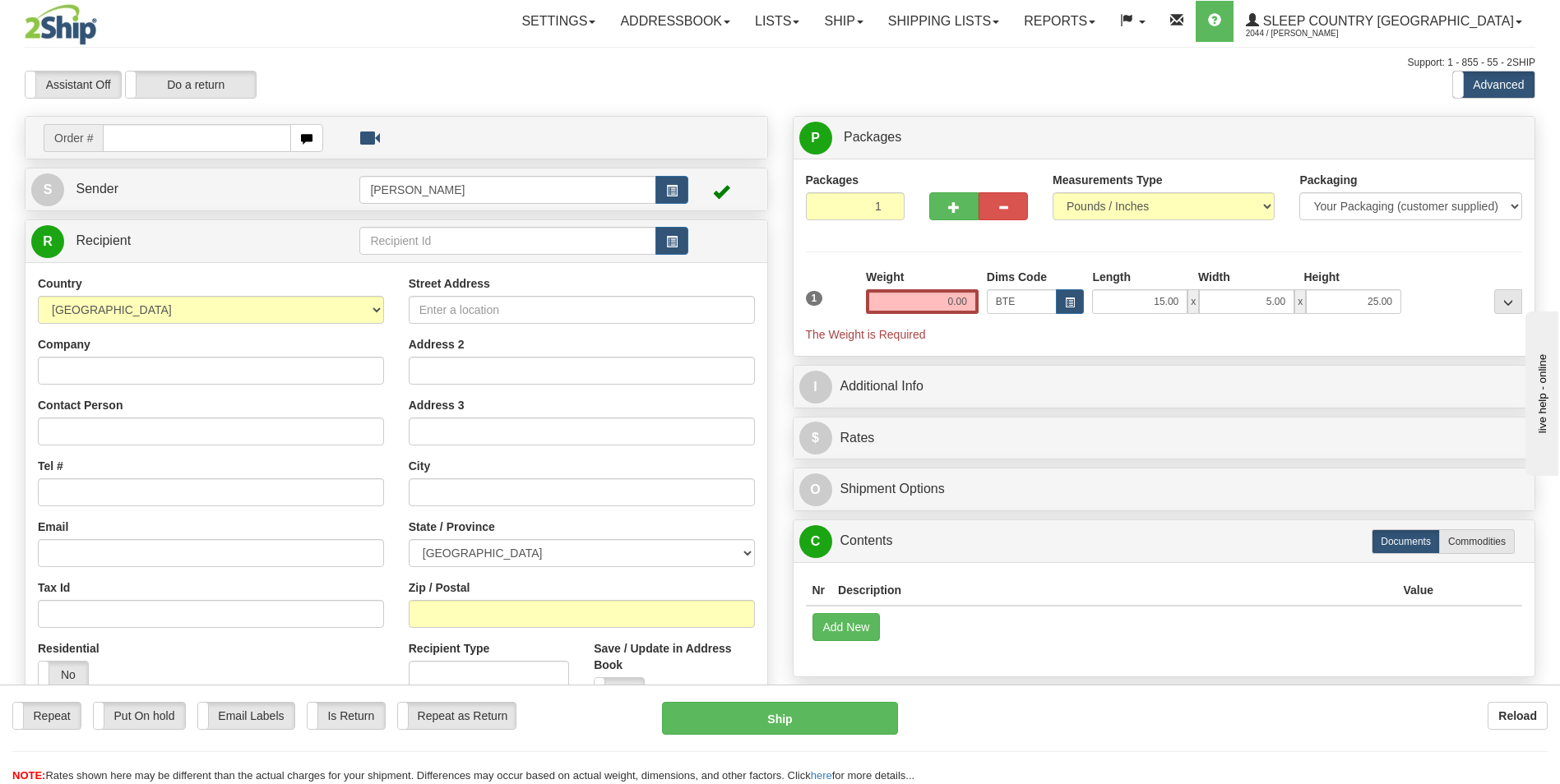
drag, startPoint x: 1057, startPoint y: 336, endPoint x: 1052, endPoint y: 327, distance: 10.3
click at [1057, 335] on span "The Weight is Required" at bounding box center [1164, 335] width 717 height 16
click at [1033, 294] on input "BTE" at bounding box center [1022, 302] width 71 height 25
click at [1092, 305] on input "15.00" at bounding box center [1140, 302] width 95 height 25
click at [1071, 306] on span "button" at bounding box center [1070, 303] width 10 height 9
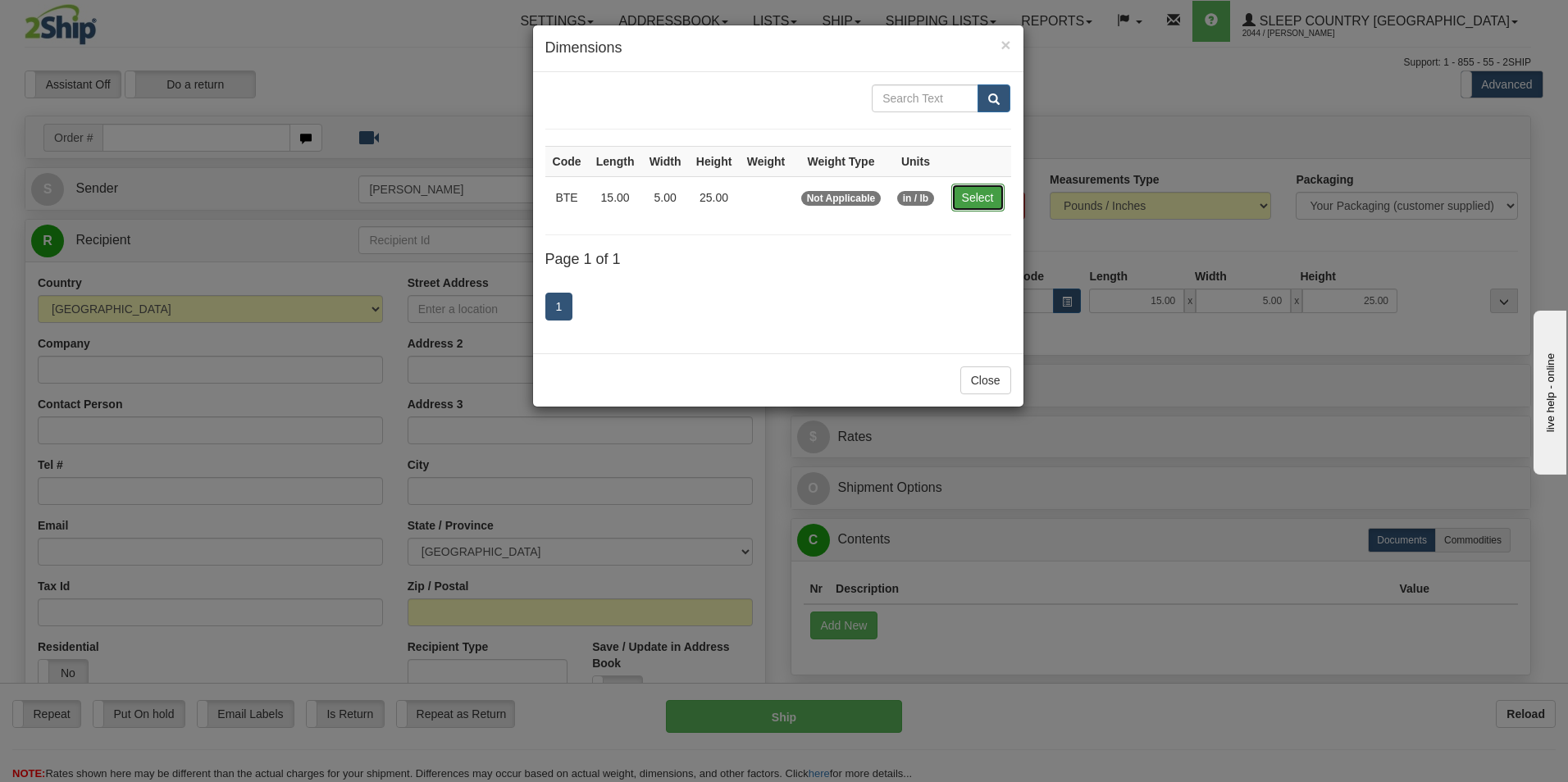
click at [979, 203] on button "Select" at bounding box center [978, 197] width 53 height 28
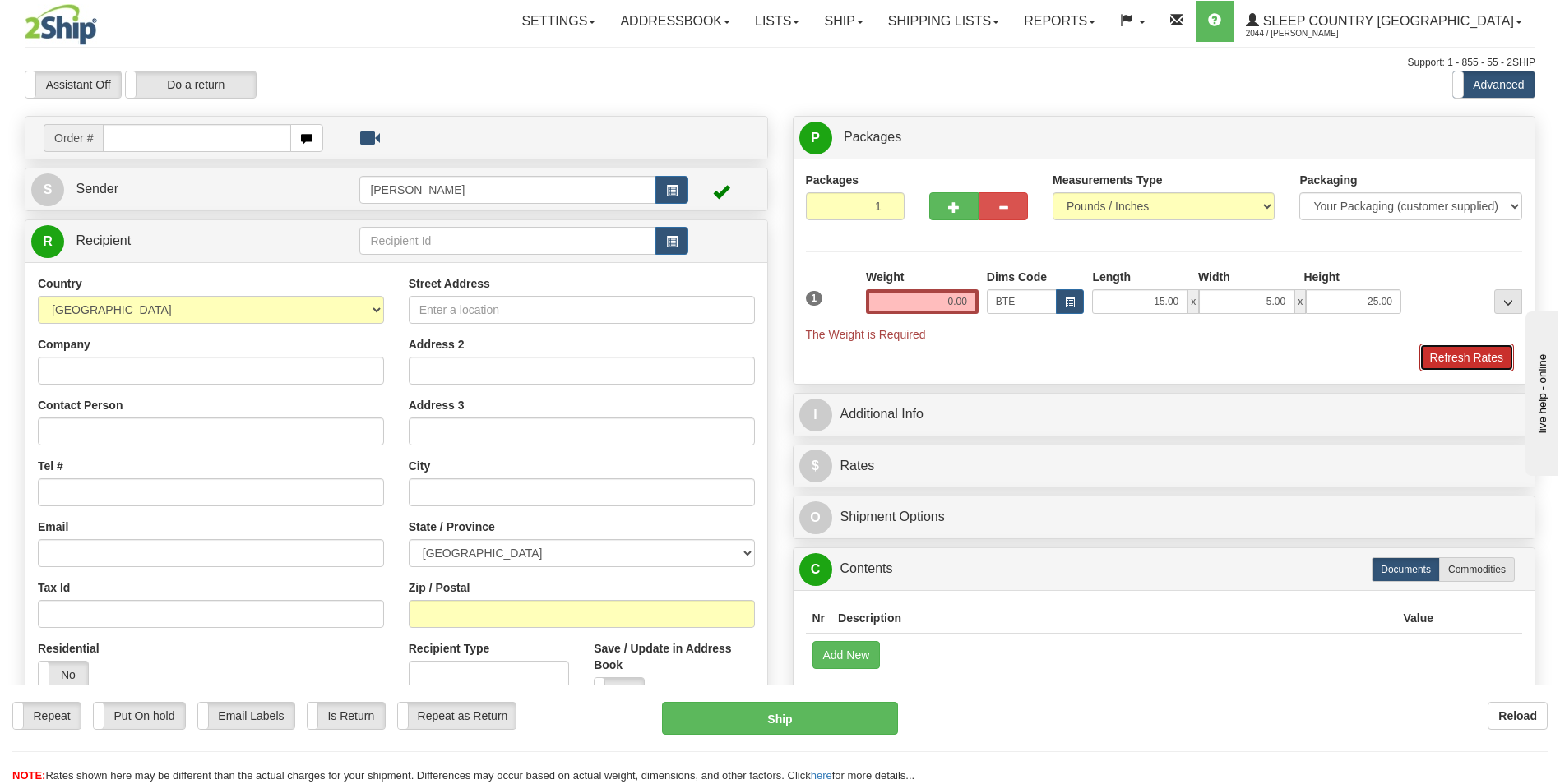
click at [1437, 362] on button "Refresh Rates" at bounding box center [1467, 358] width 94 height 28
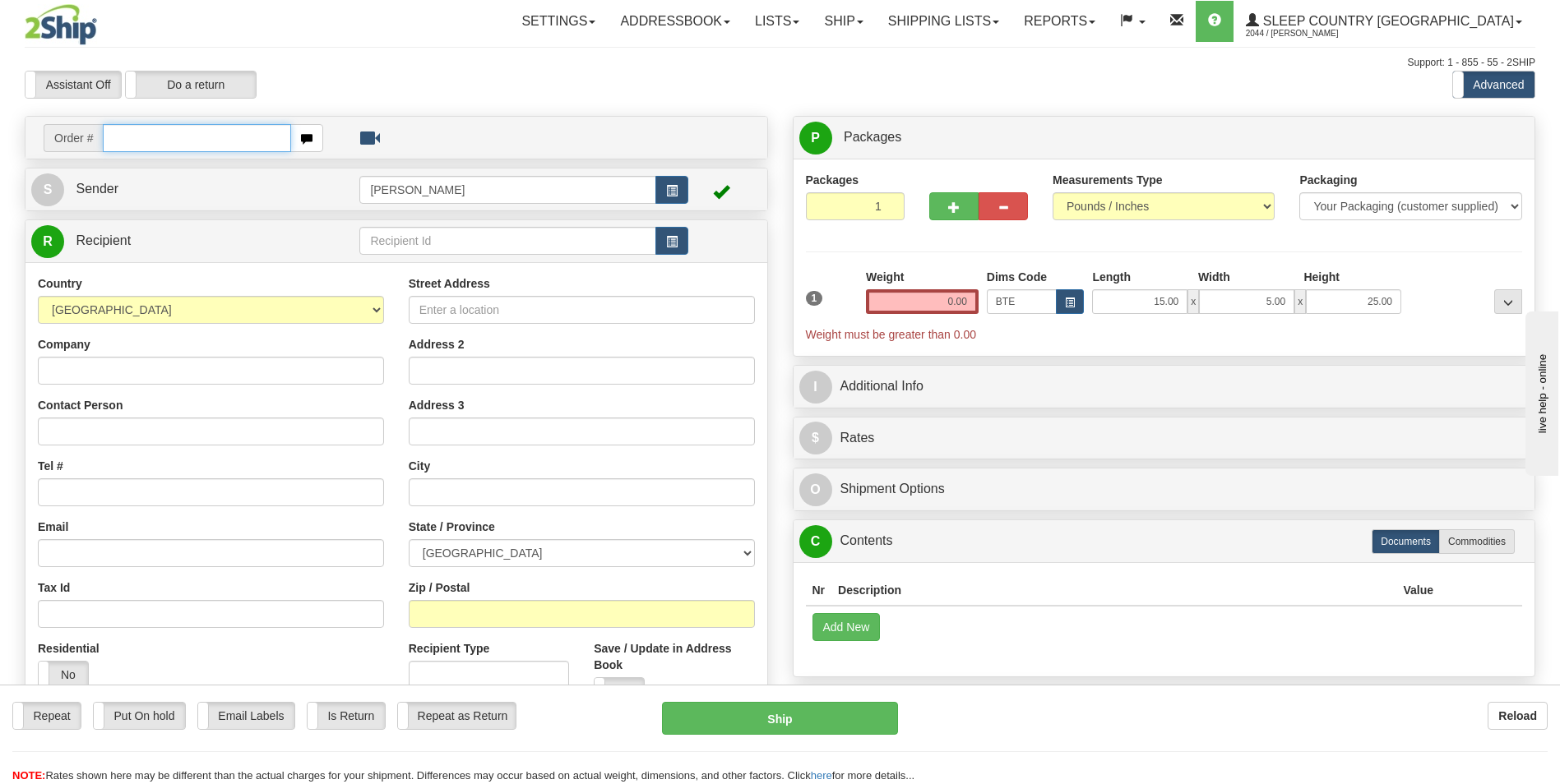
click at [167, 138] on input "text" at bounding box center [196, 138] width 188 height 28
type input "9002"
click at [310, 137] on body "Training Course Close Toggle navigation Settings Shipping Preferences New Recip…" at bounding box center [780, 392] width 1560 height 784
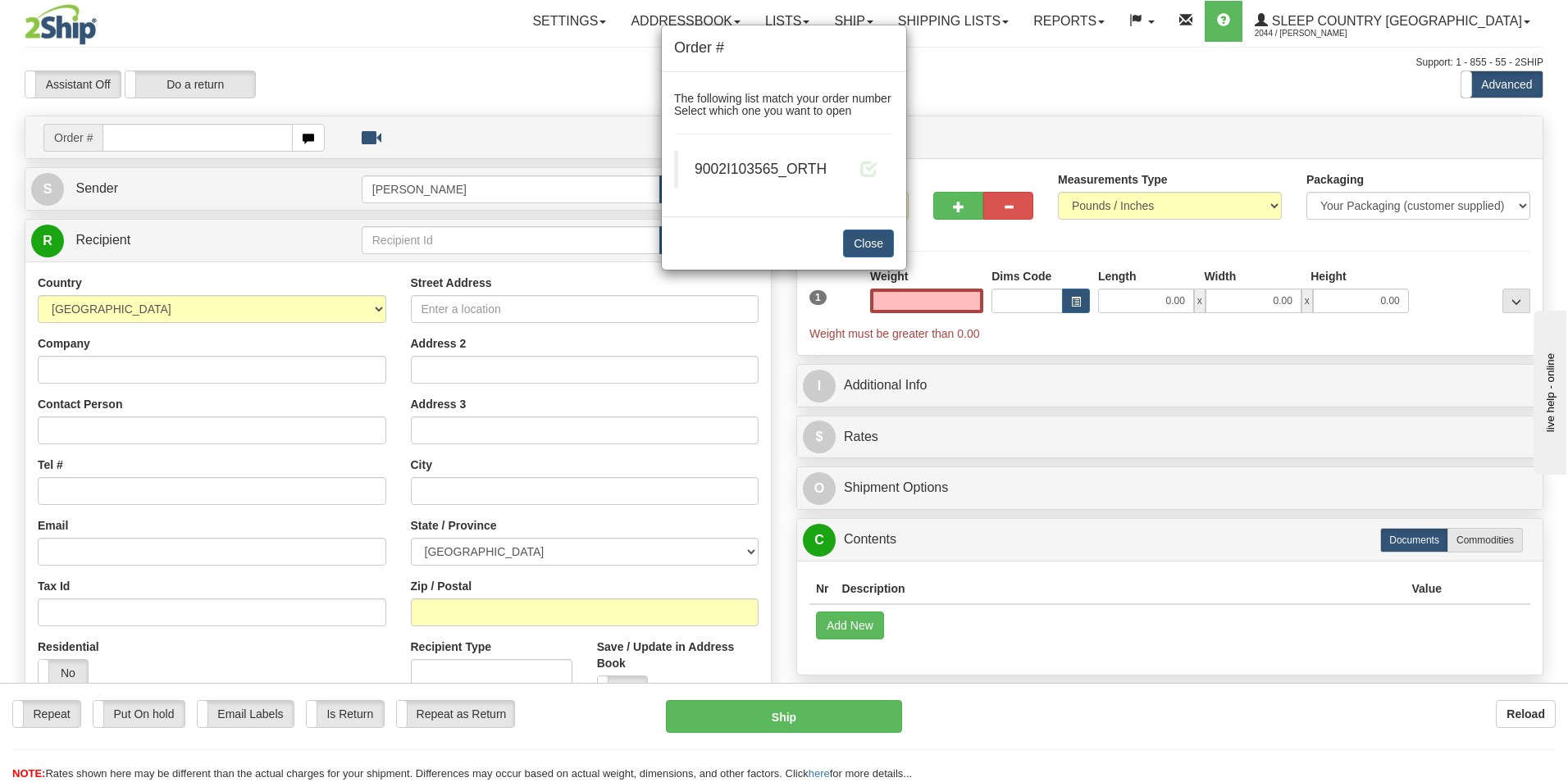
type input "0.00"
click at [739, 163] on span "9002I103565_ORTH" at bounding box center [760, 168] width 132 height 16
click at [861, 166] on span at bounding box center [869, 168] width 17 height 17
click at [865, 166] on span at bounding box center [869, 168] width 17 height 17
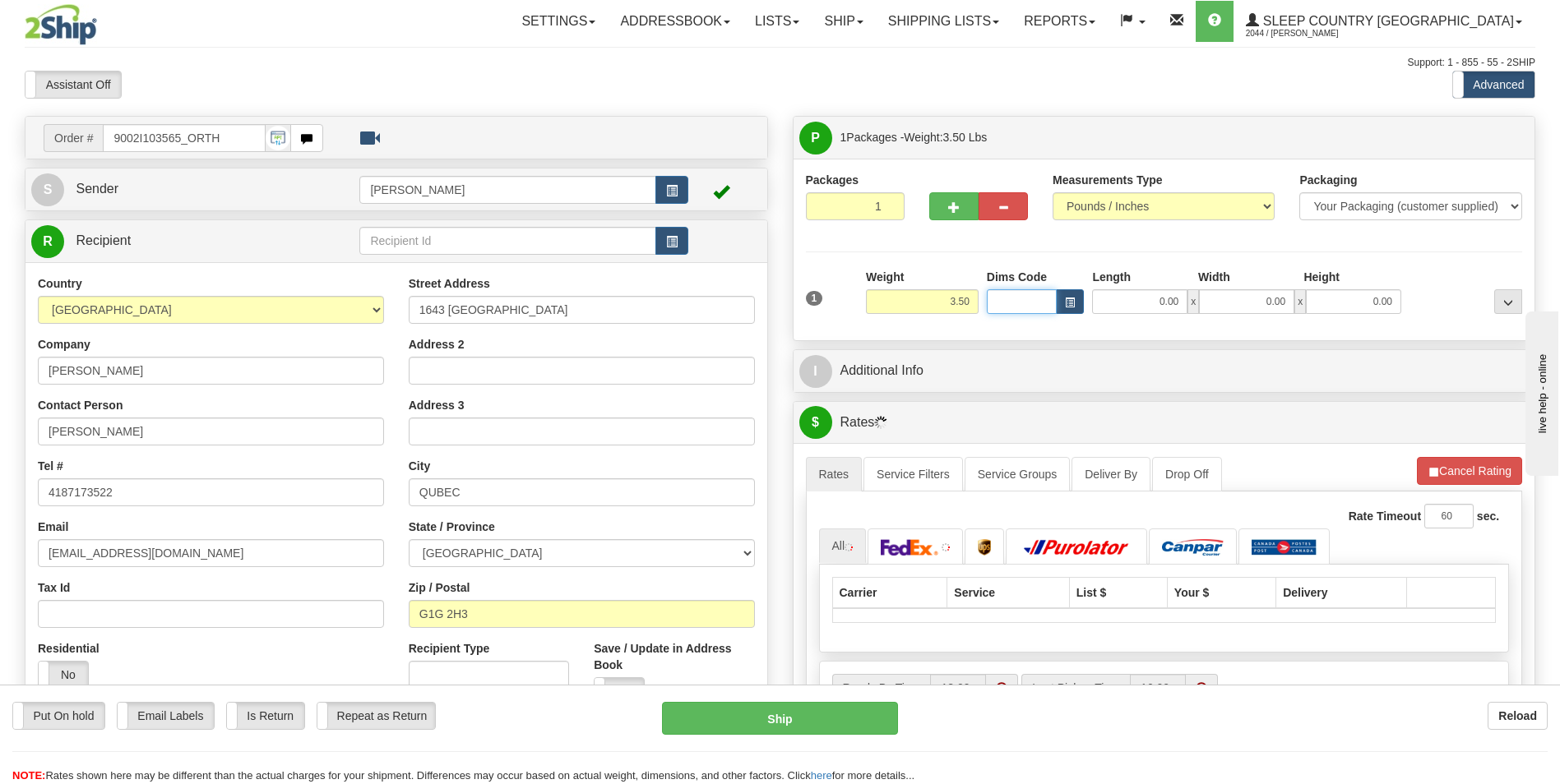
click at [1030, 295] on input "Dims Code" at bounding box center [1022, 302] width 71 height 25
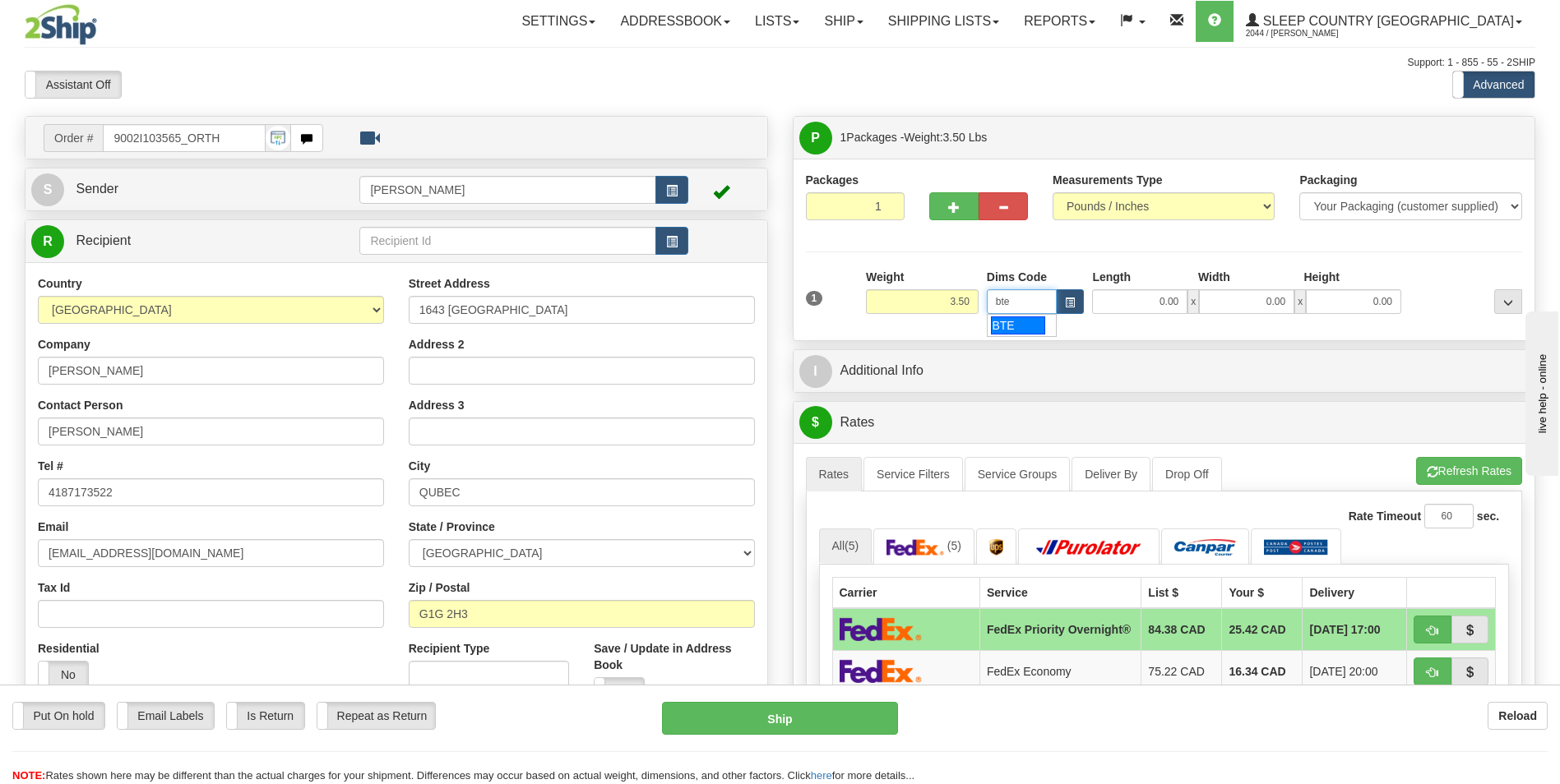
click at [1002, 326] on div "BTE" at bounding box center [1018, 325] width 54 height 18
type input "BTE"
type input "15.00"
type input "5.00"
type input "25.00"
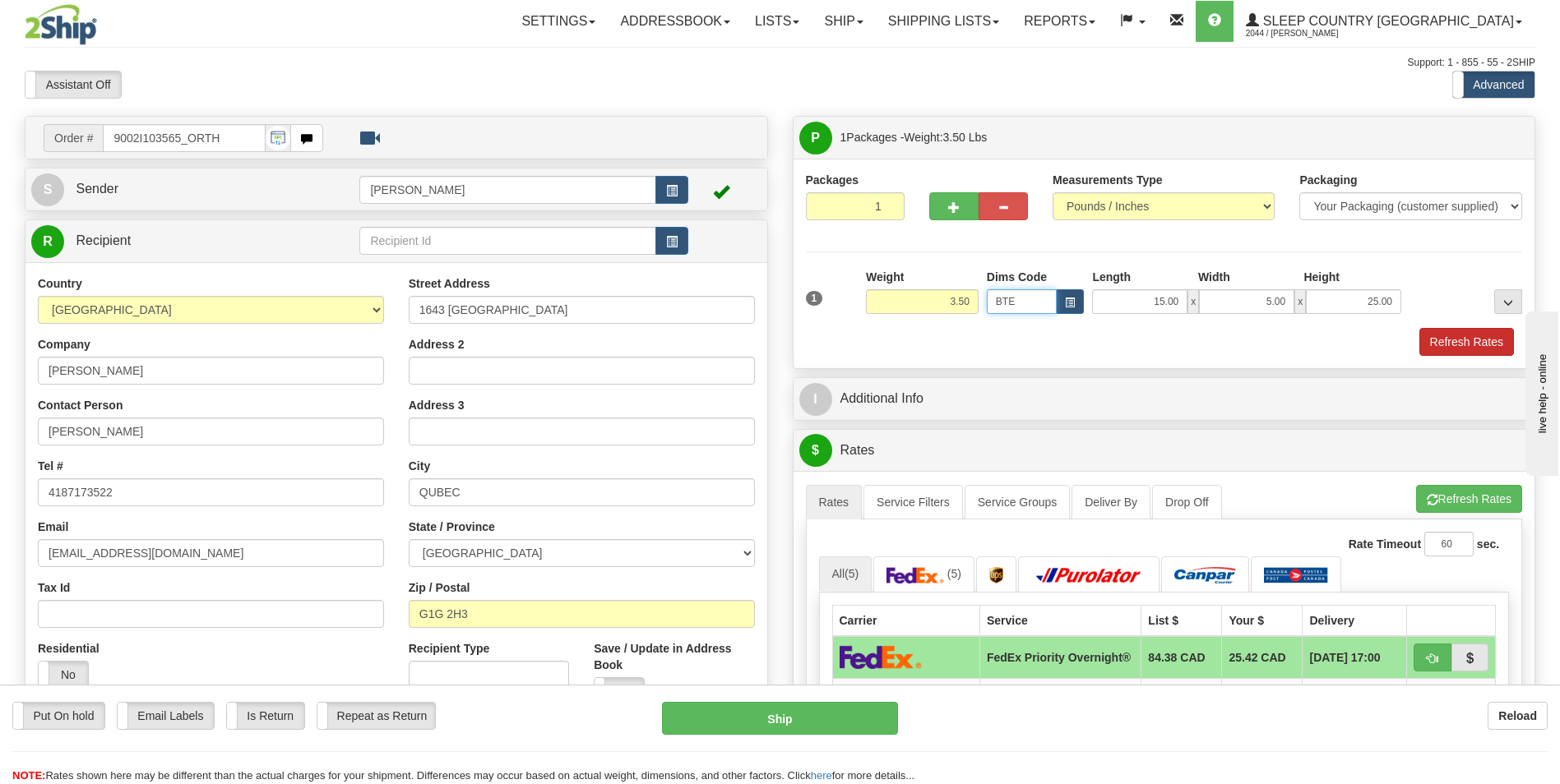
type input "BTE"
click at [1449, 336] on button "Refresh Rates" at bounding box center [1467, 342] width 94 height 28
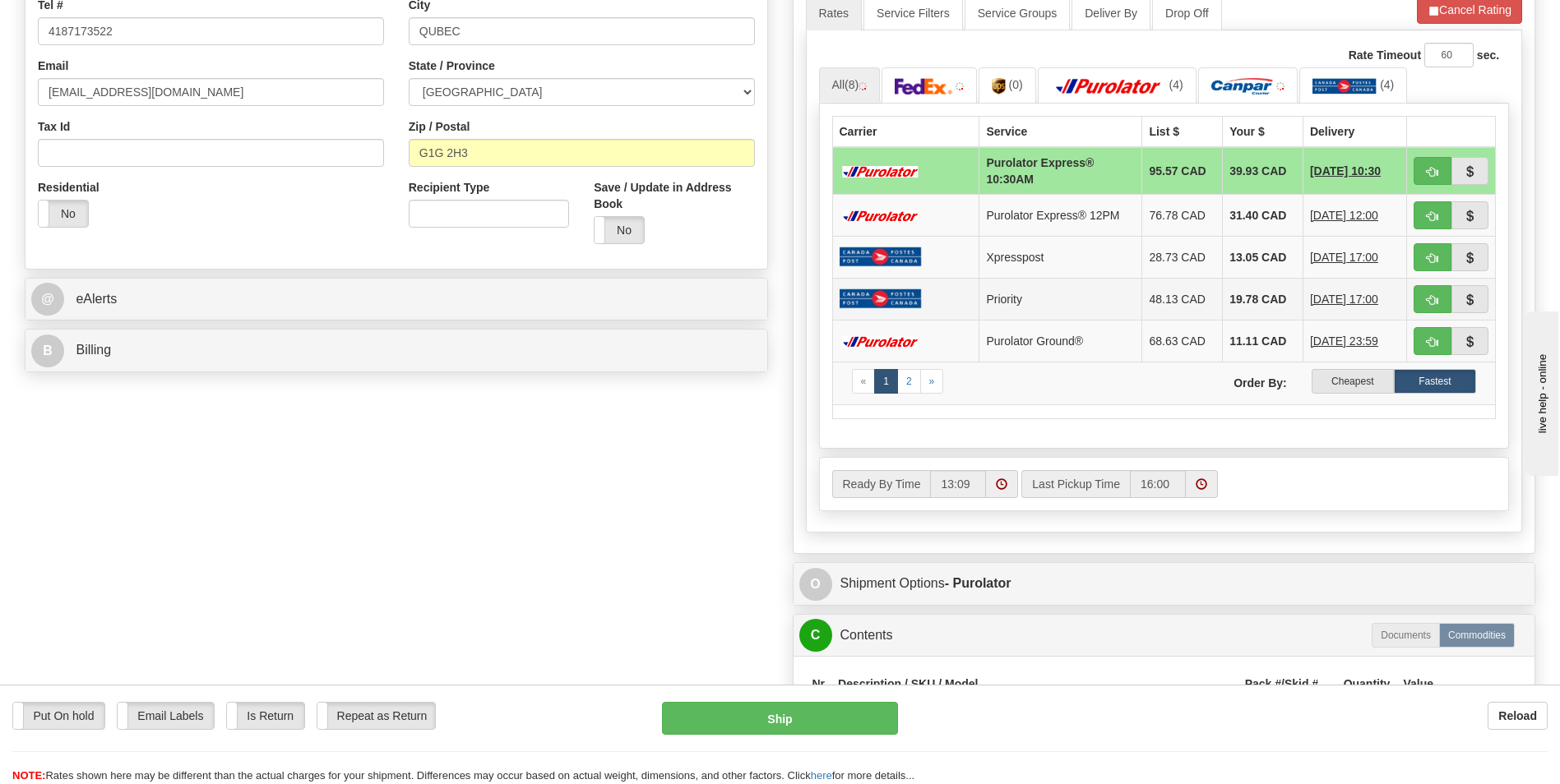
scroll to position [494, 0]
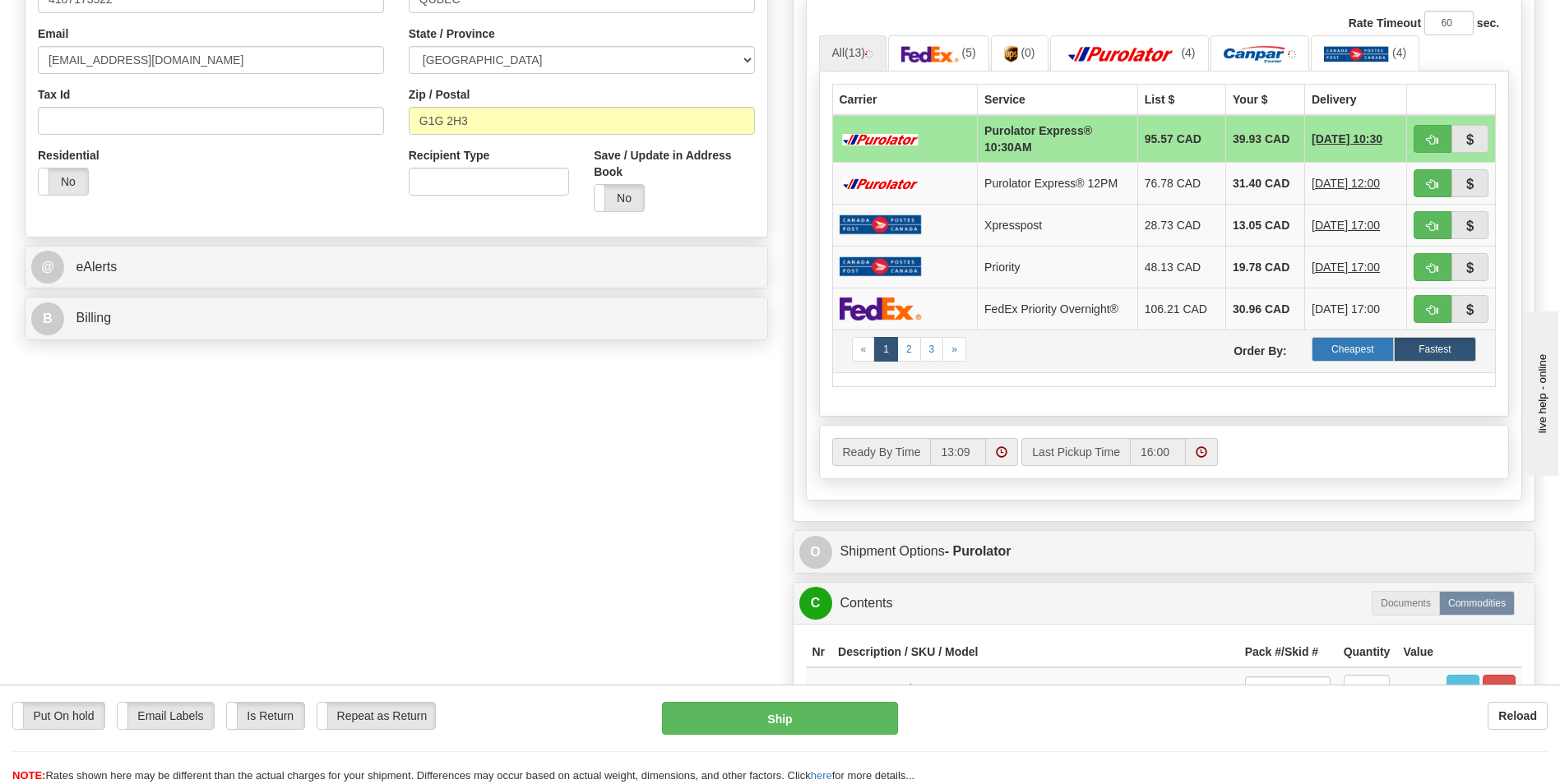
click at [1335, 349] on label "Cheapest" at bounding box center [1352, 349] width 82 height 25
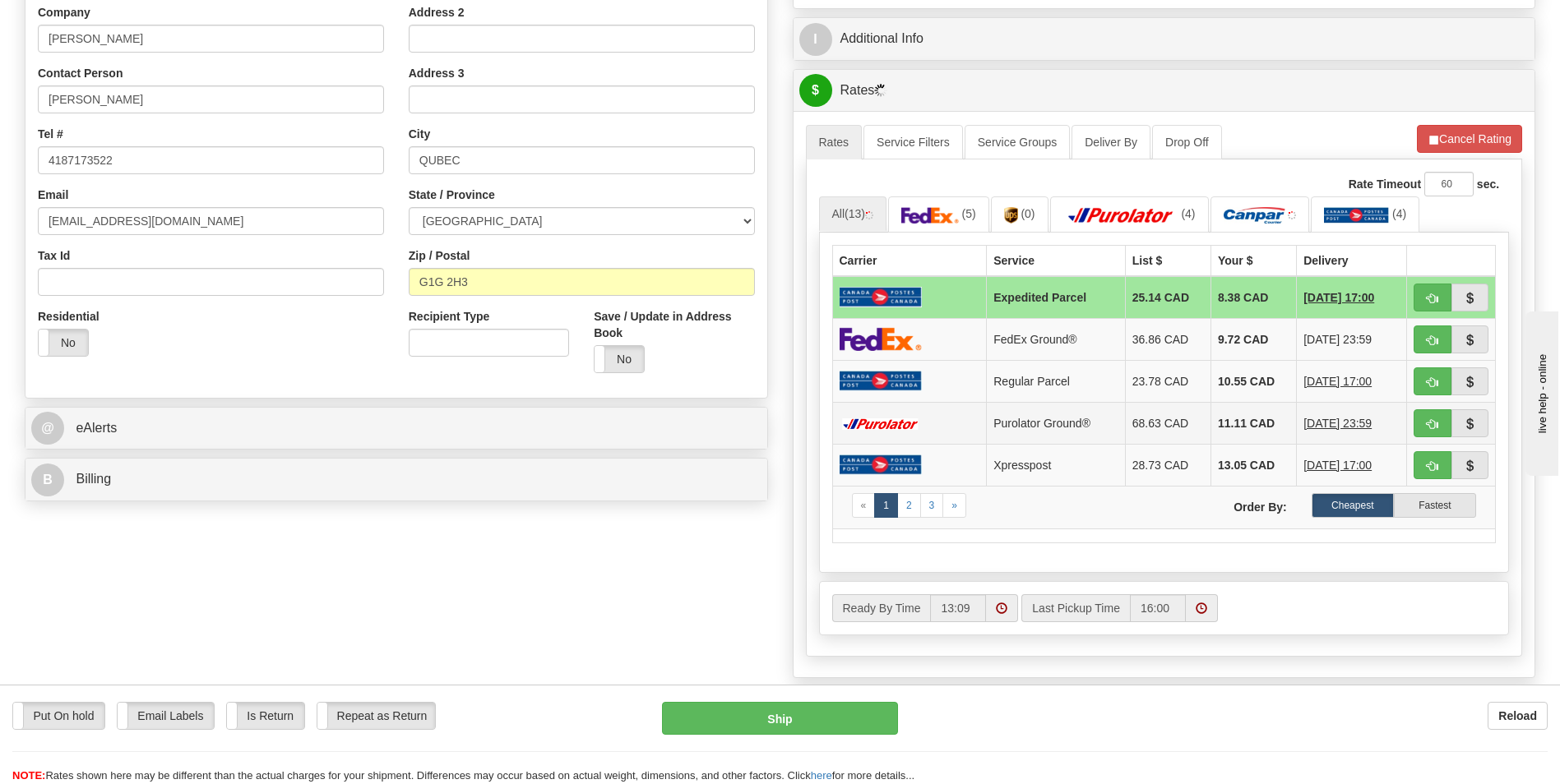
scroll to position [328, 0]
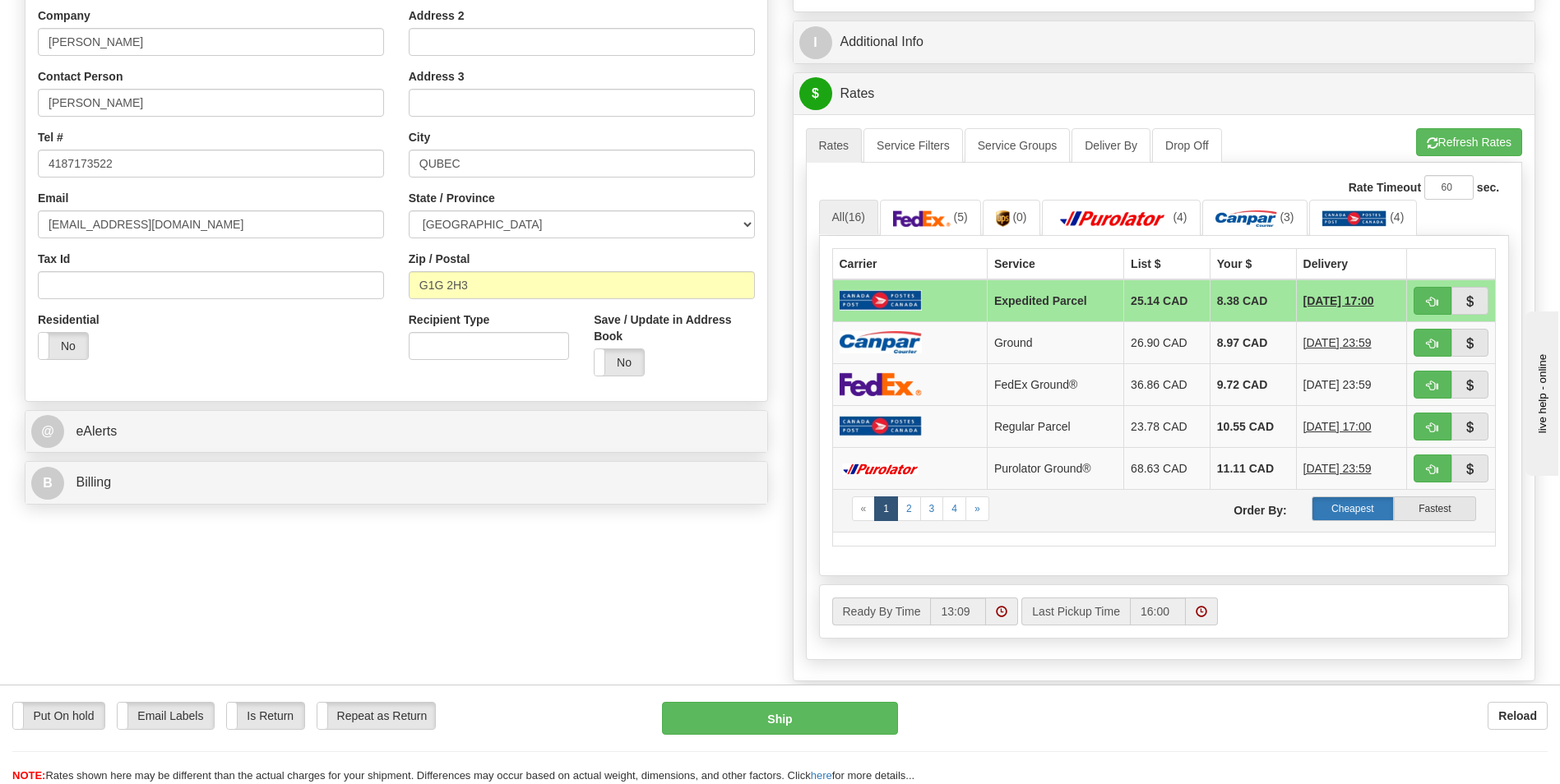
click at [1340, 508] on label "Cheapest" at bounding box center [1352, 509] width 82 height 25
click at [1285, 212] on span "(3)" at bounding box center [1287, 217] width 14 height 13
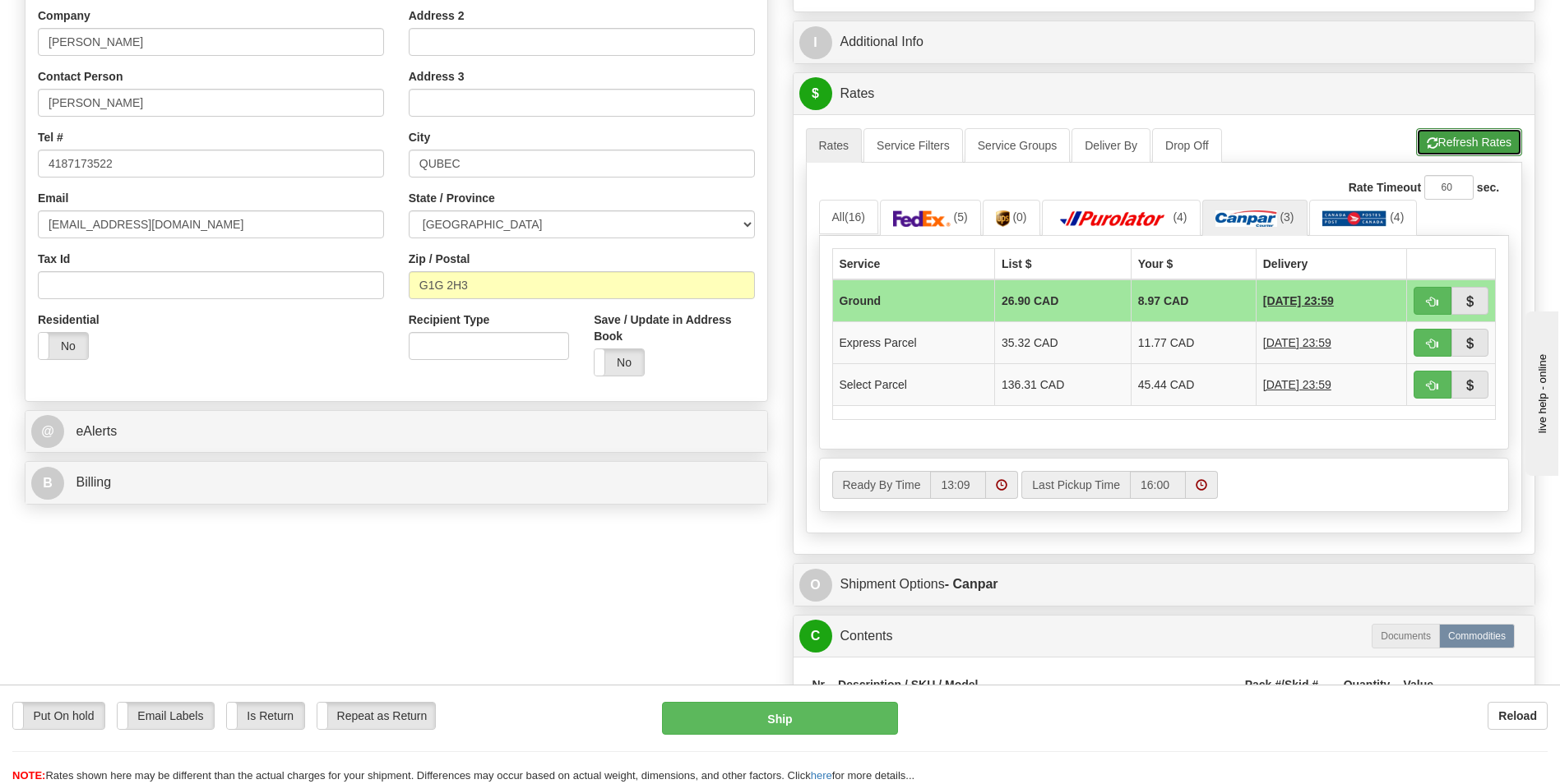
click at [1463, 144] on button "Refresh Rates" at bounding box center [1469, 142] width 106 height 28
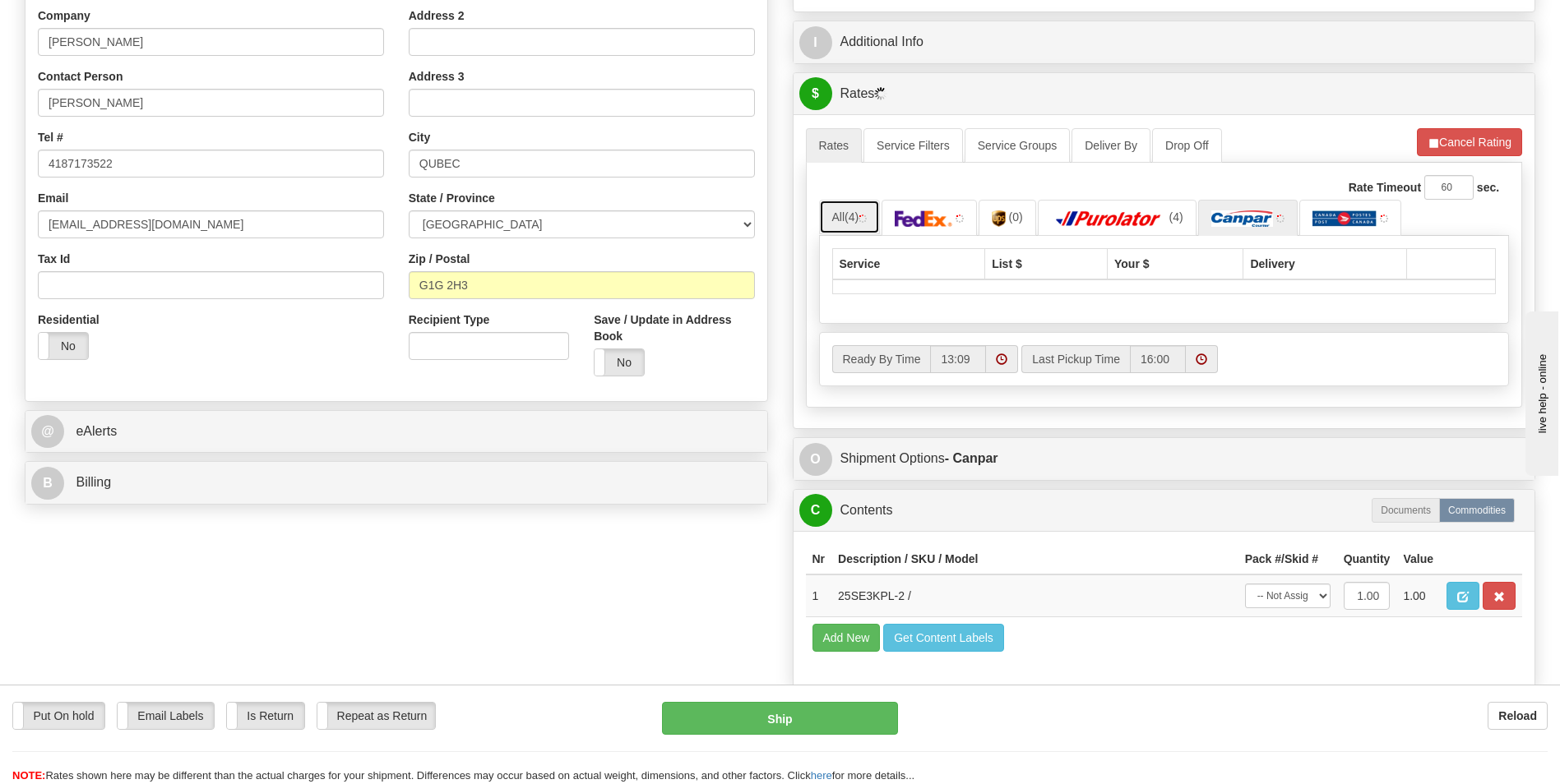
click at [842, 216] on link "All (4)" at bounding box center [849, 217] width 61 height 35
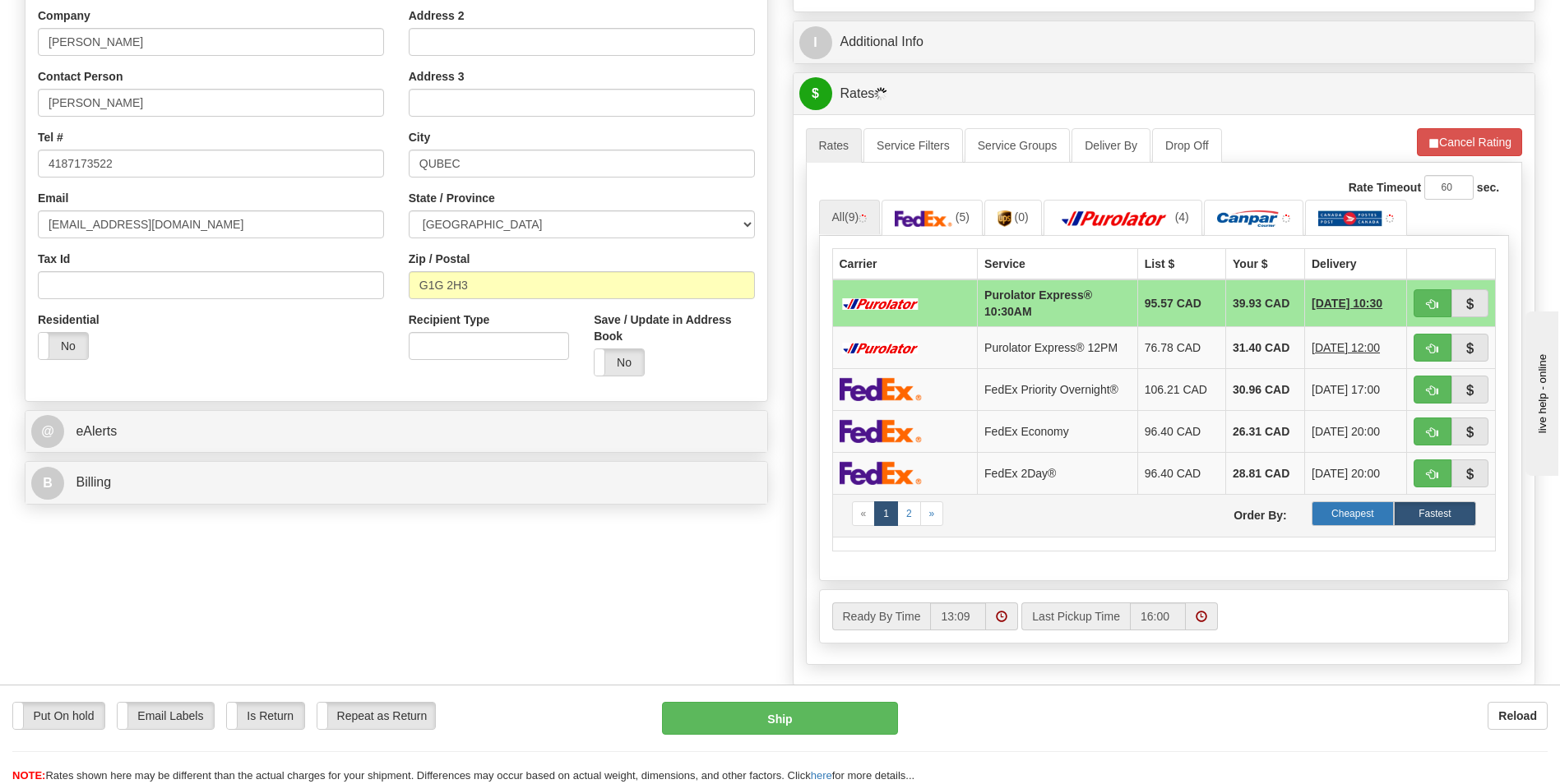
click at [1371, 512] on label "Cheapest" at bounding box center [1352, 513] width 82 height 25
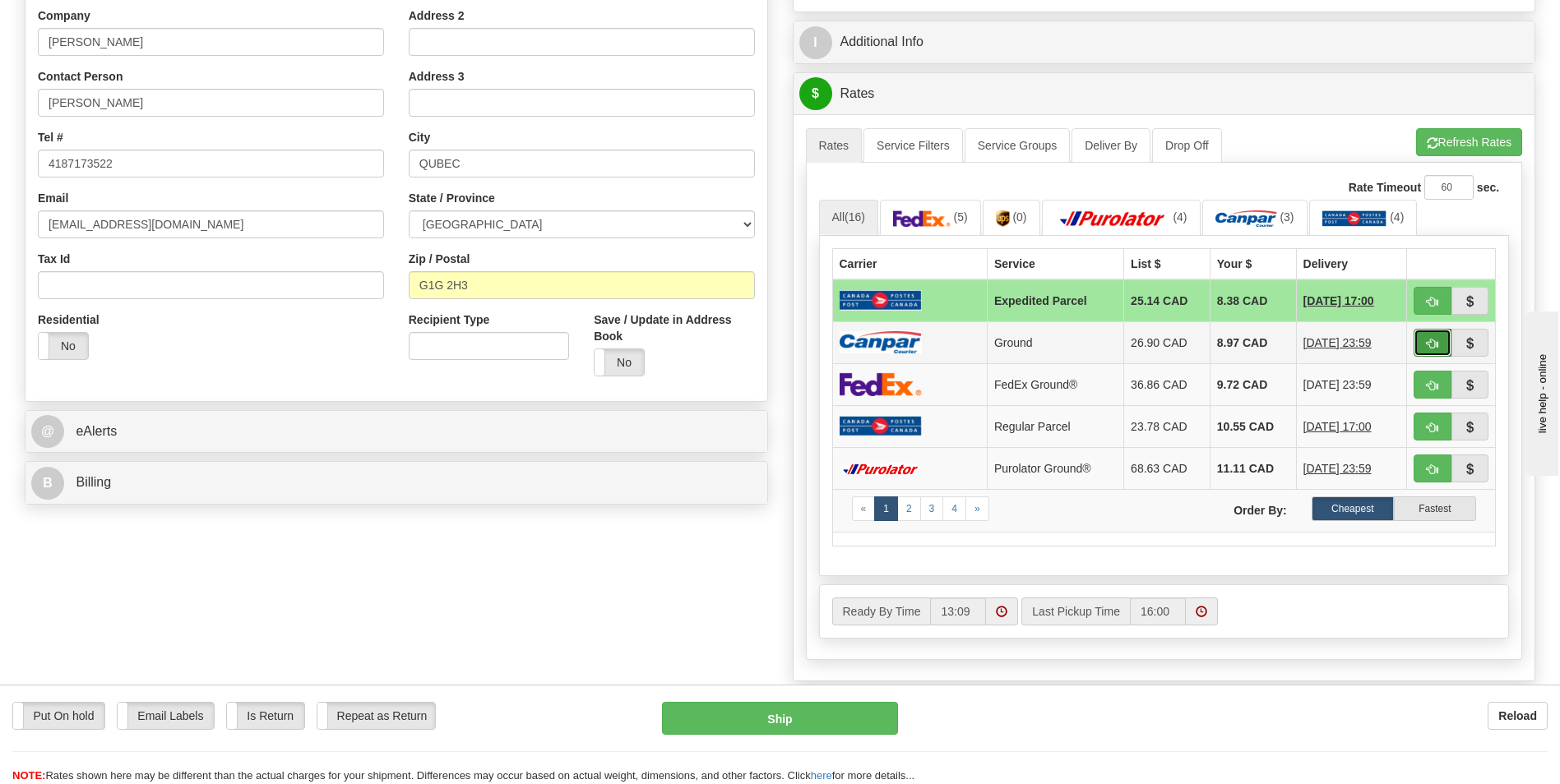
click at [1424, 349] on button "button" at bounding box center [1433, 342] width 38 height 28
type input "1"
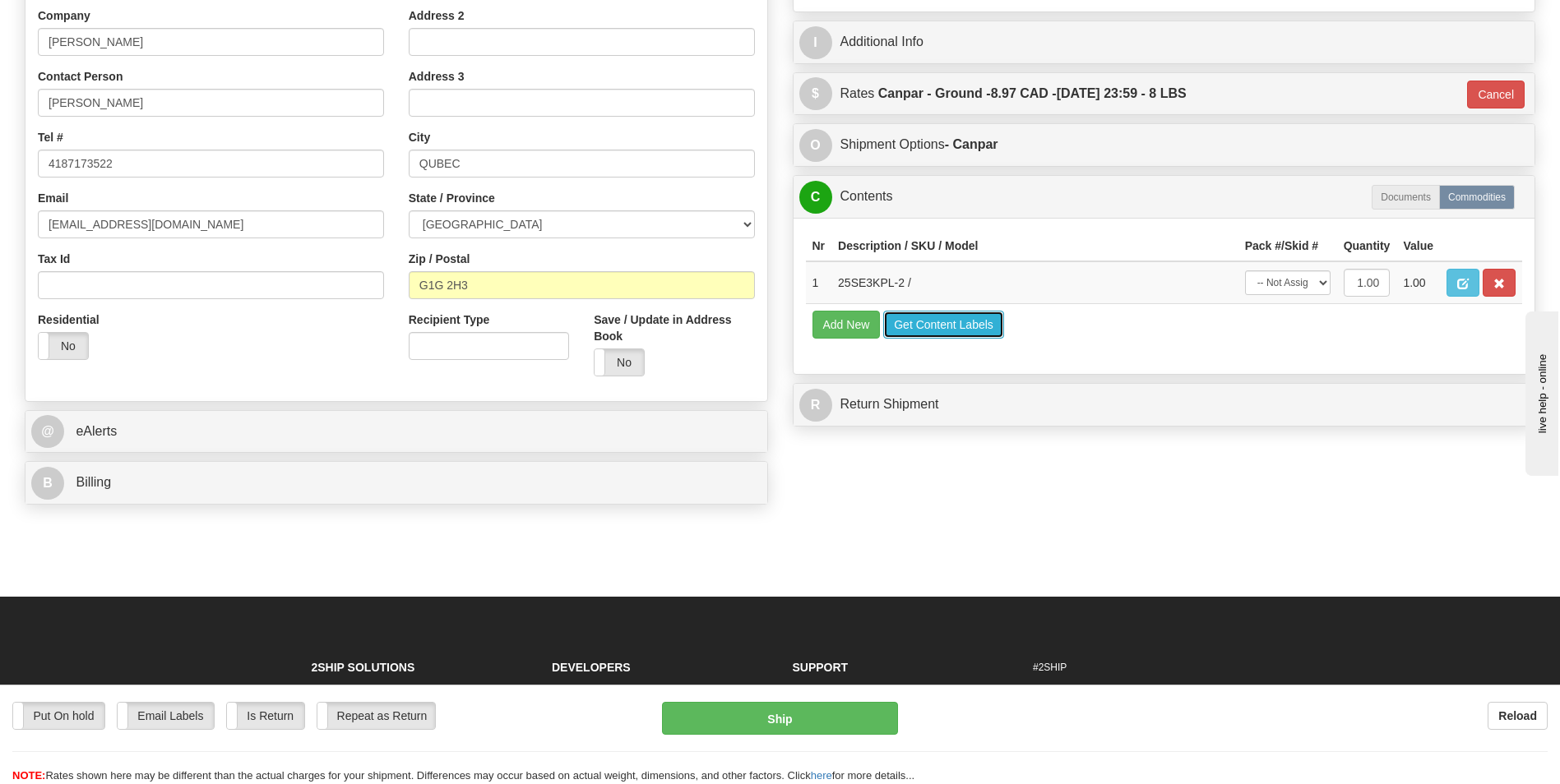
click at [923, 324] on button "Get Content Labels" at bounding box center [944, 325] width 121 height 28
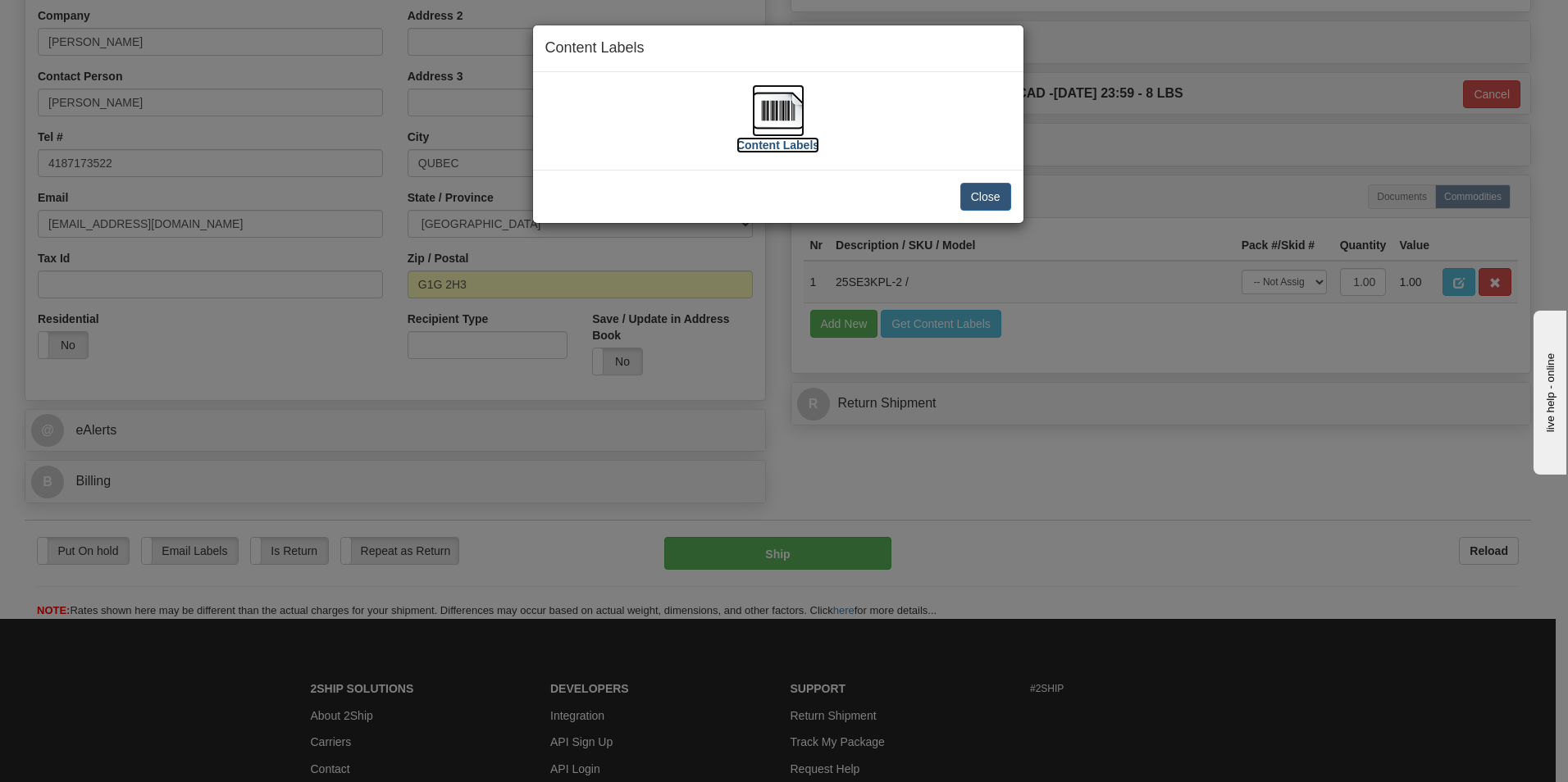
click at [784, 145] on label "Content Labels" at bounding box center [778, 145] width 83 height 16
click at [984, 199] on button "Close" at bounding box center [985, 197] width 51 height 28
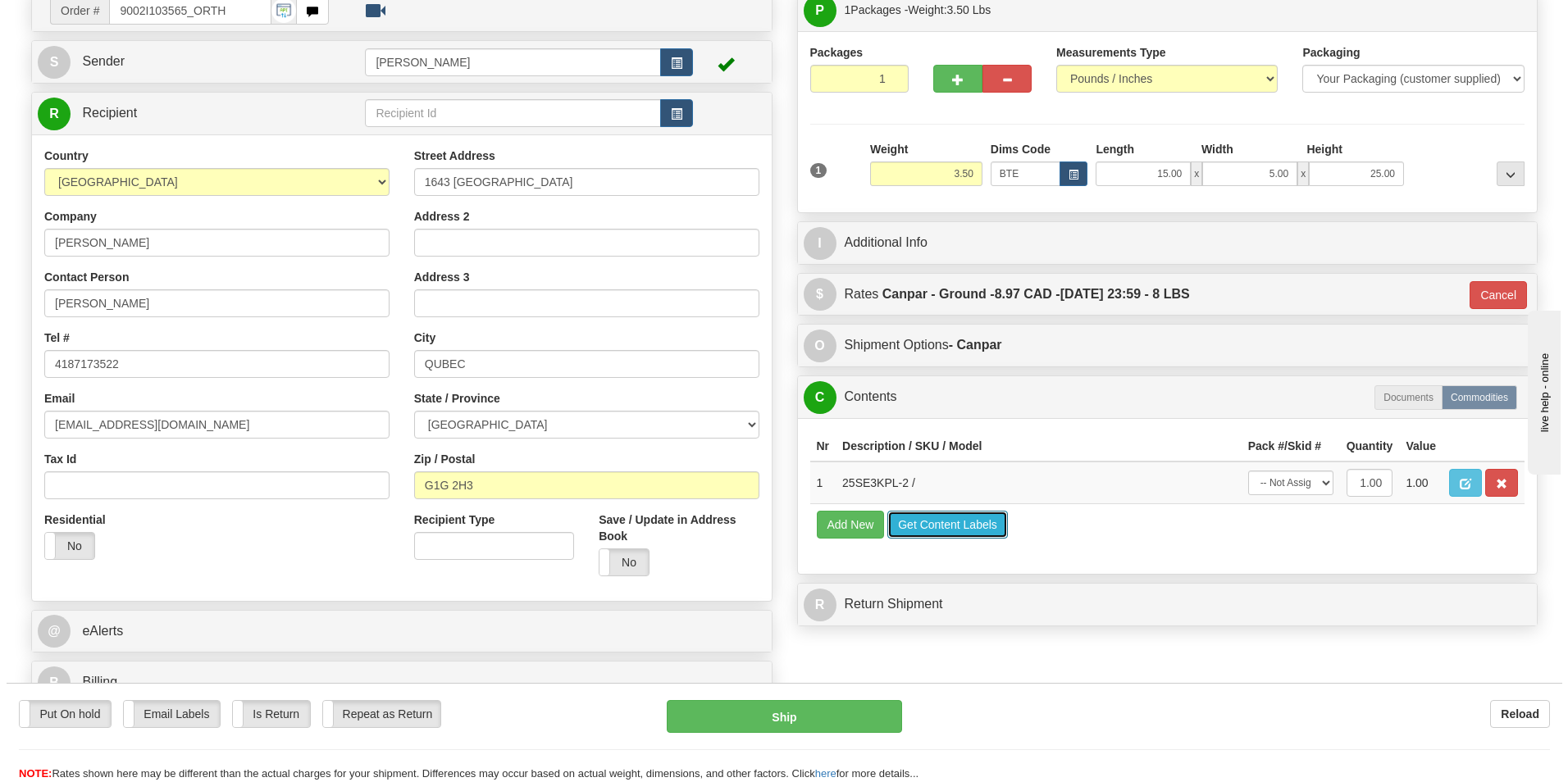
scroll to position [0, 0]
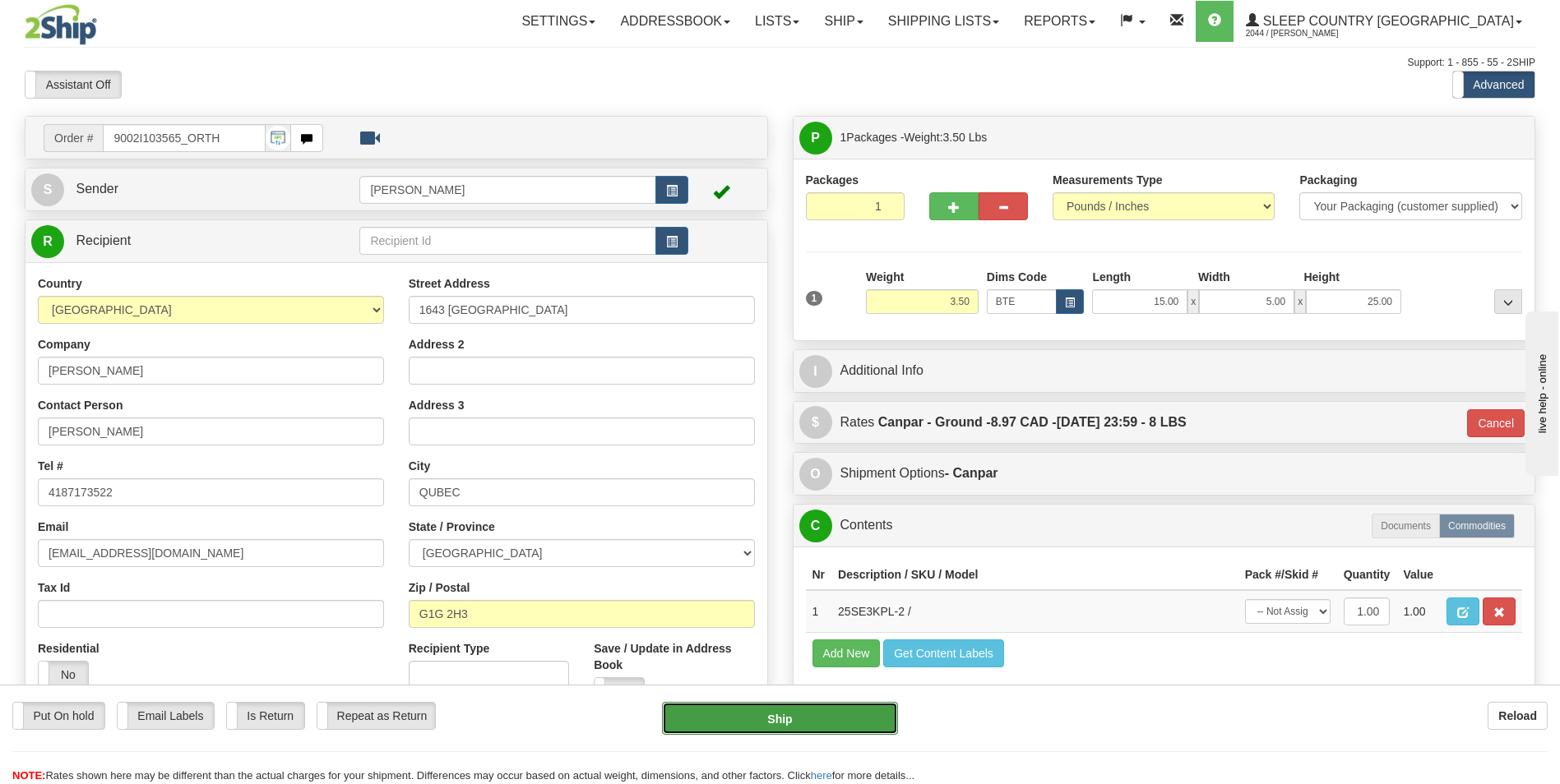
click at [818, 717] on button "Ship" at bounding box center [780, 718] width 235 height 33
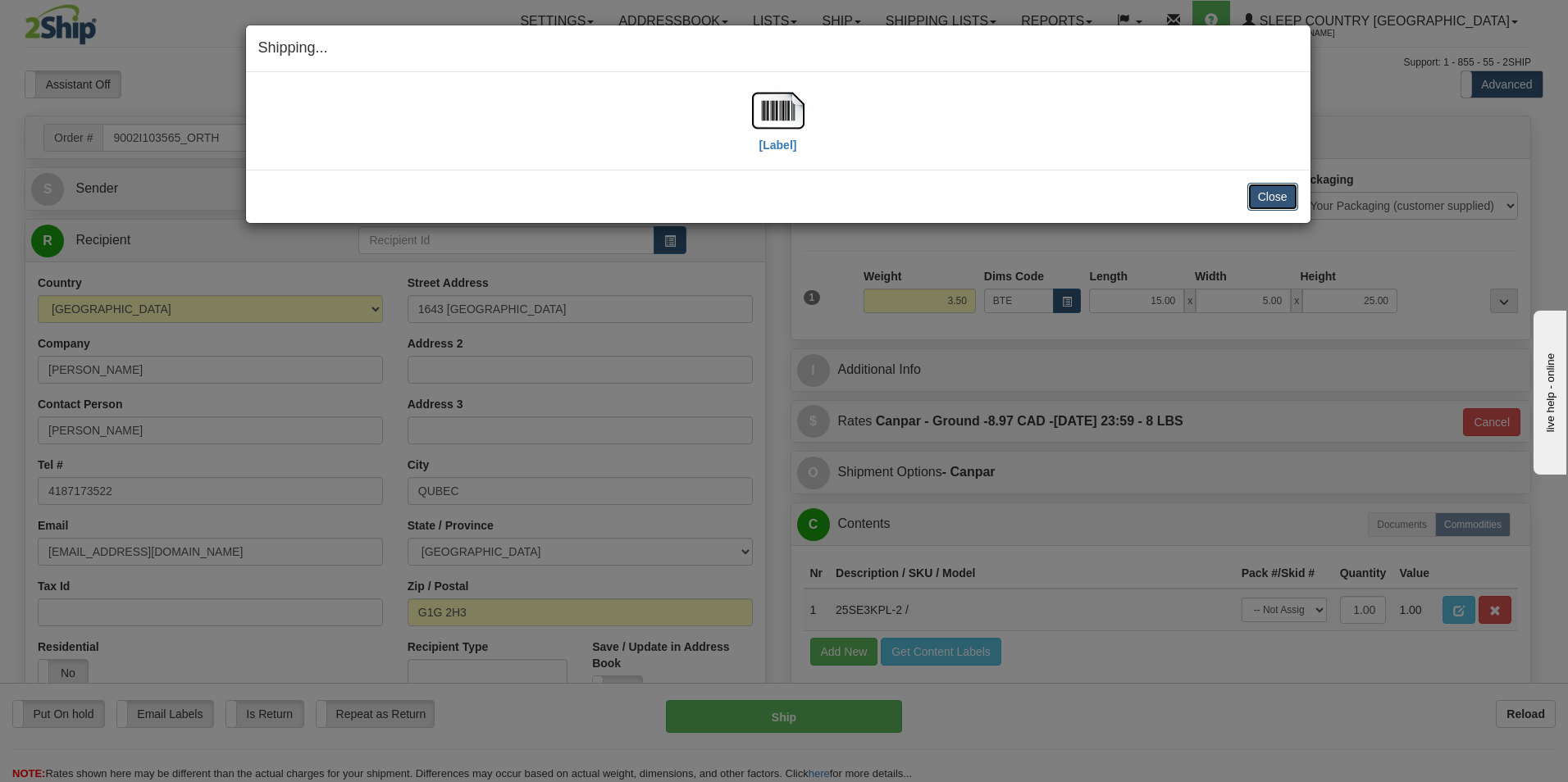
click at [1263, 193] on button "Close" at bounding box center [1272, 197] width 51 height 28
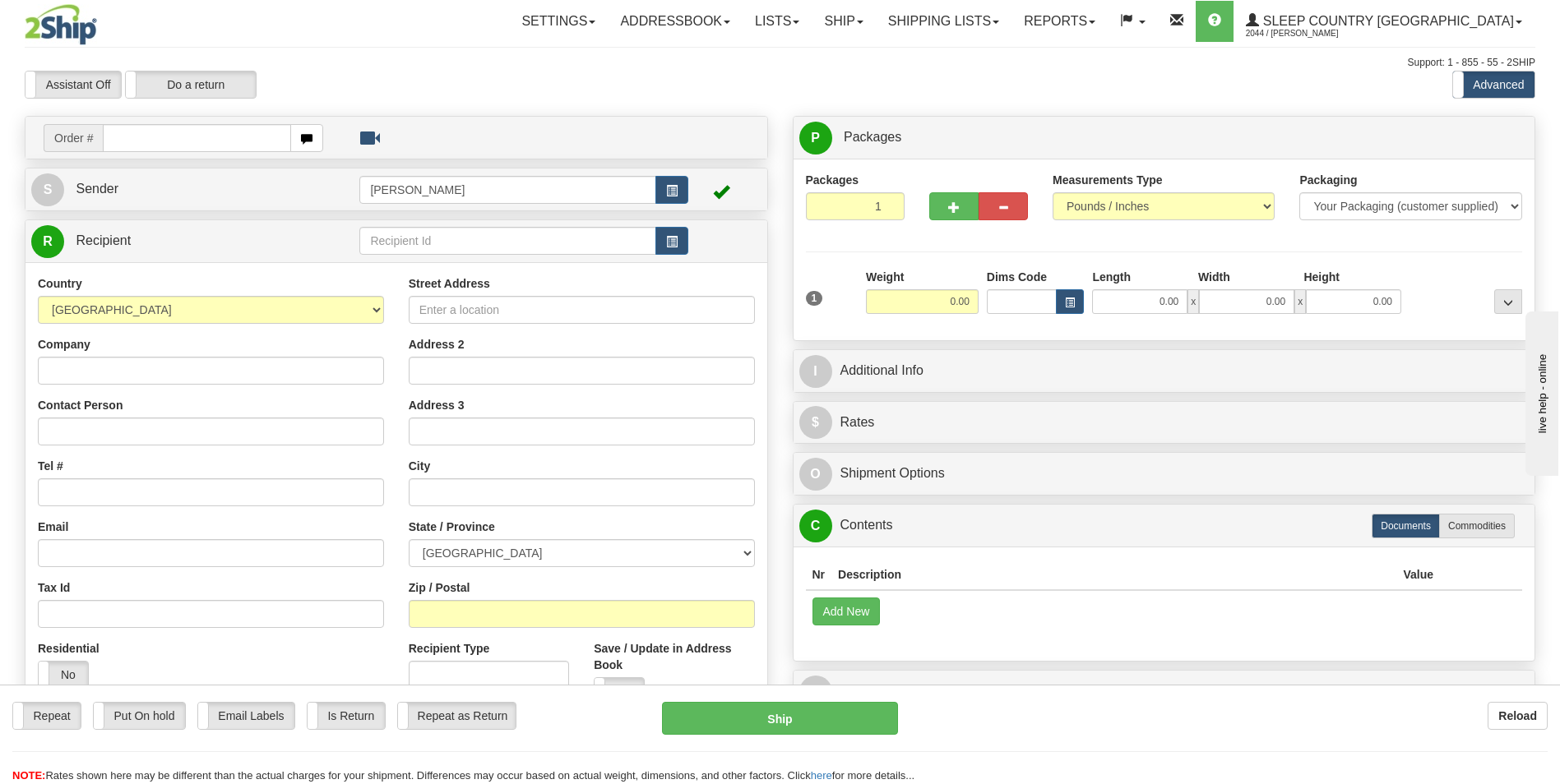
click at [252, 138] on input "text" at bounding box center [196, 138] width 188 height 28
type input "1027528"
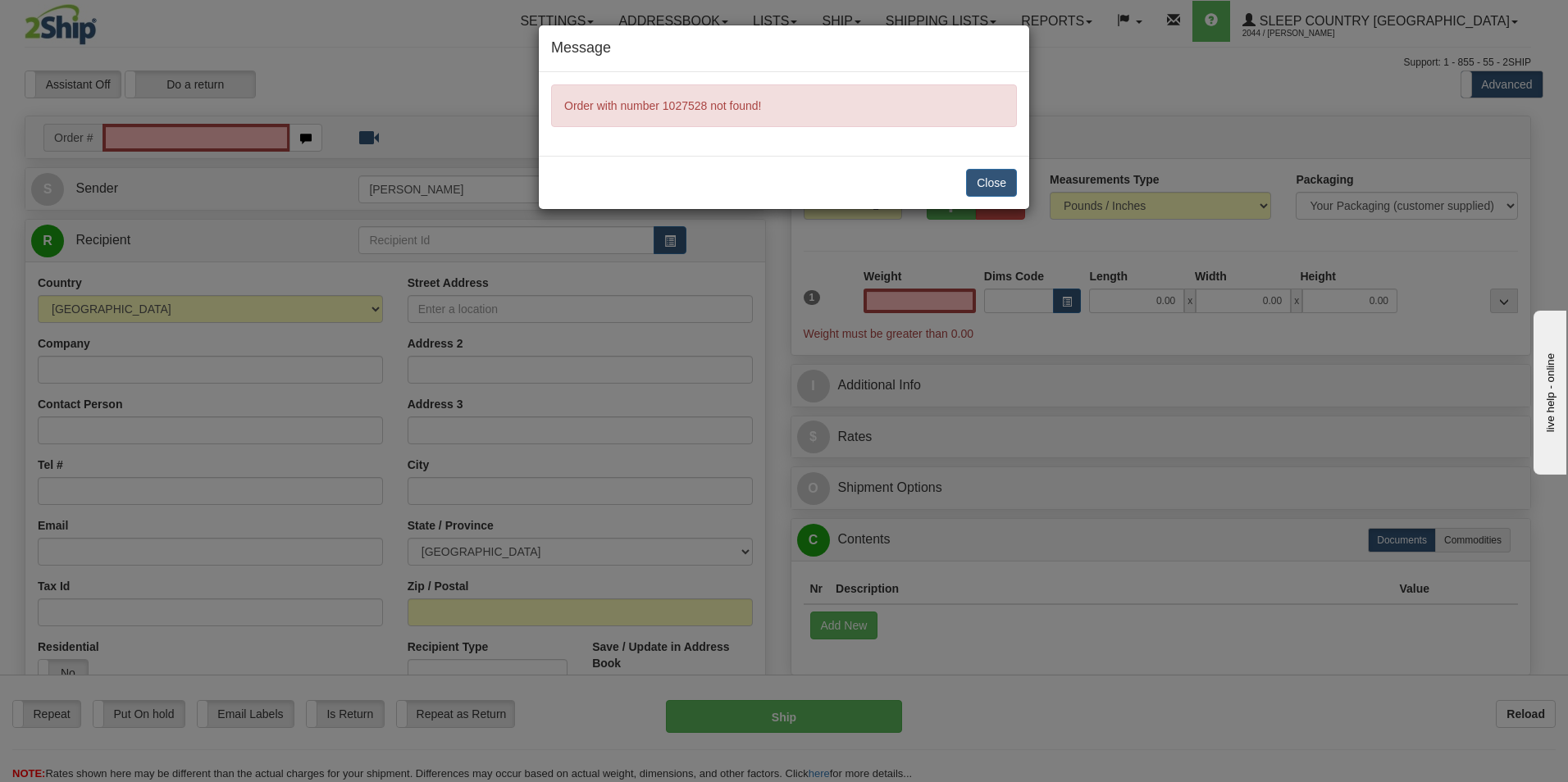
type input "0.00"
click at [1006, 194] on button "Close" at bounding box center [991, 183] width 51 height 28
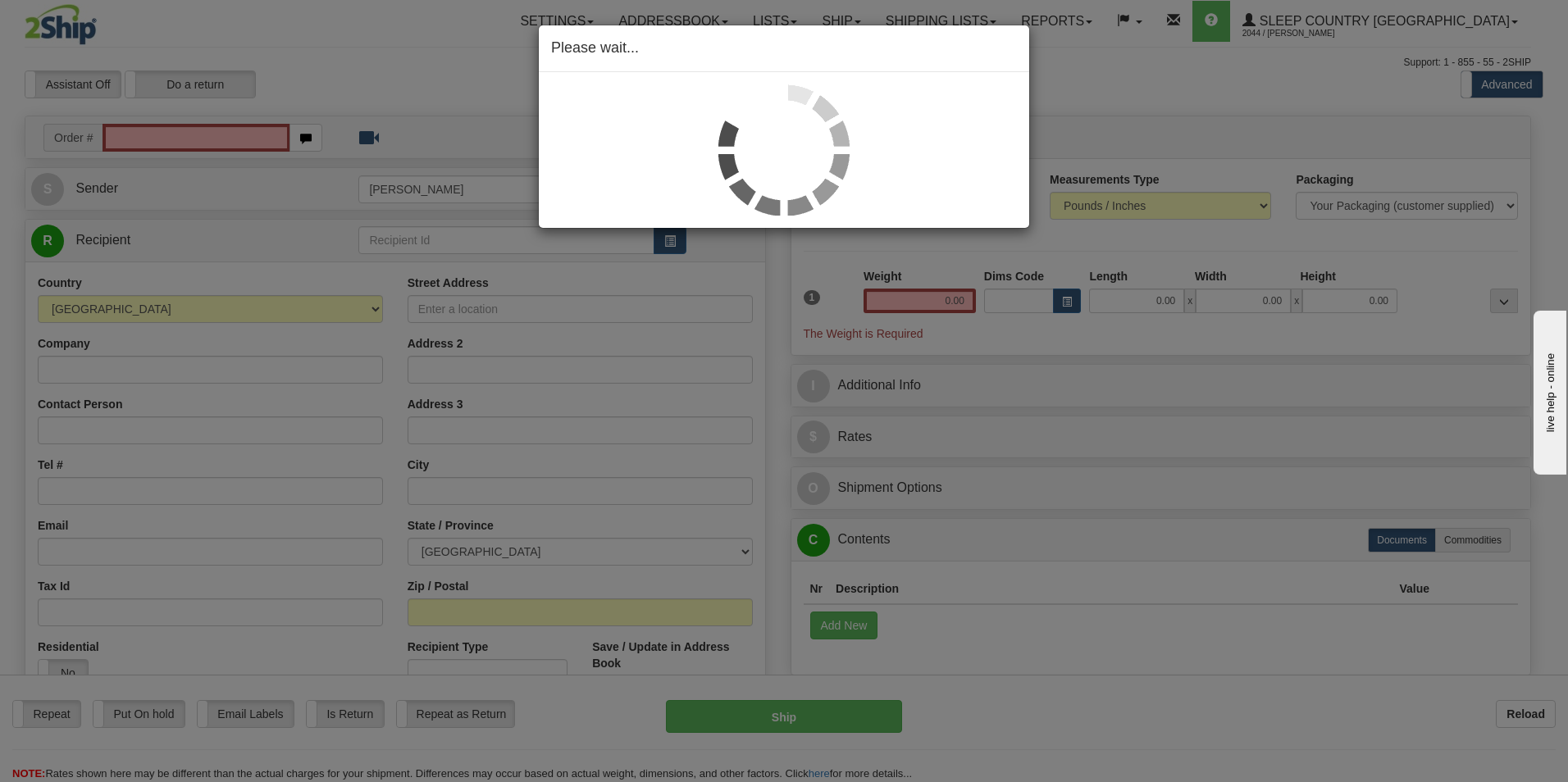
click at [201, 128] on div "Please wait..." at bounding box center [784, 391] width 1568 height 782
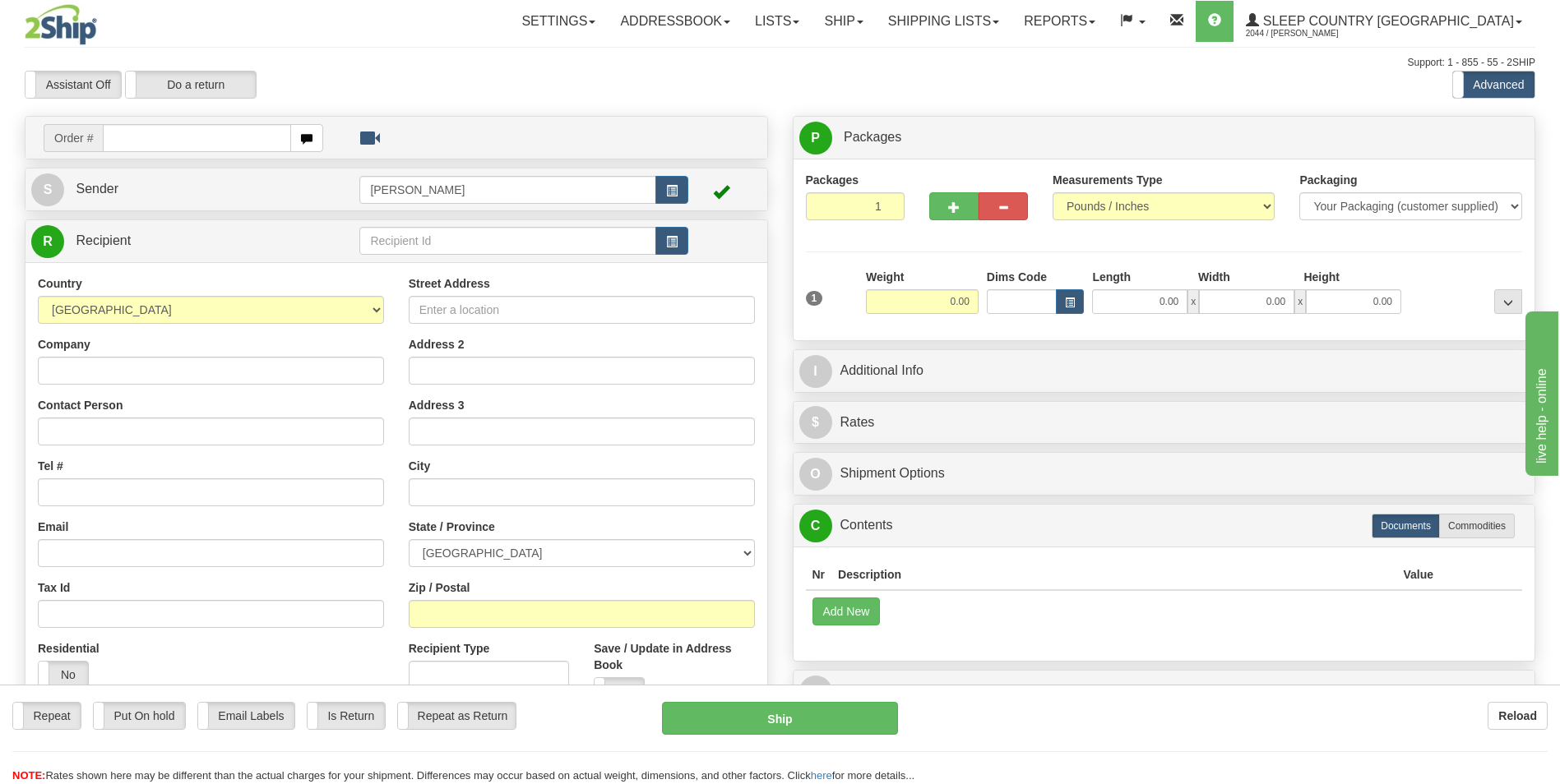
click at [219, 132] on div at bounding box center [780, 392] width 1560 height 784
click at [219, 136] on input "text" at bounding box center [196, 138] width 188 height 28
type input "9000"
click at [316, 137] on body "Training Course Close Toggle navigation Settings Shipping Preferences New Recip…" at bounding box center [786, 392] width 1573 height 784
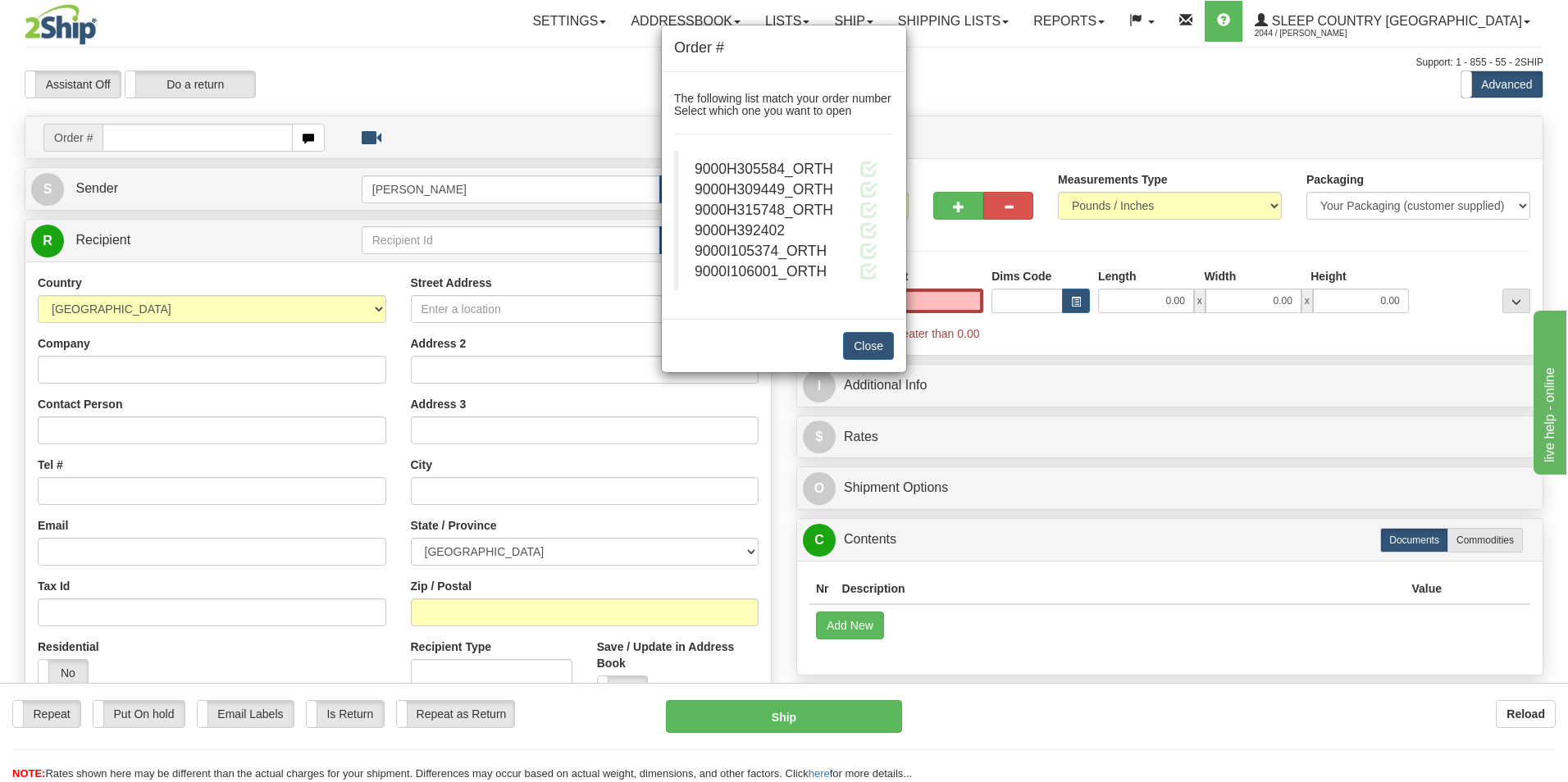
type input "0.00"
click at [786, 247] on span "9000I105374_ORTH" at bounding box center [760, 251] width 132 height 16
click at [870, 249] on span at bounding box center [869, 251] width 17 height 17
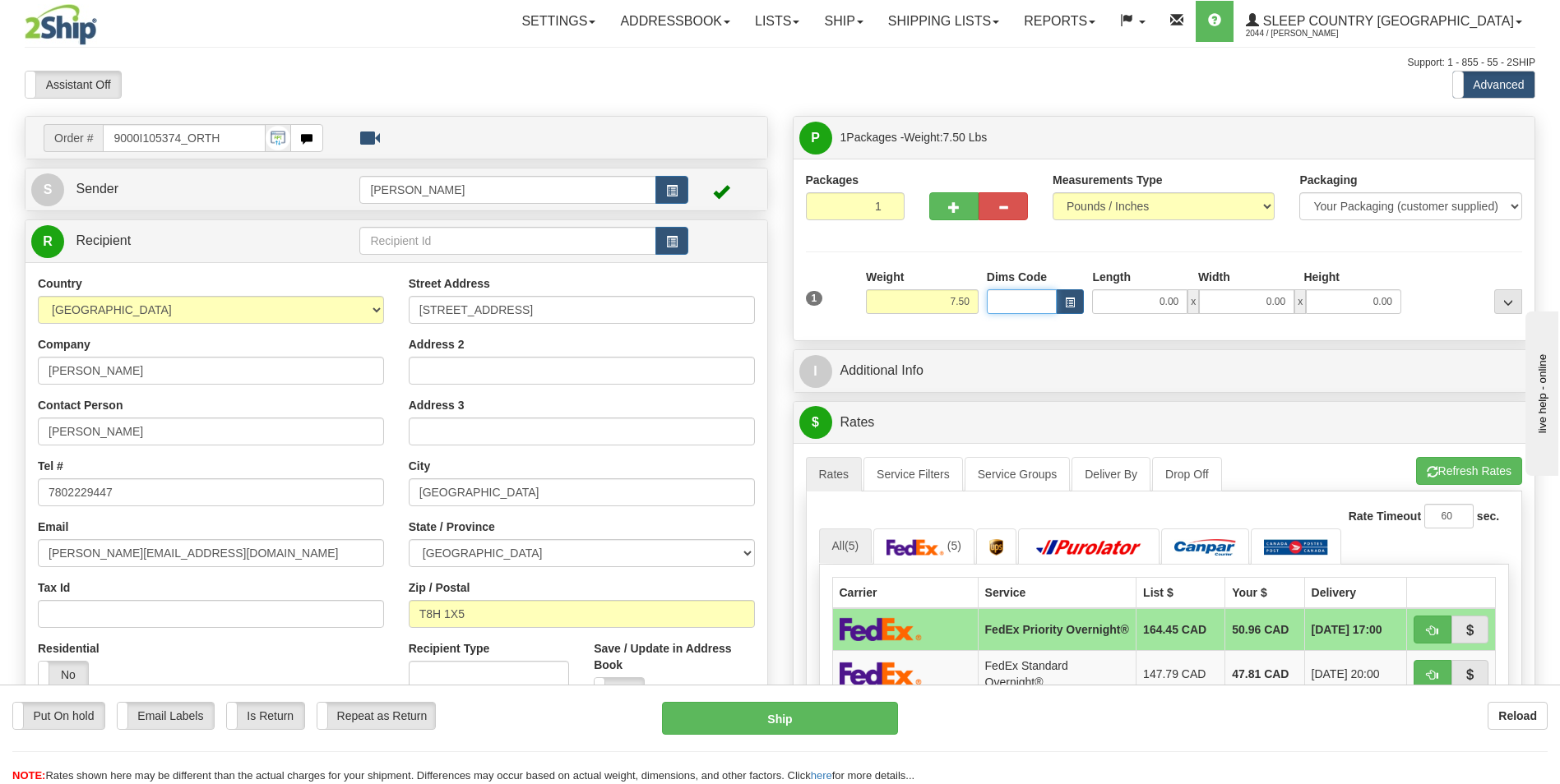
click at [1040, 302] on input "Dims Code" at bounding box center [1022, 302] width 71 height 25
type input "BTE"
type input "15.00"
type input "5.00"
type input "25.00"
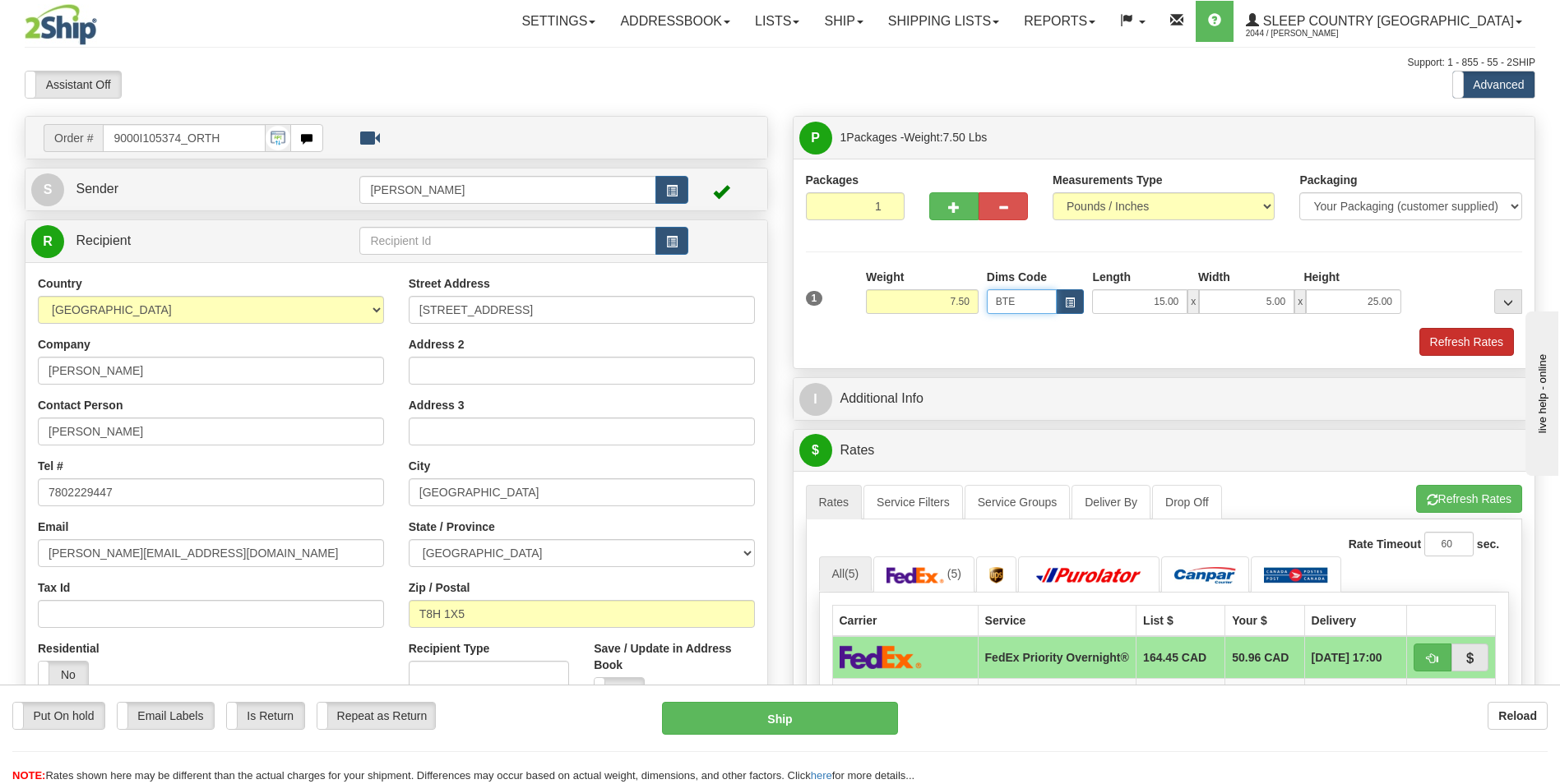
type input "BTE"
click at [1474, 343] on button "Refresh Rates" at bounding box center [1467, 342] width 94 height 28
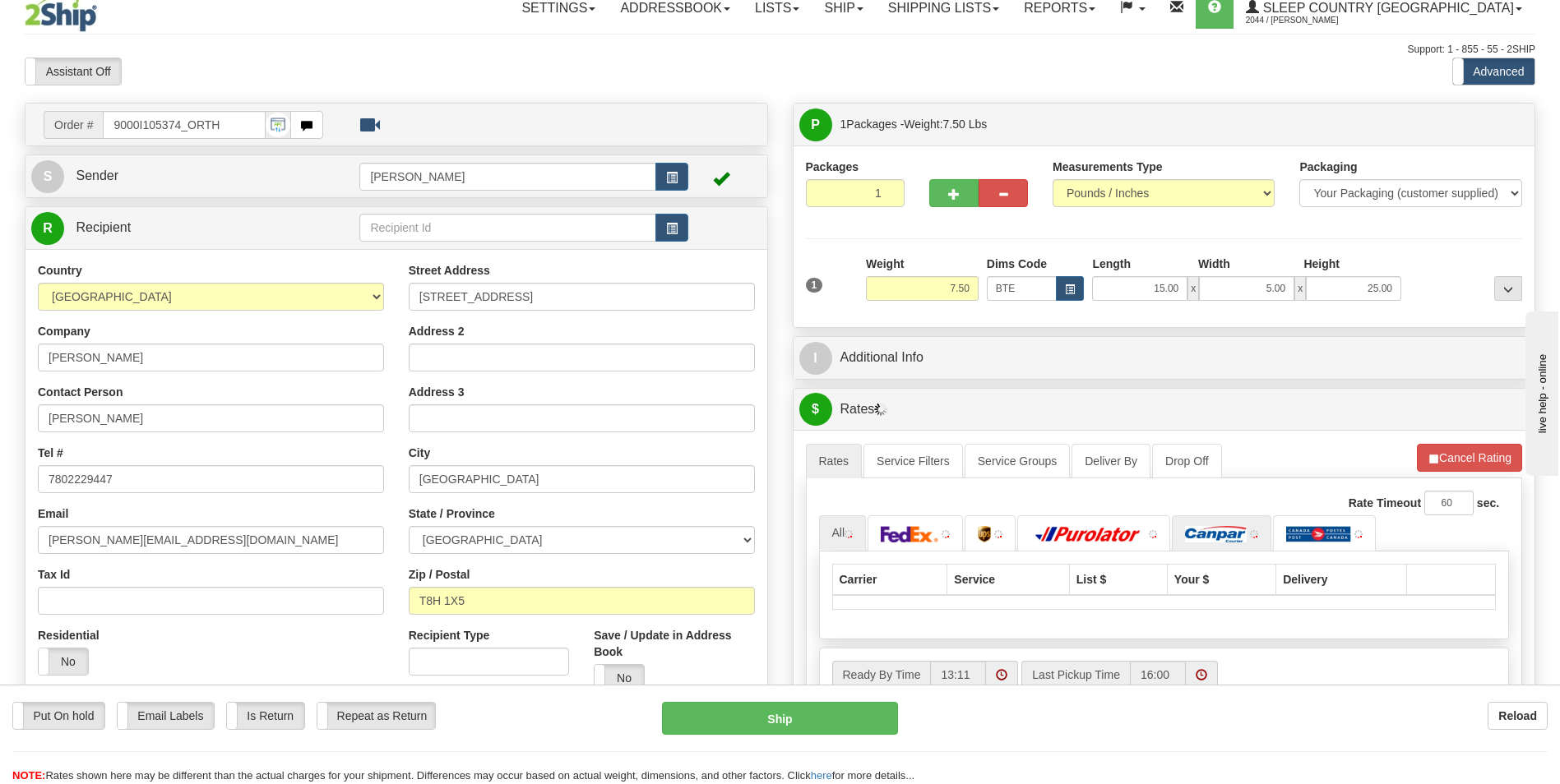
scroll to position [246, 0]
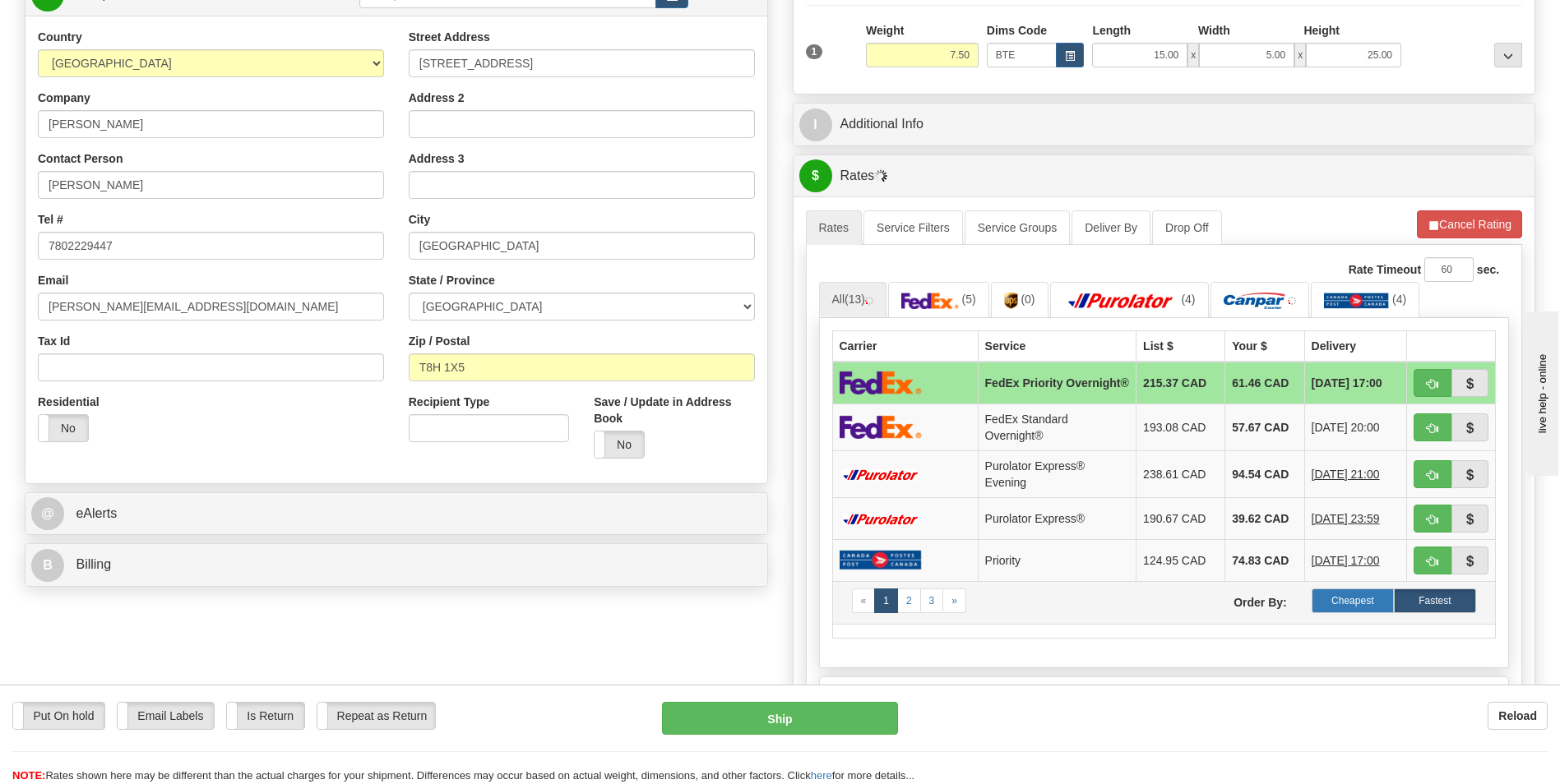
click at [1361, 609] on label "Cheapest" at bounding box center [1352, 601] width 82 height 25
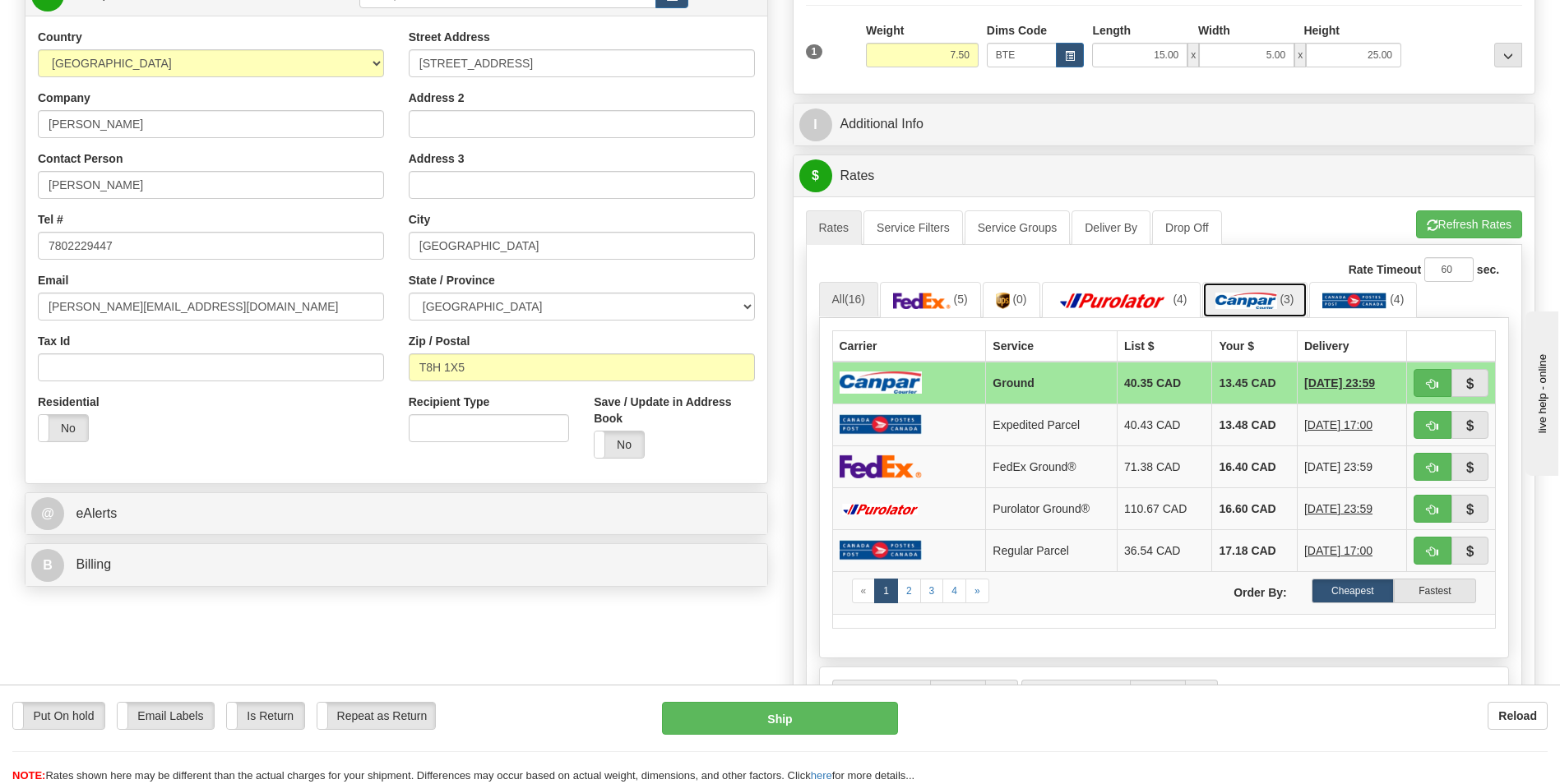
click at [1284, 294] on span "(3)" at bounding box center [1287, 299] width 14 height 13
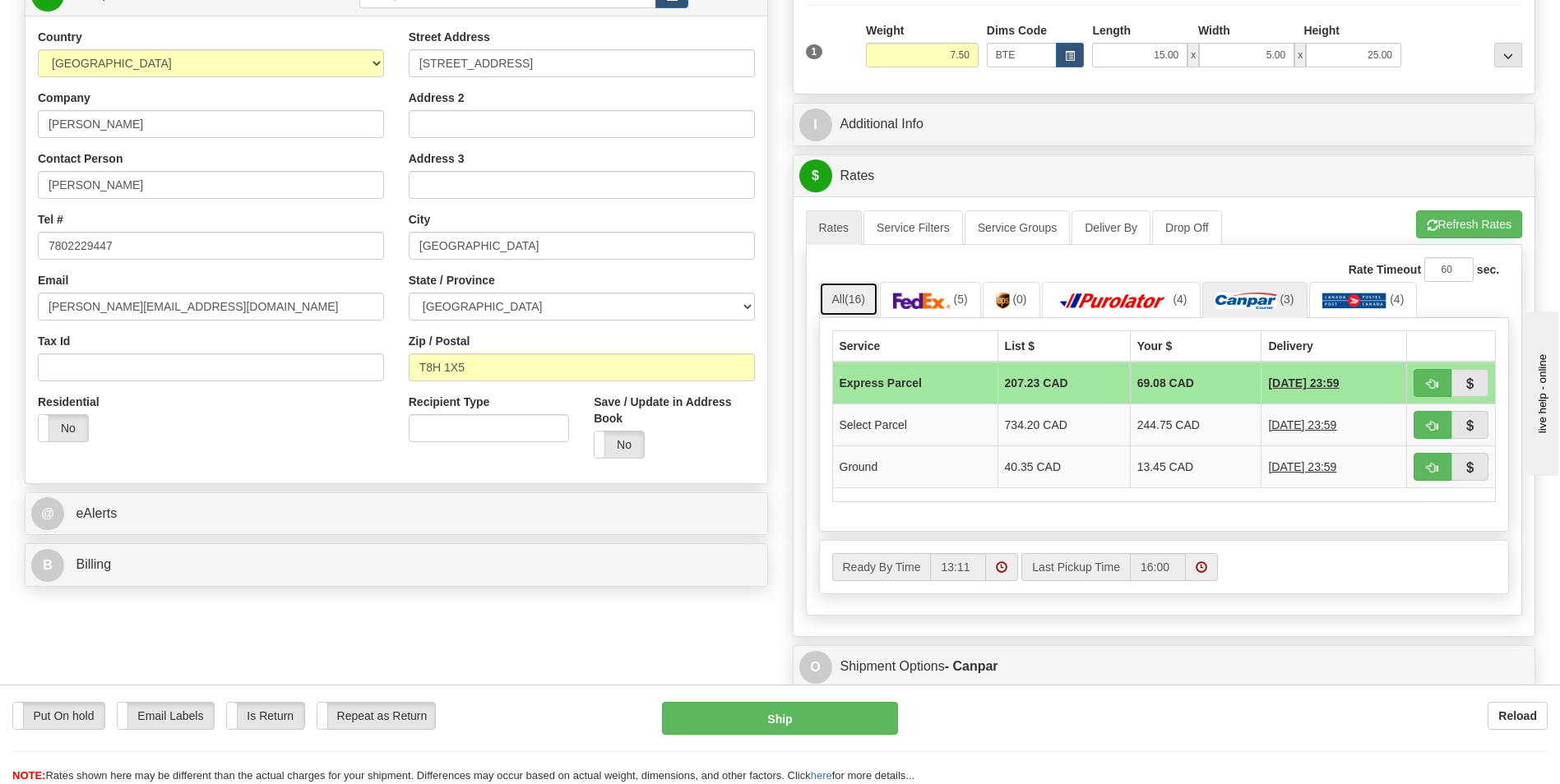
click at [875, 299] on link "All (16)" at bounding box center [848, 299] width 59 height 35
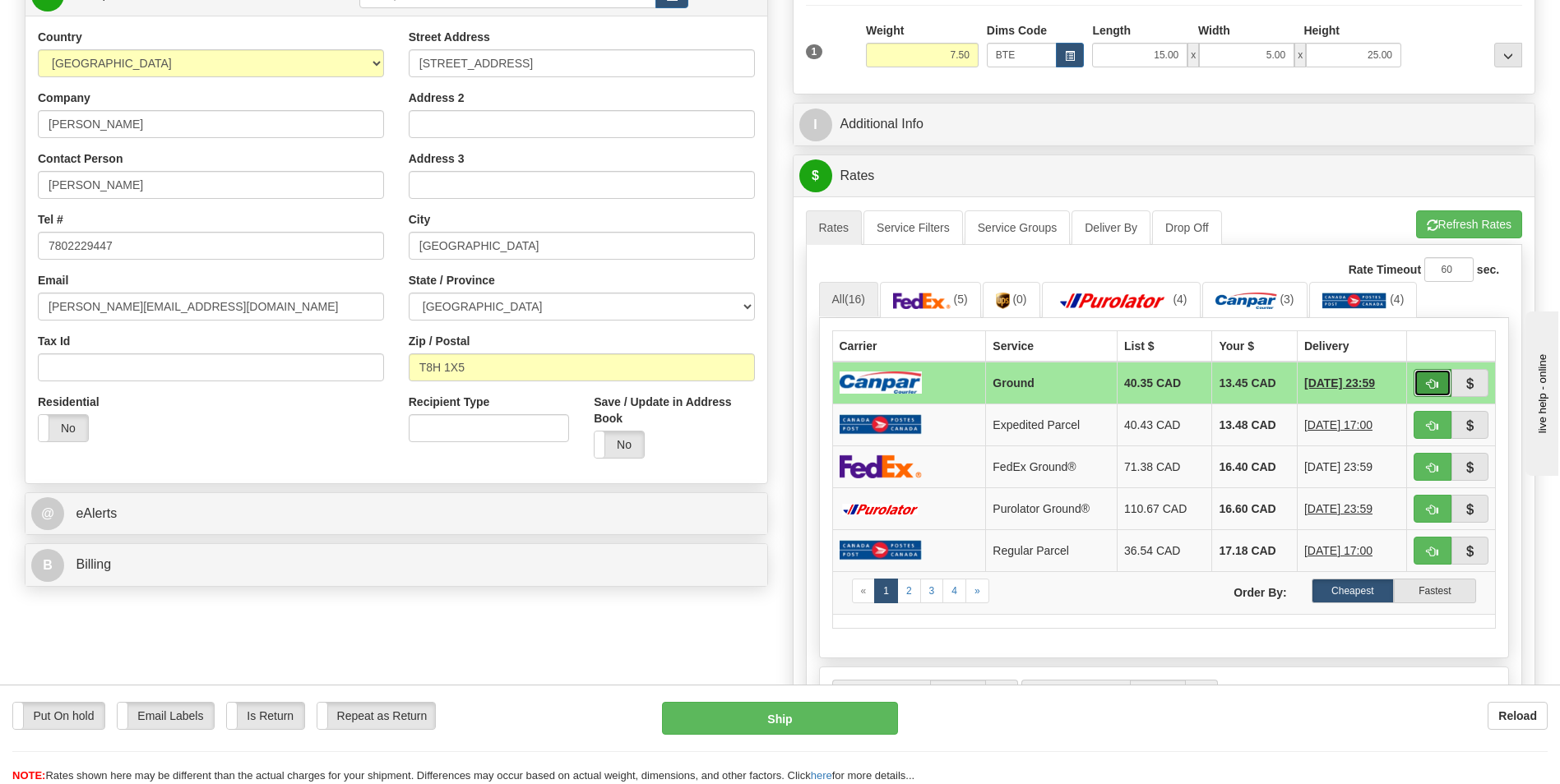
click at [1432, 388] on span "button" at bounding box center [1432, 385] width 11 height 10
type input "1"
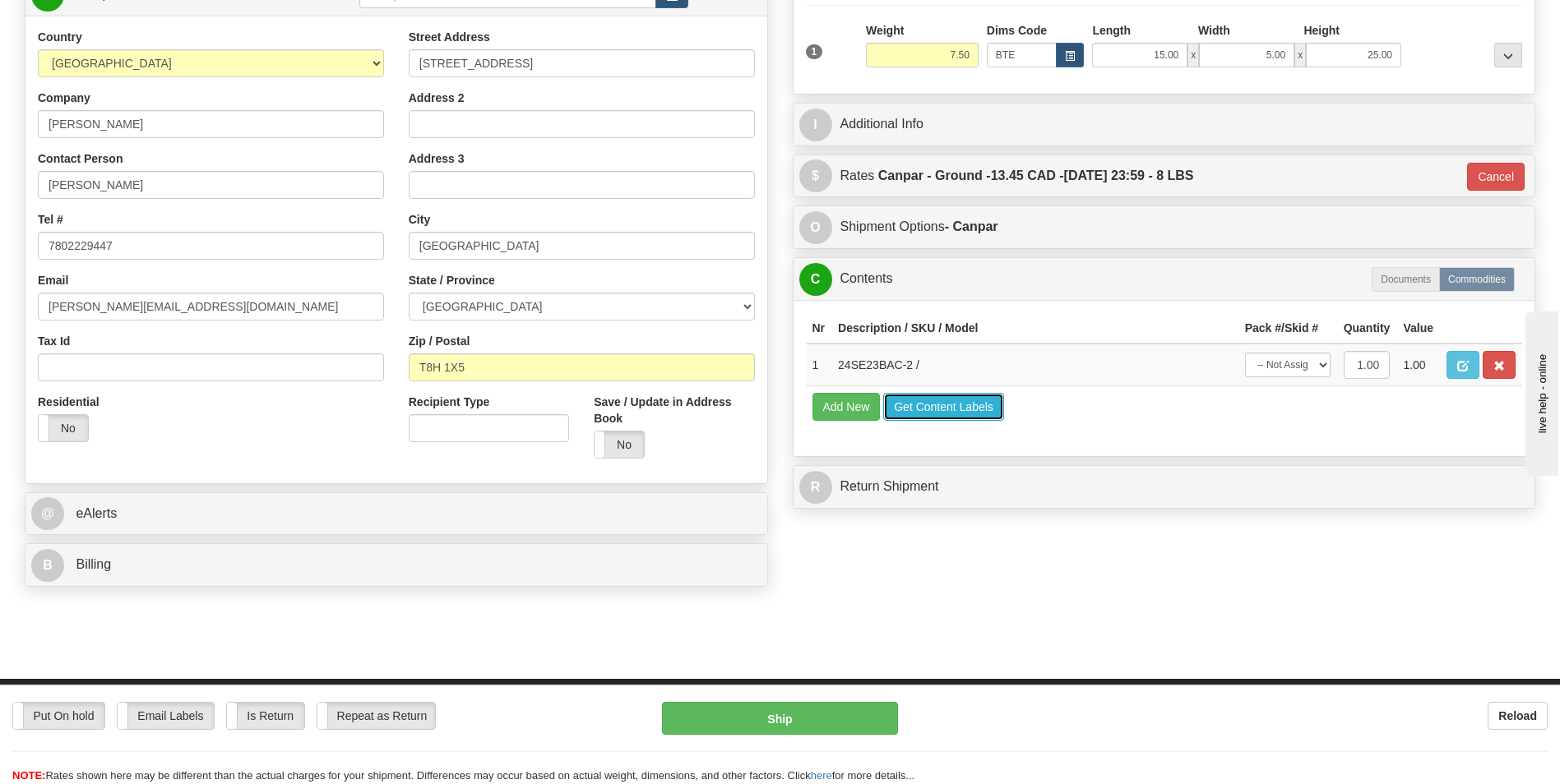
click at [966, 410] on button "Get Content Labels" at bounding box center [944, 407] width 121 height 28
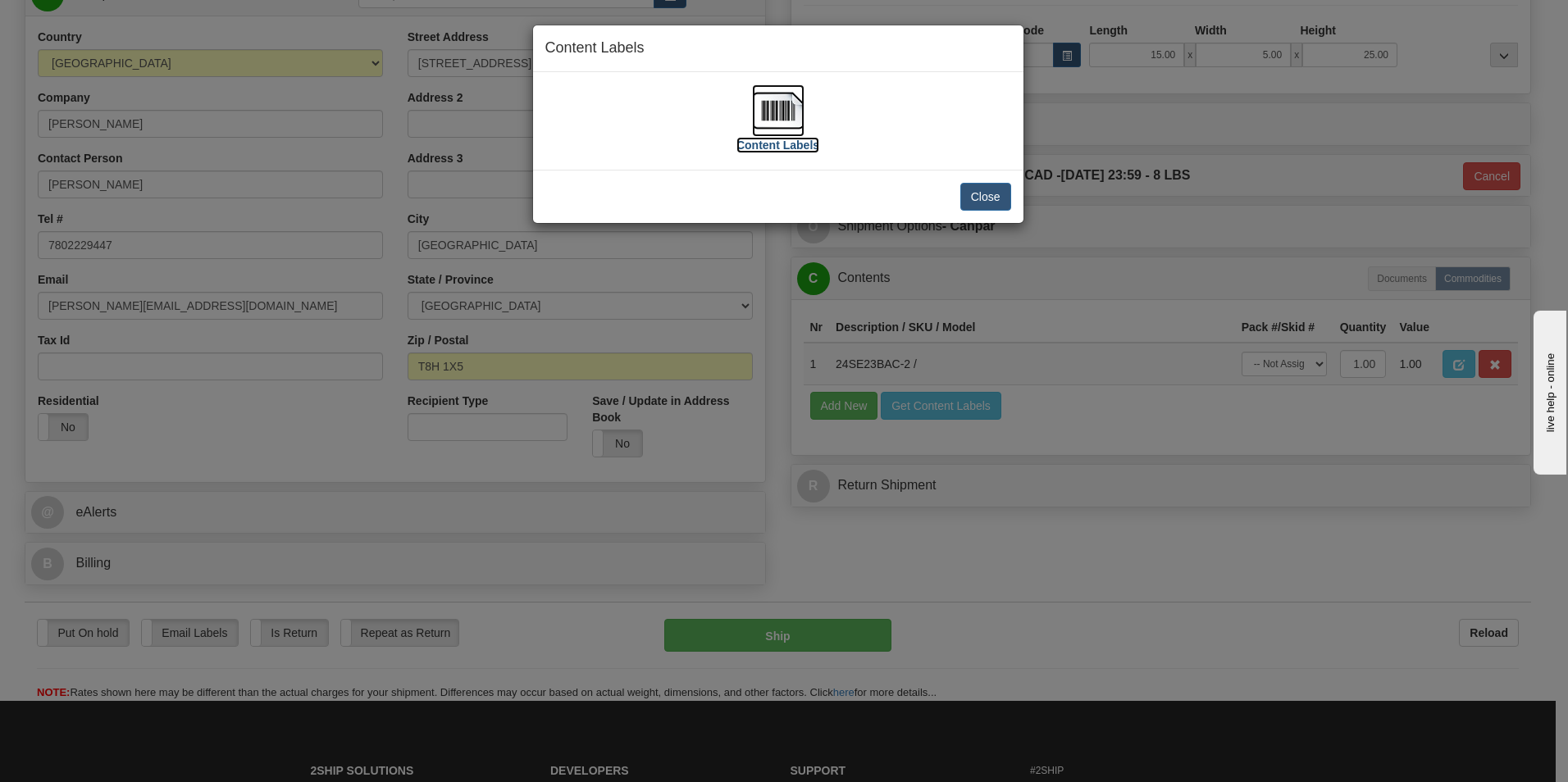
click at [753, 144] on label "Content Labels" at bounding box center [778, 145] width 83 height 16
click at [988, 188] on button "Close" at bounding box center [985, 197] width 51 height 28
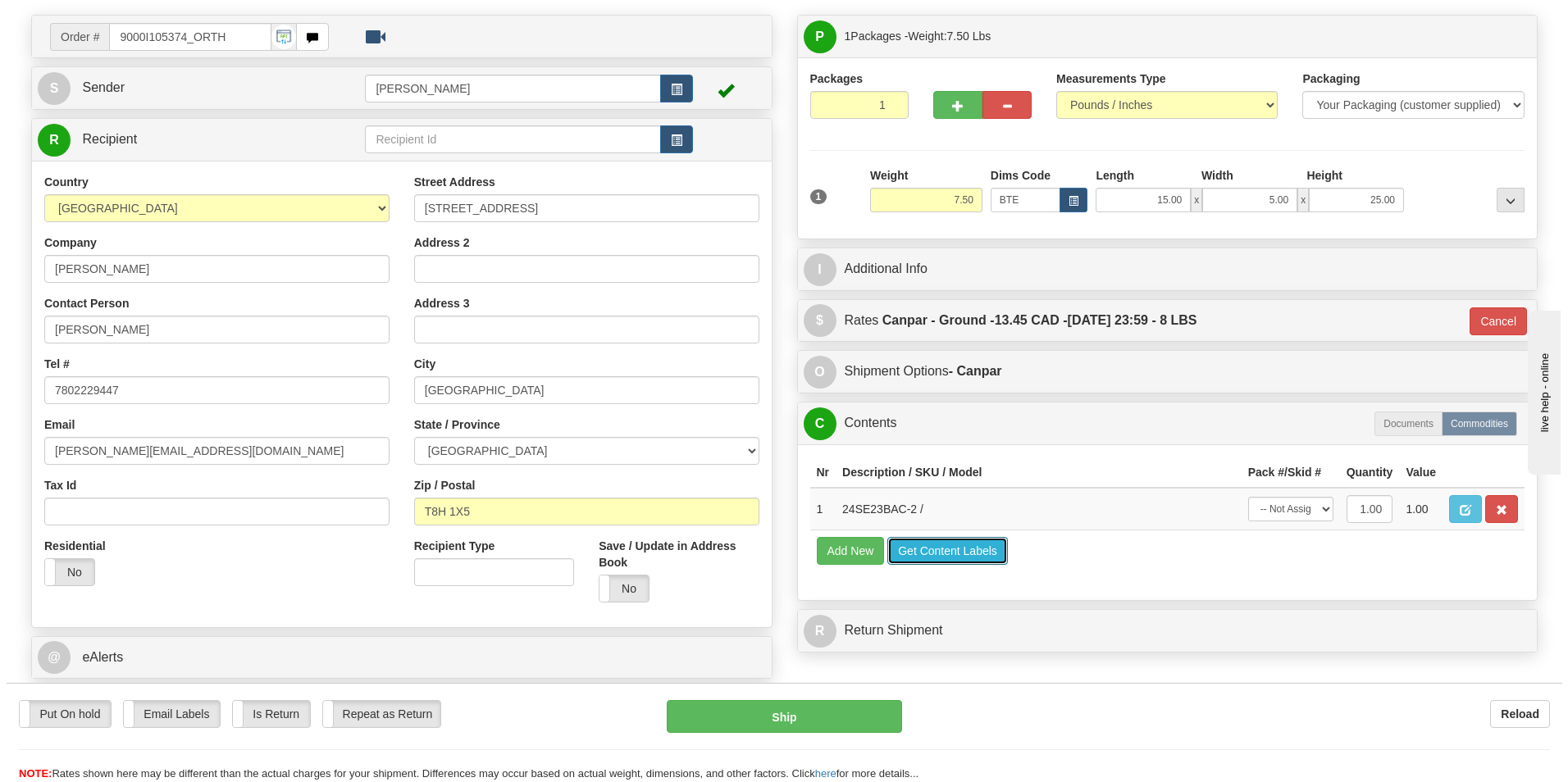
scroll to position [0, 0]
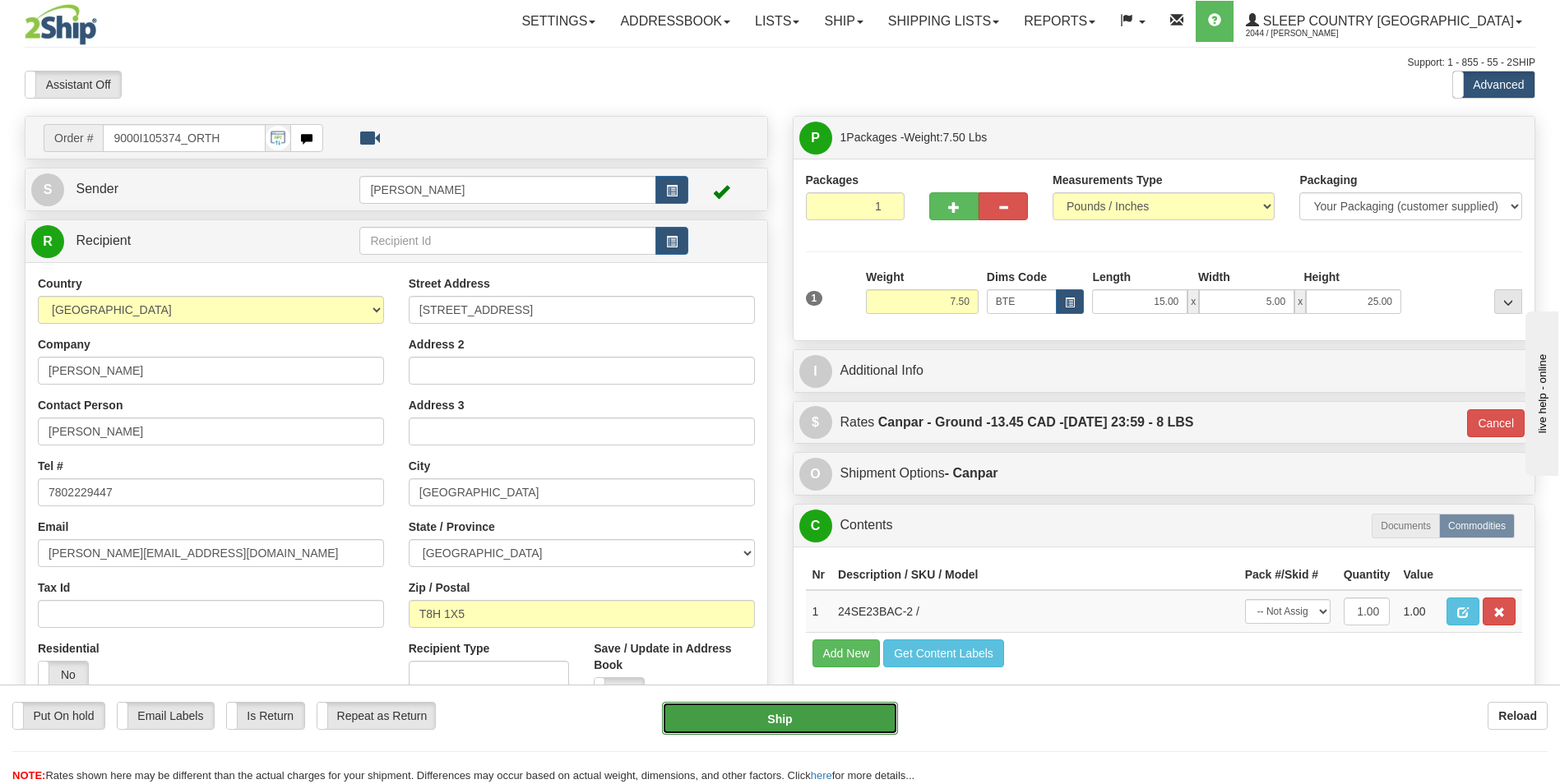
click at [810, 713] on button "Ship" at bounding box center [780, 718] width 235 height 33
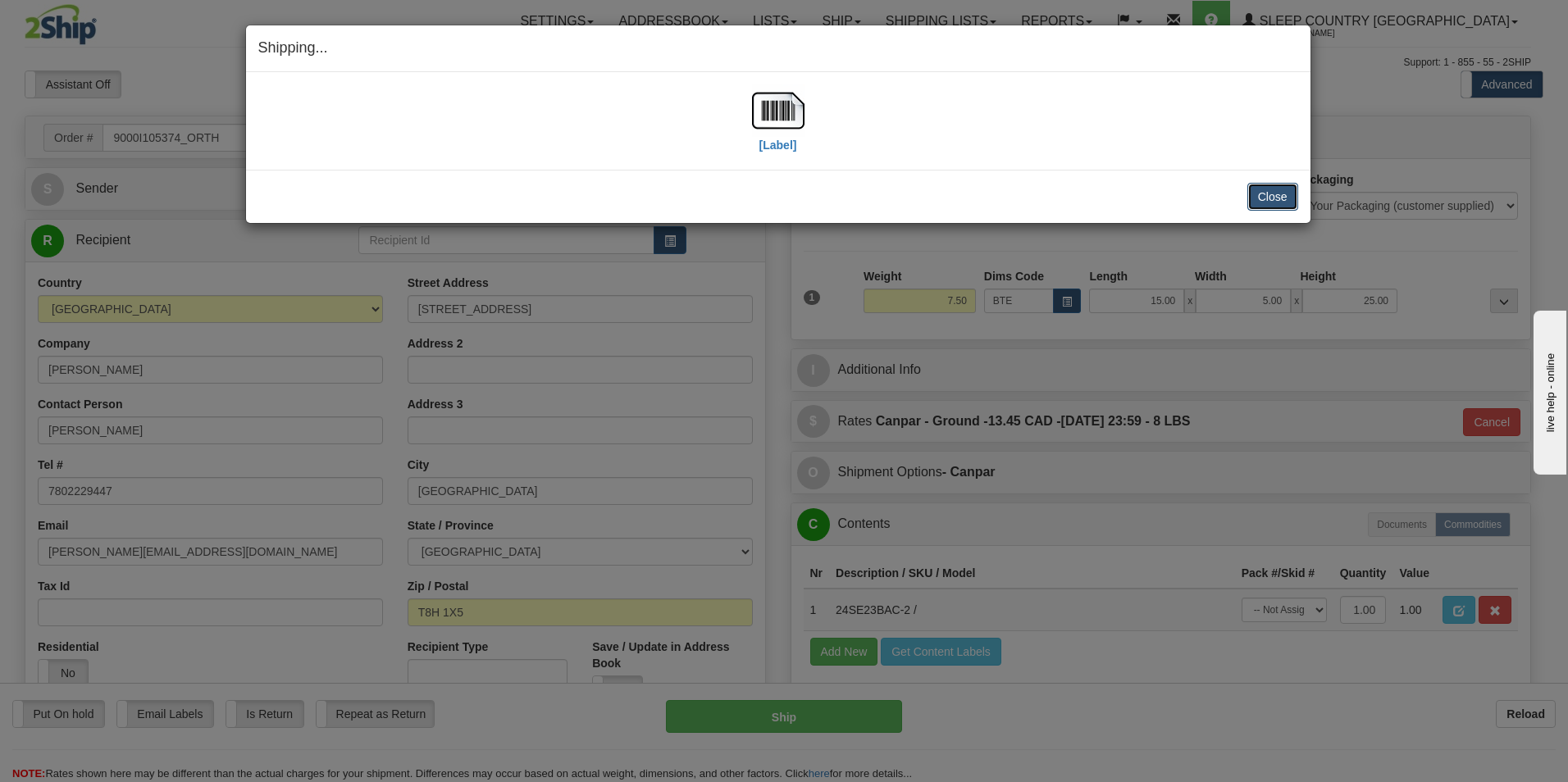
click at [1275, 194] on button "Close" at bounding box center [1272, 197] width 51 height 28
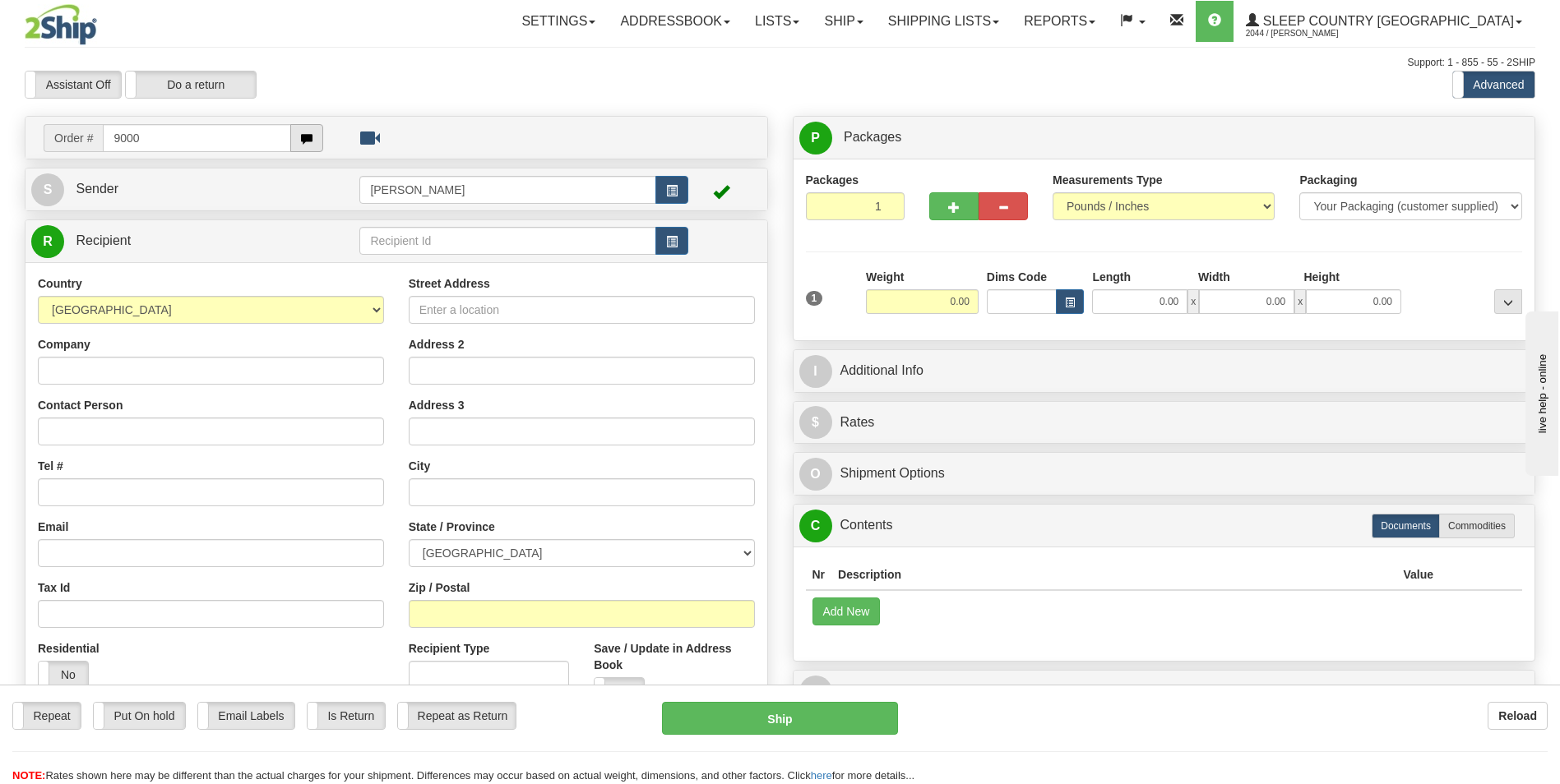
type input "9000"
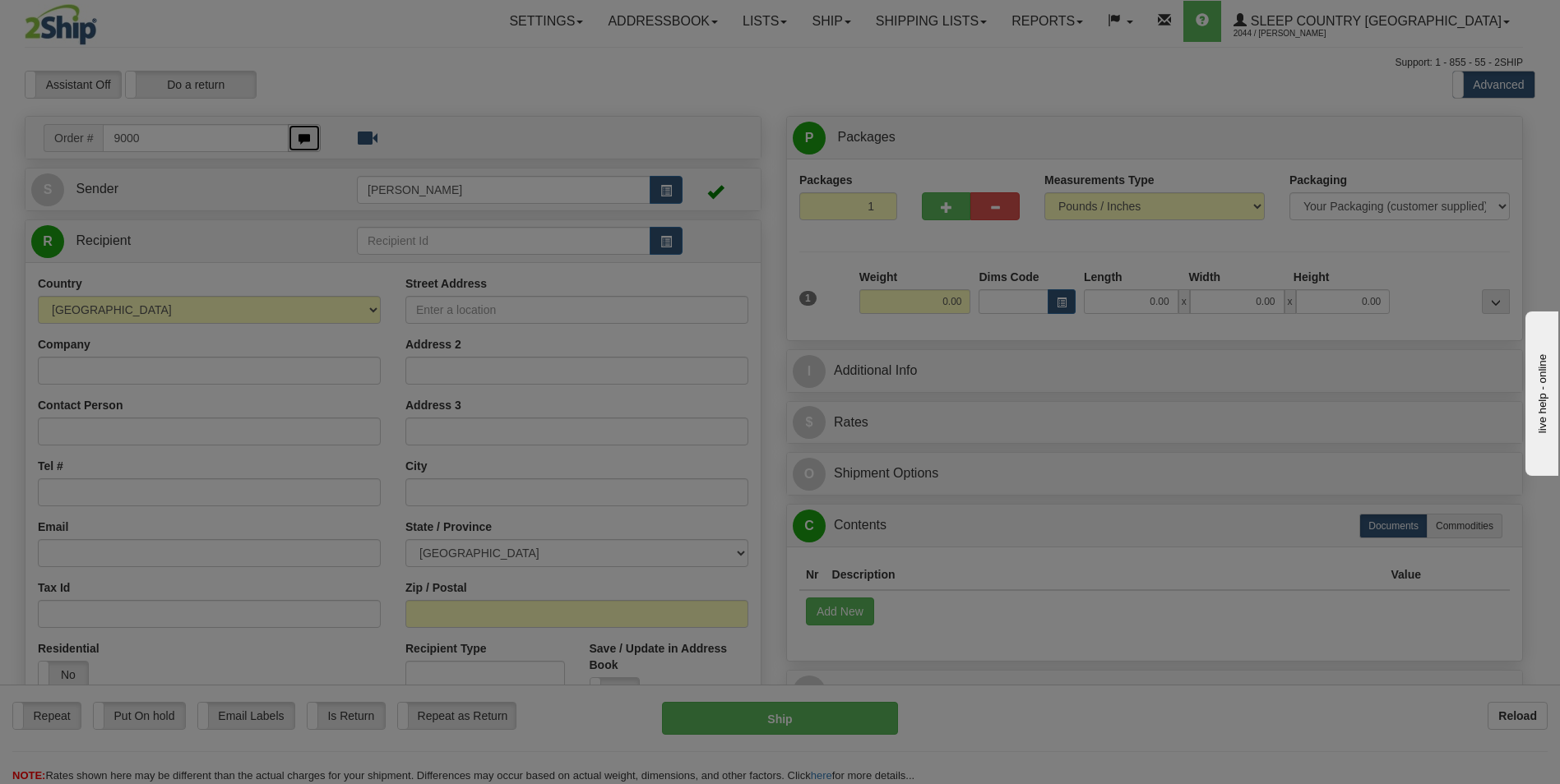
click at [306, 140] on body "Training Course Close Toggle navigation Settings Shipping Preferences New Recip…" at bounding box center [780, 392] width 1560 height 784
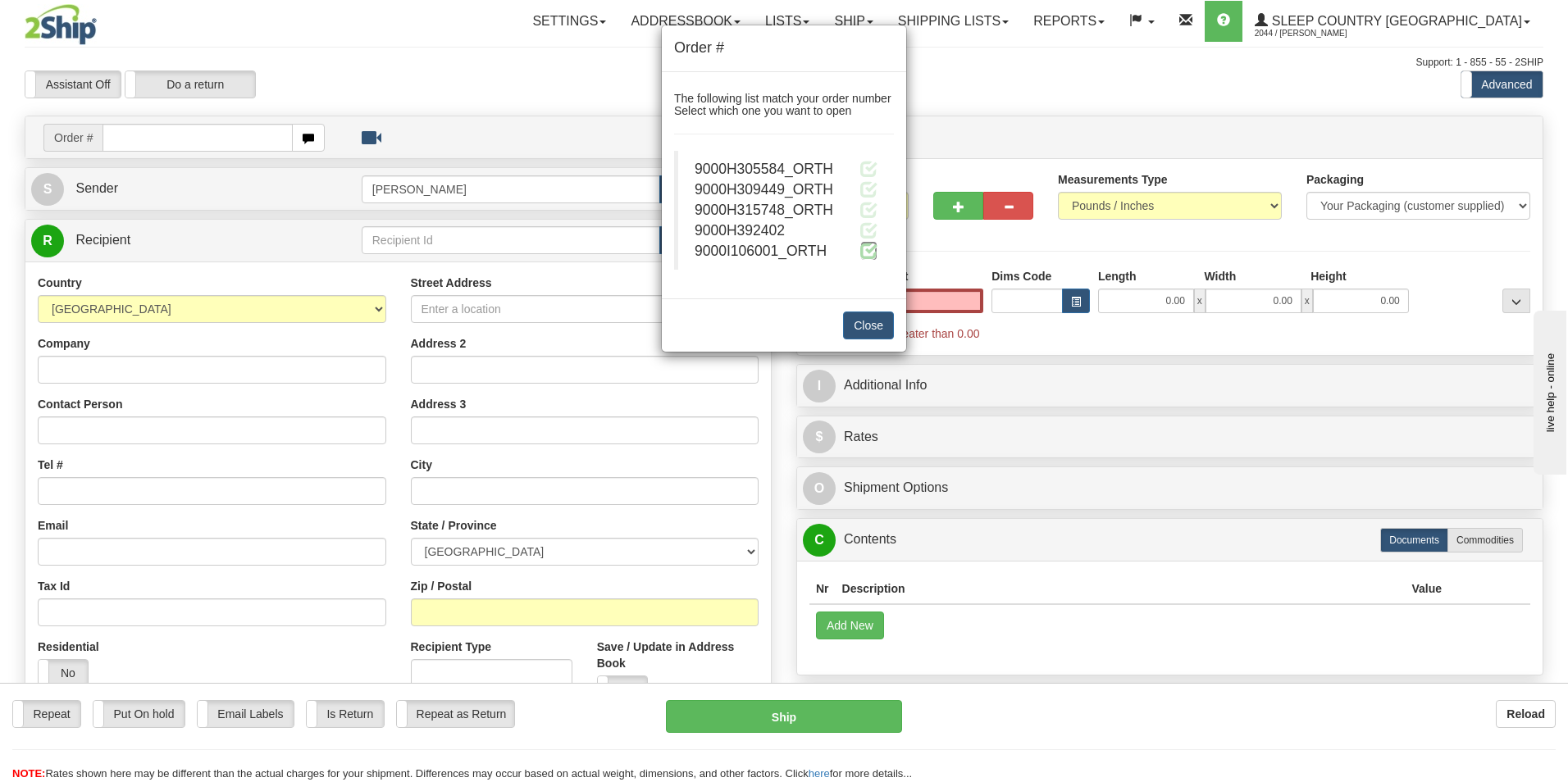
type input "0.00"
click at [869, 247] on span at bounding box center [869, 251] width 17 height 17
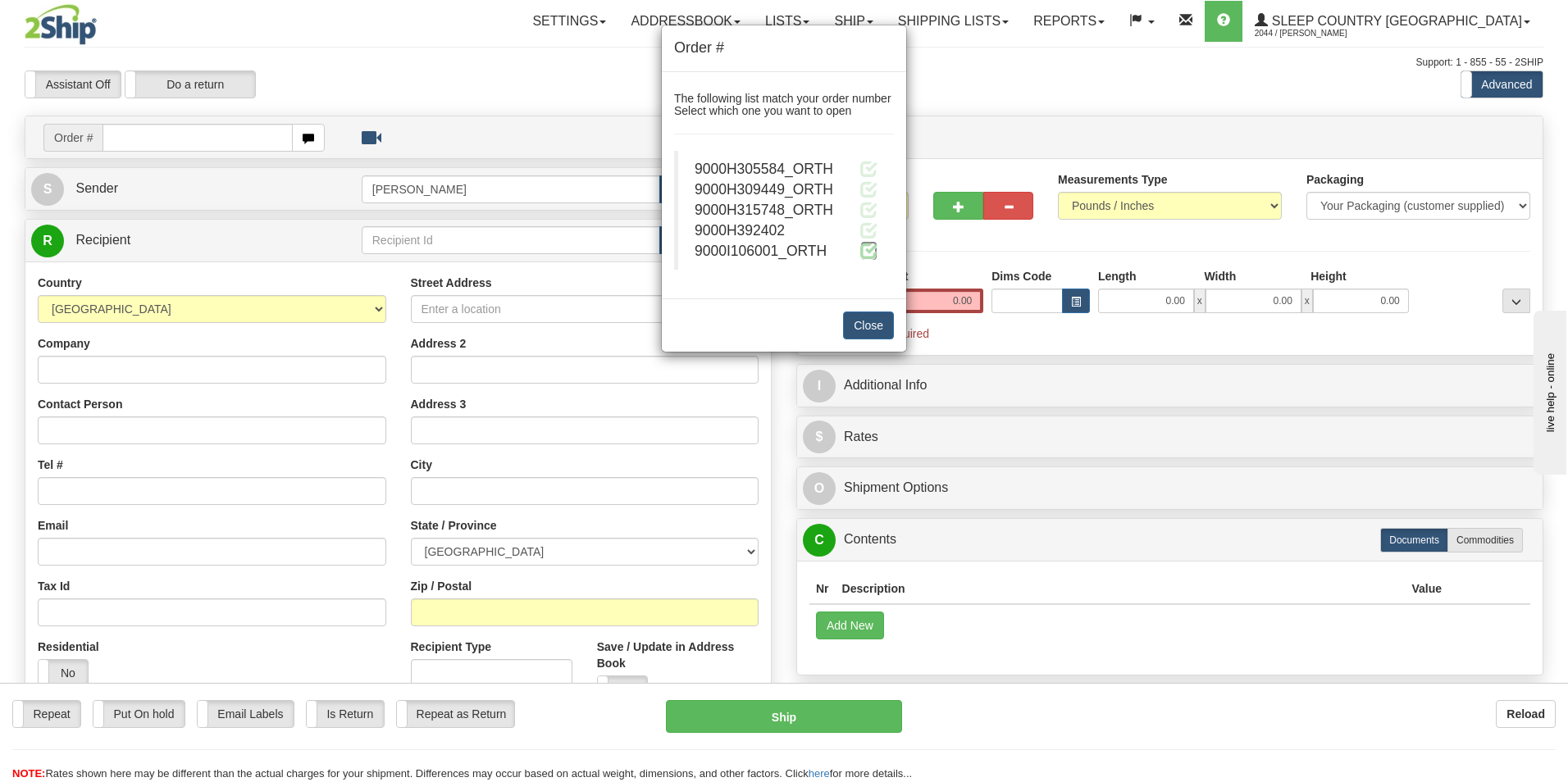
click at [866, 247] on span at bounding box center [869, 251] width 17 height 17
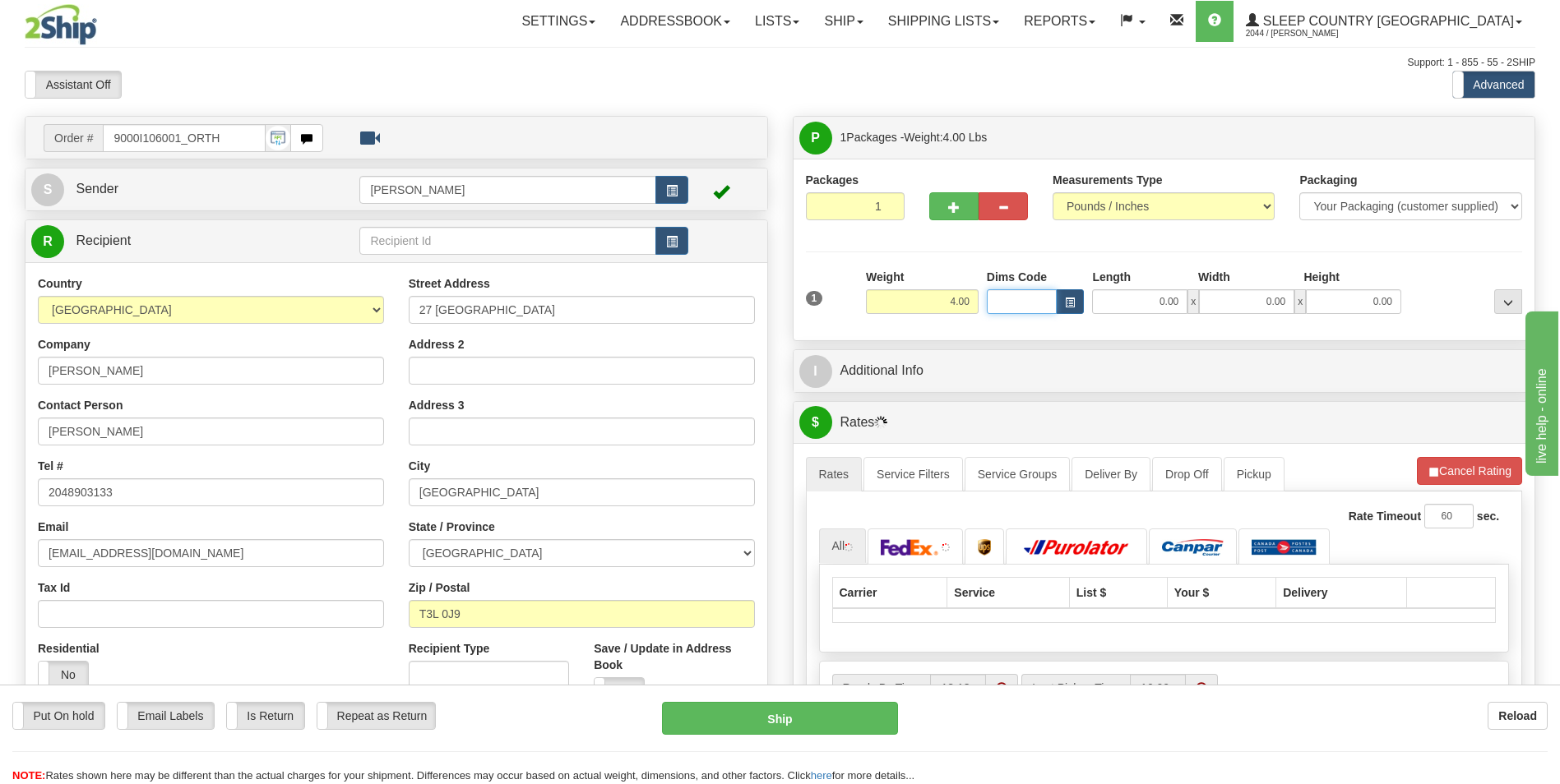
click at [1007, 302] on input "Dims Code" at bounding box center [1022, 302] width 71 height 25
click at [1007, 328] on div "BTE" at bounding box center [1018, 325] width 54 height 18
type input "BTE"
type input "15.00"
type input "5.00"
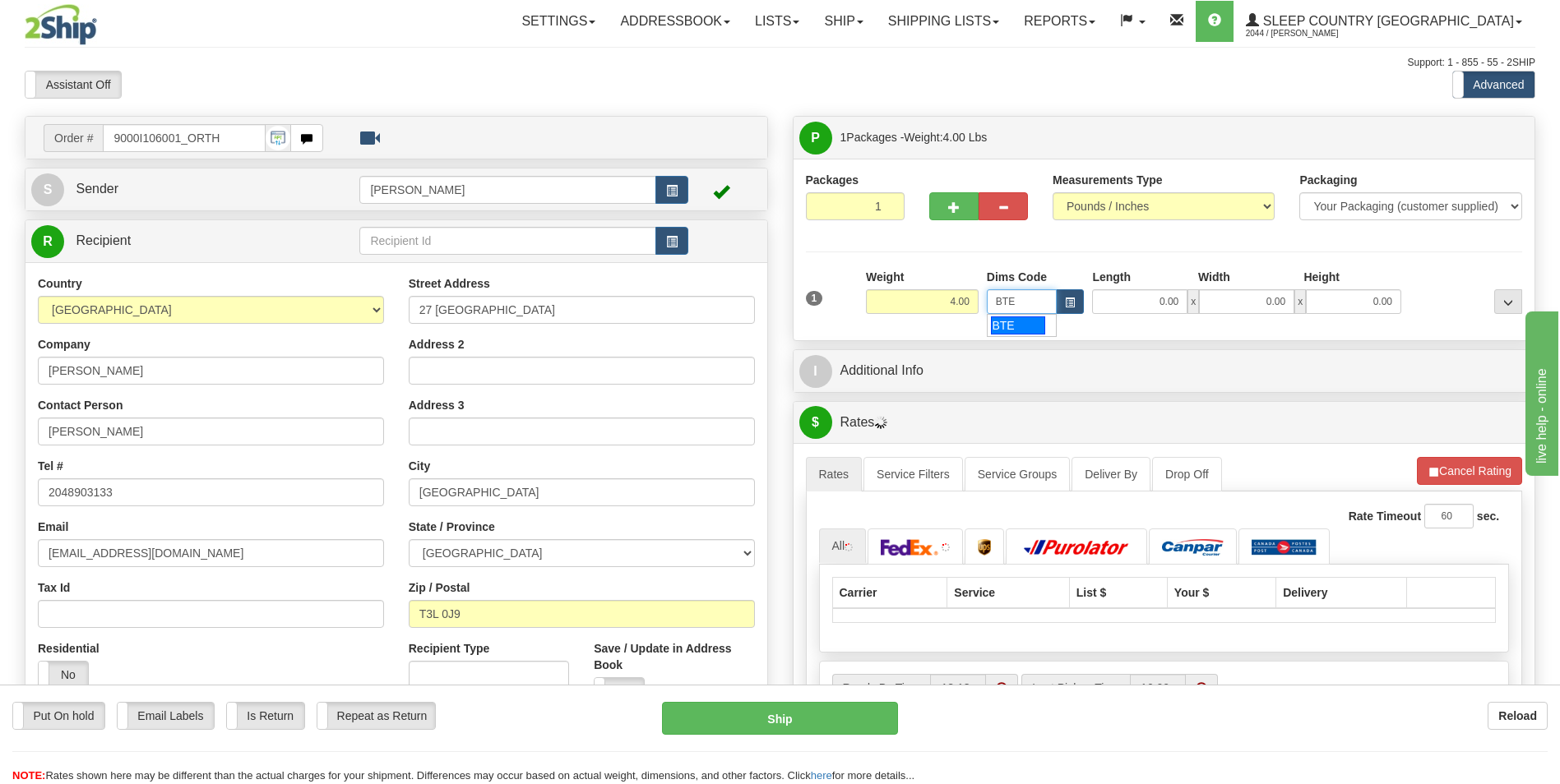
type input "25.00"
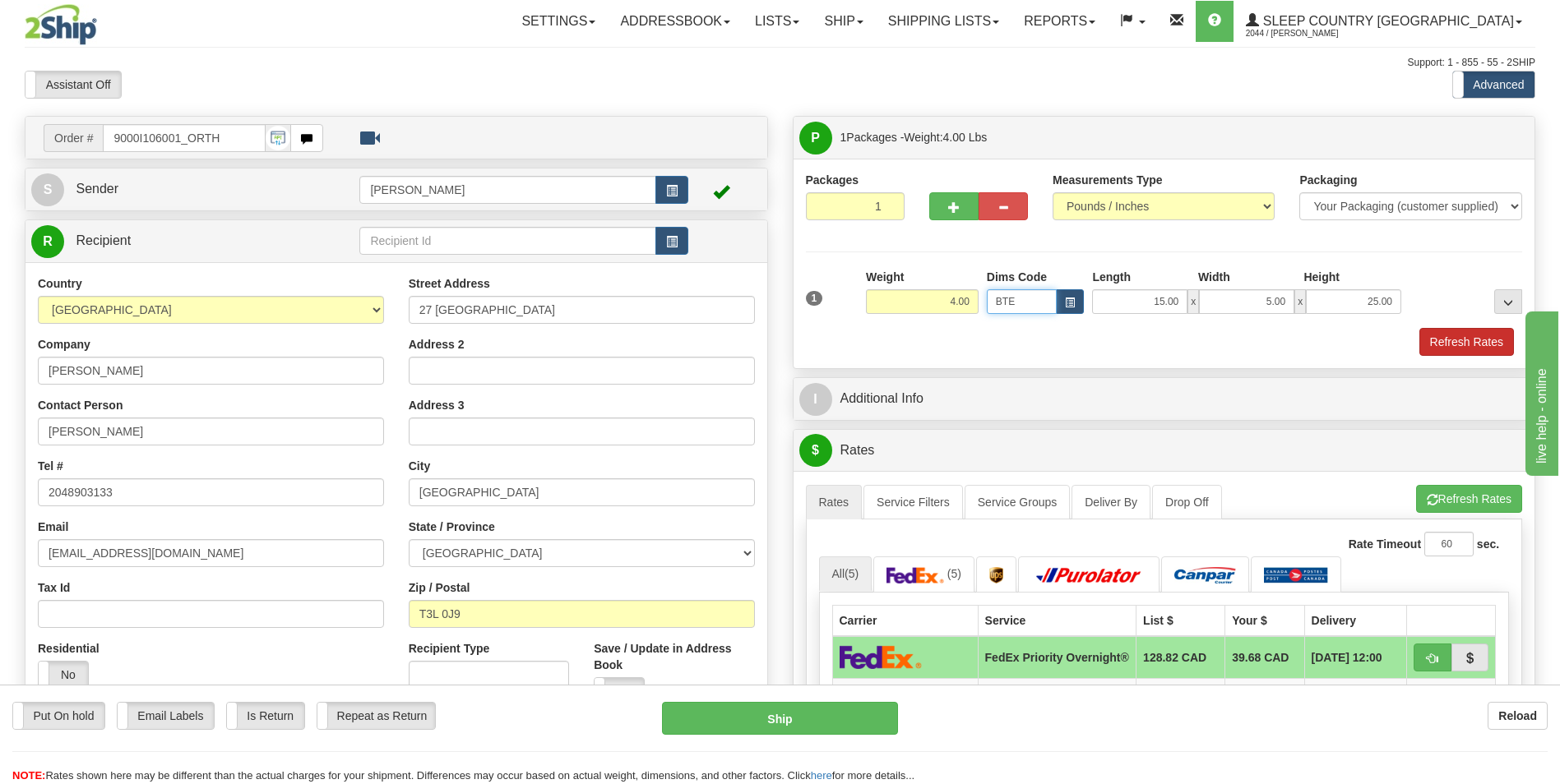
type input "BTE"
click at [1447, 345] on button "Refresh Rates" at bounding box center [1467, 342] width 94 height 28
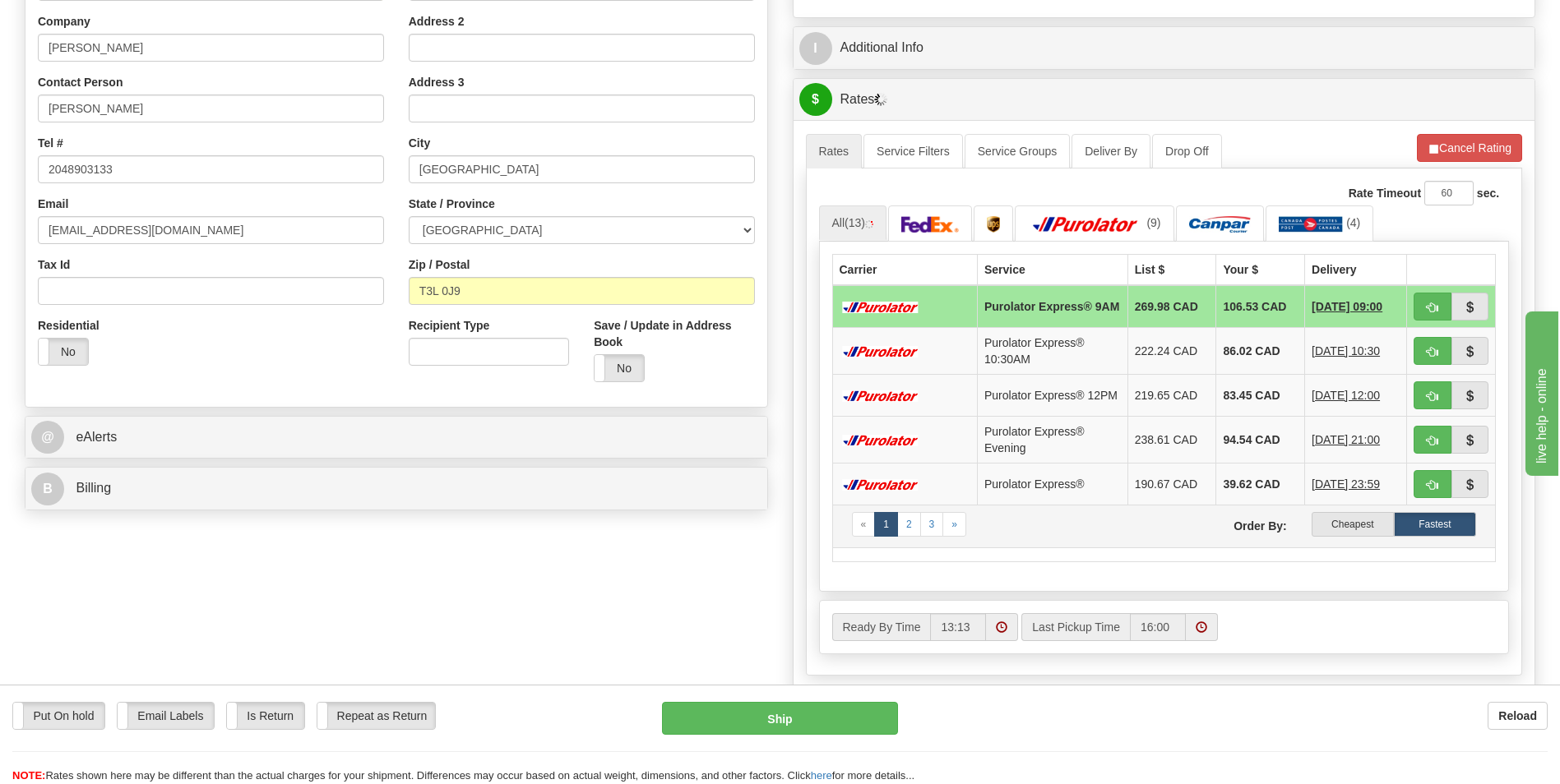
scroll to position [328, 0]
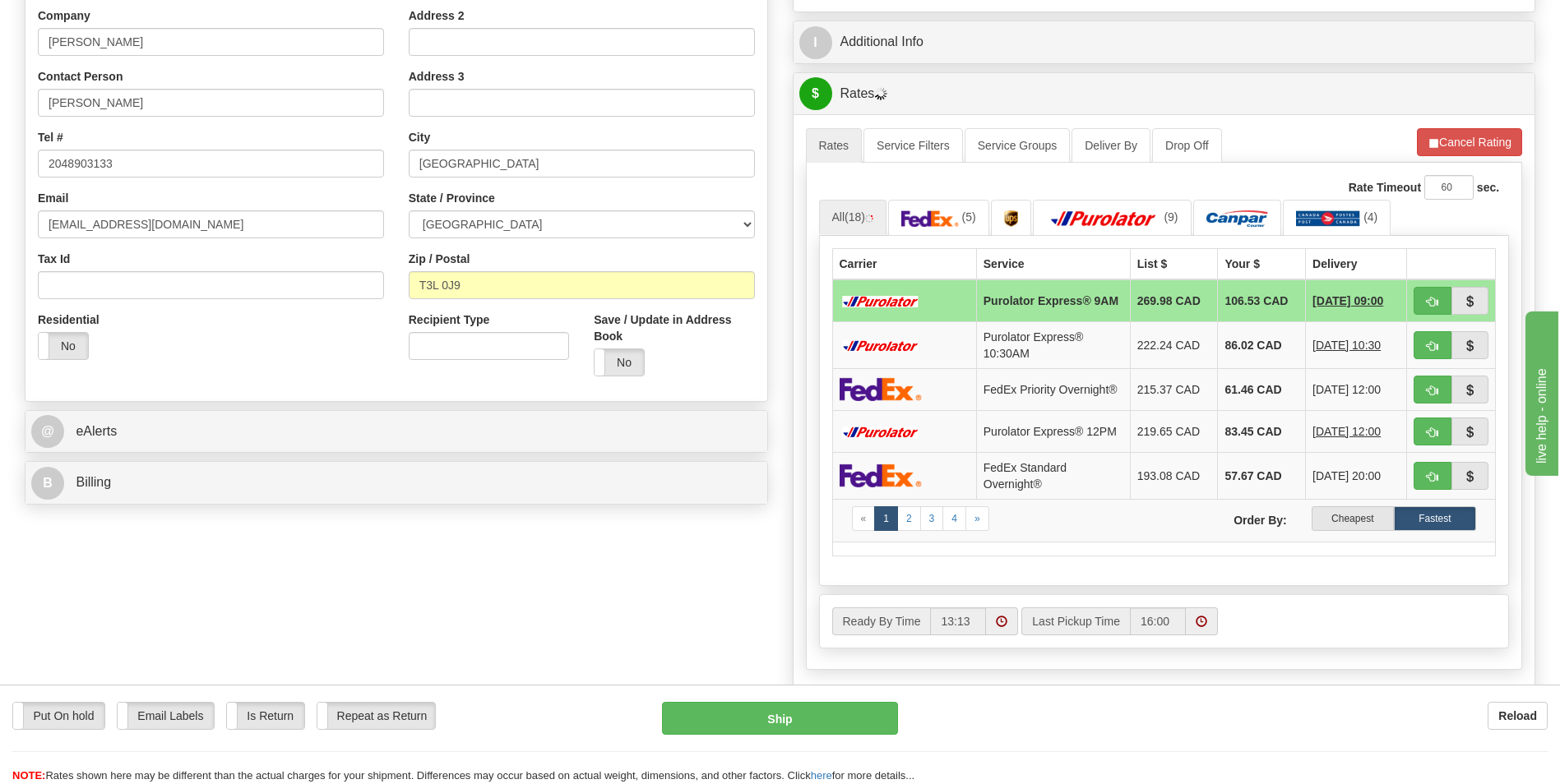
click at [1359, 528] on label "Cheapest" at bounding box center [1352, 519] width 82 height 25
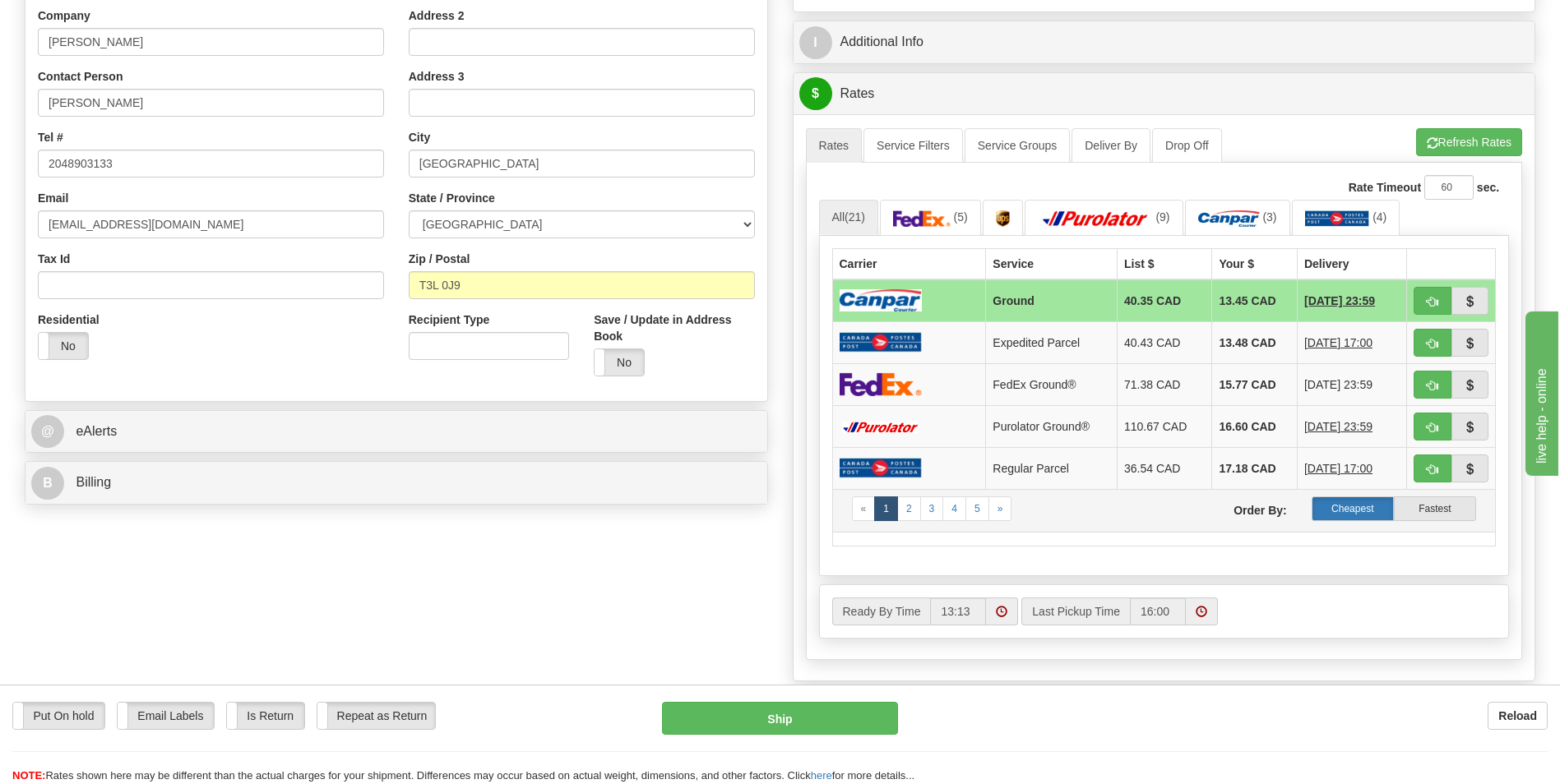
click at [1345, 502] on label "Cheapest" at bounding box center [1352, 509] width 82 height 25
click at [1229, 220] on img at bounding box center [1229, 219] width 61 height 16
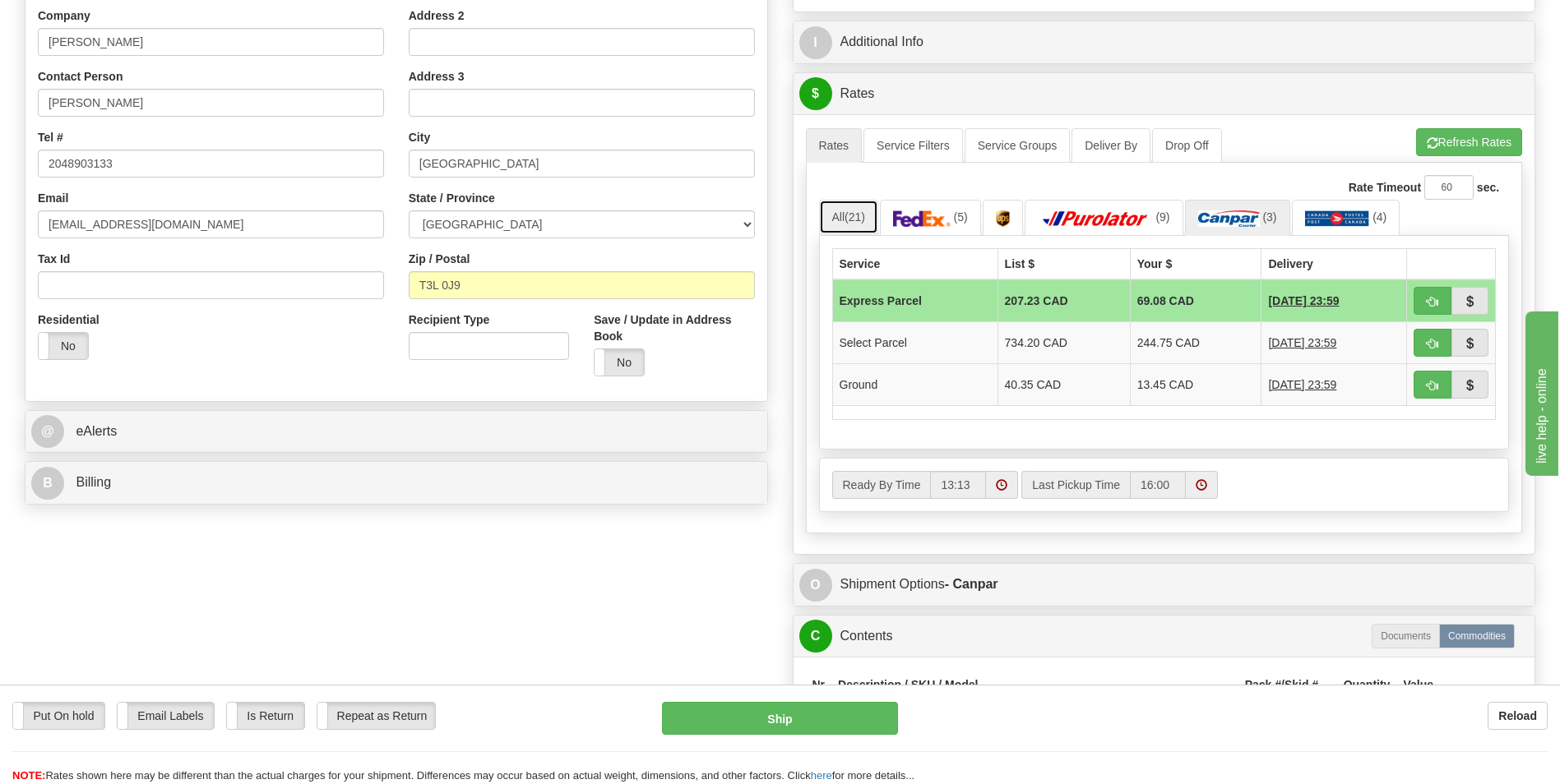
click at [868, 230] on link "All (21)" at bounding box center [848, 217] width 59 height 35
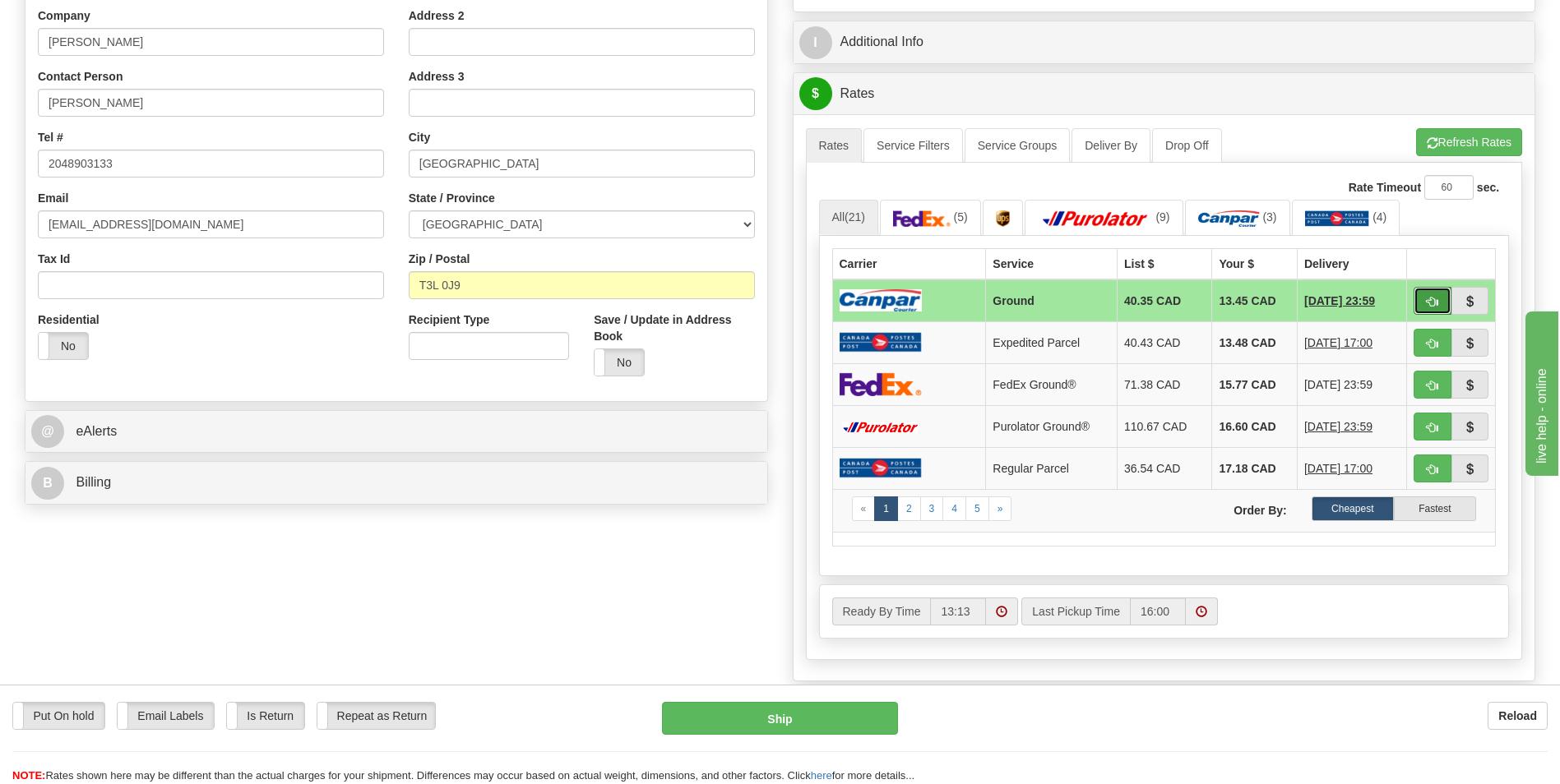
click at [1435, 301] on span "button" at bounding box center [1432, 302] width 11 height 10
type input "1"
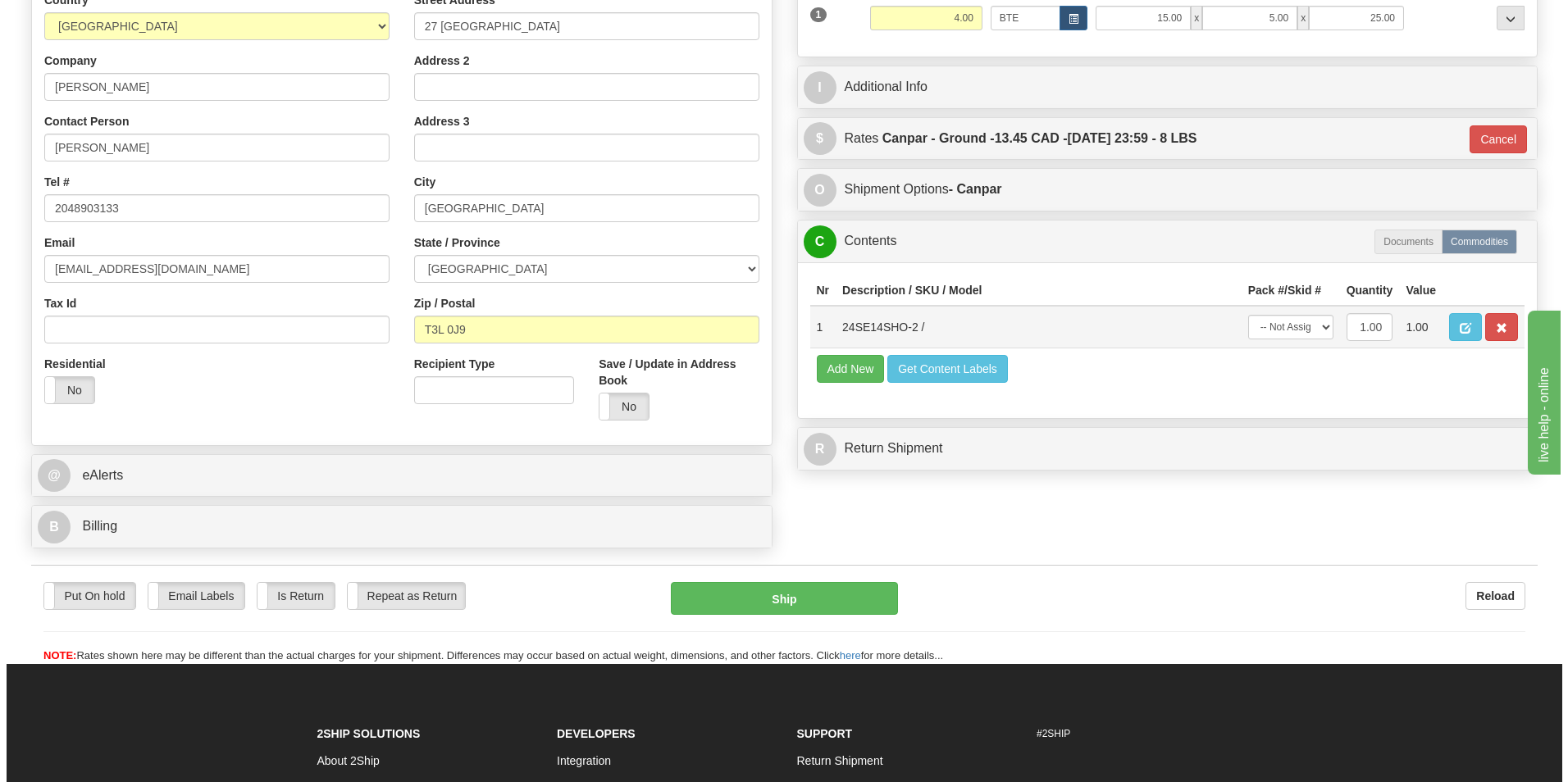
scroll to position [246, 0]
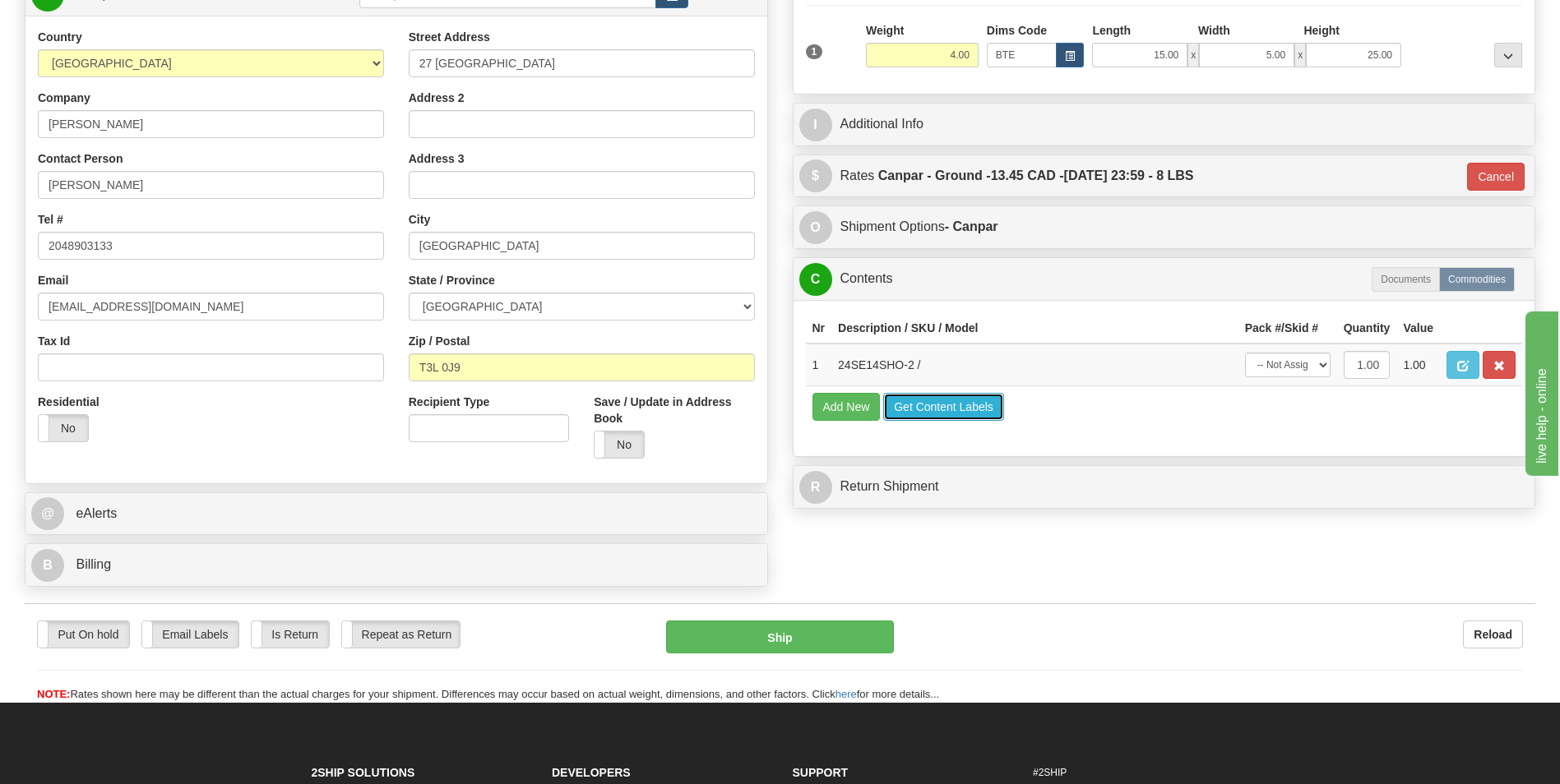
click at [951, 405] on button "Get Content Labels" at bounding box center [944, 407] width 121 height 28
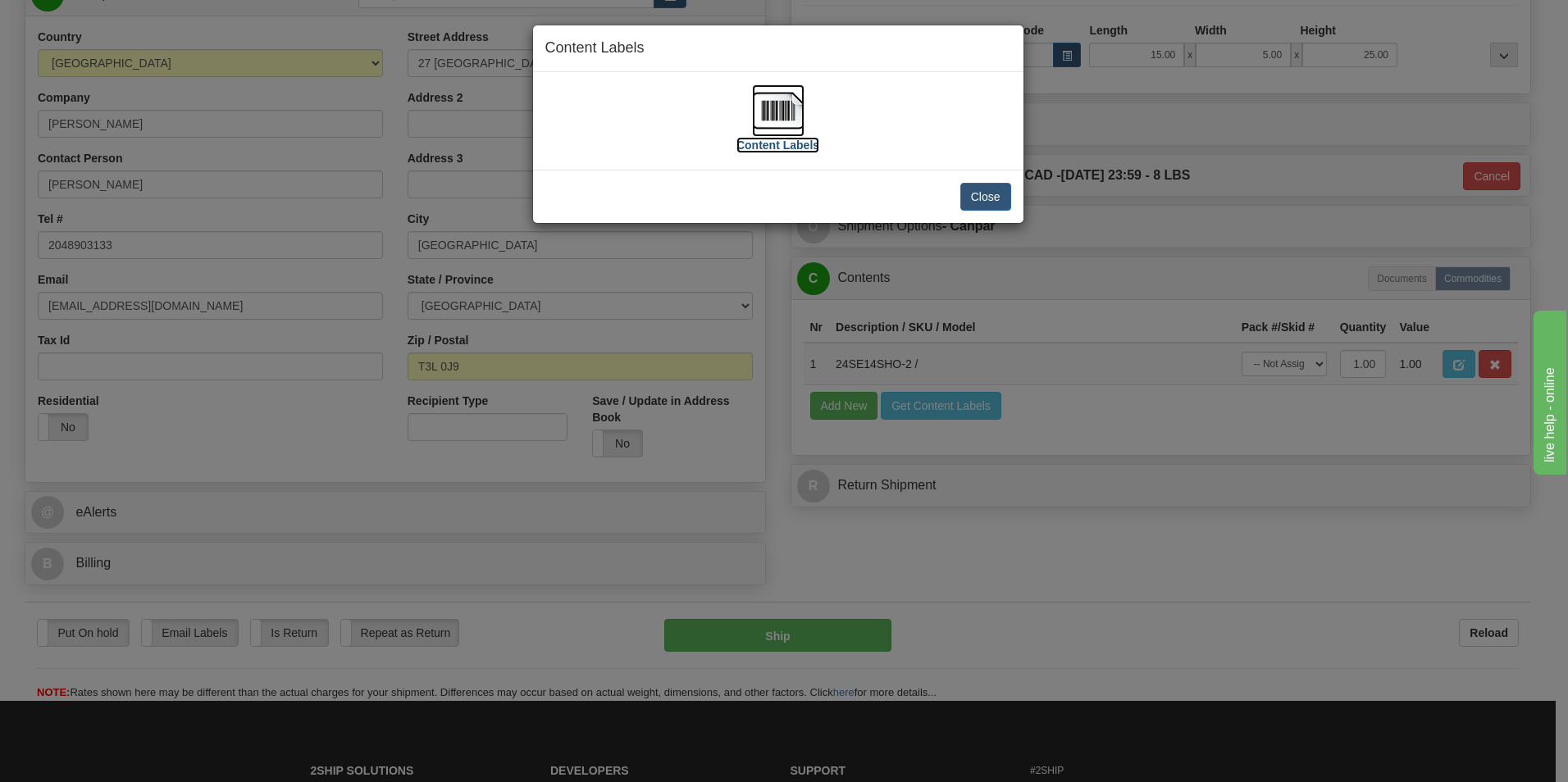
click at [803, 141] on label "Content Labels" at bounding box center [778, 145] width 83 height 16
click at [973, 191] on button "Close" at bounding box center [985, 197] width 51 height 28
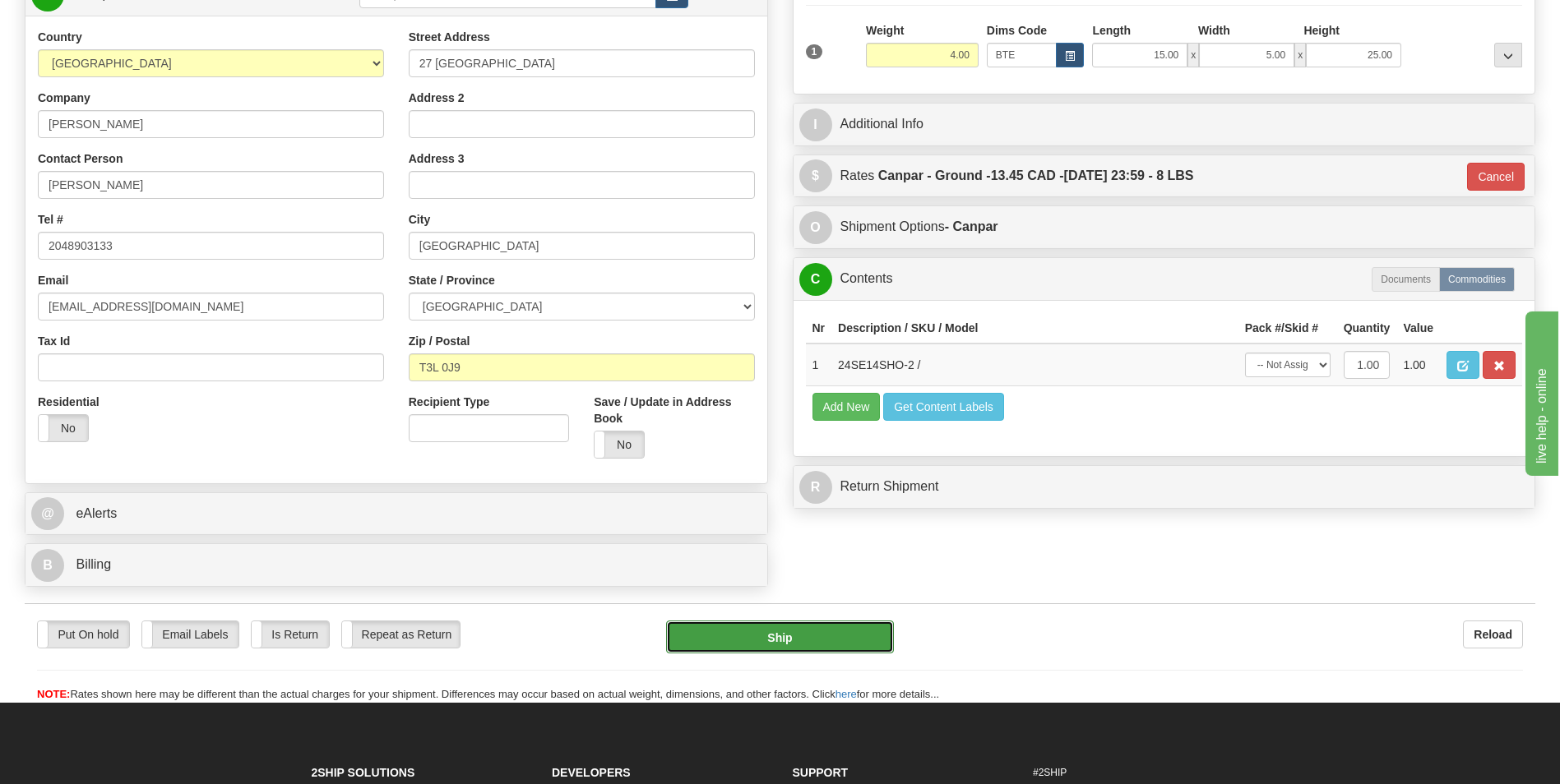
click at [822, 630] on button "Ship" at bounding box center [779, 637] width 227 height 33
